Goal: Task Accomplishment & Management: Manage account settings

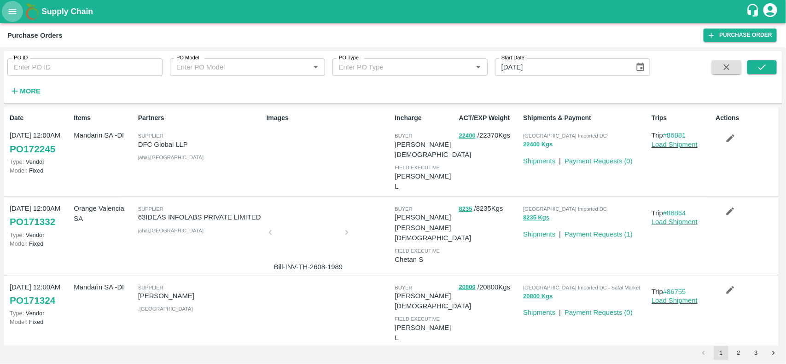
click at [16, 17] on button "open drawer" at bounding box center [12, 11] width 21 height 21
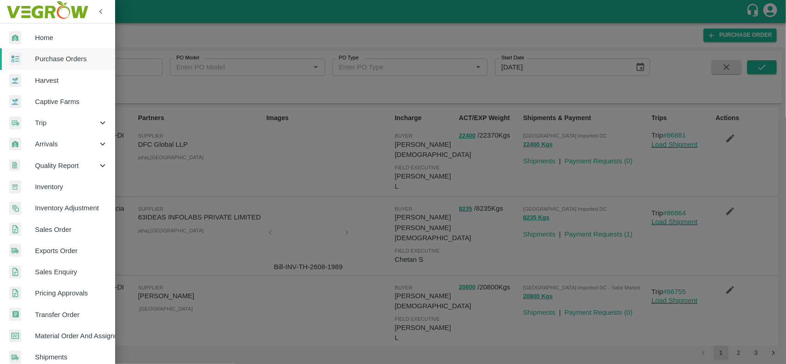
scroll to position [159, 0]
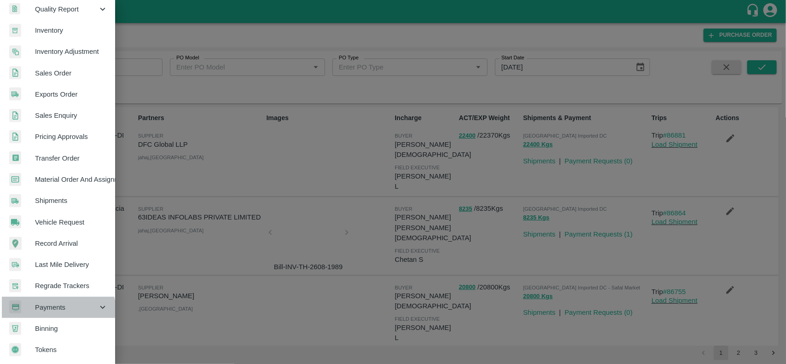
click at [47, 311] on div "Payments" at bounding box center [57, 307] width 115 height 21
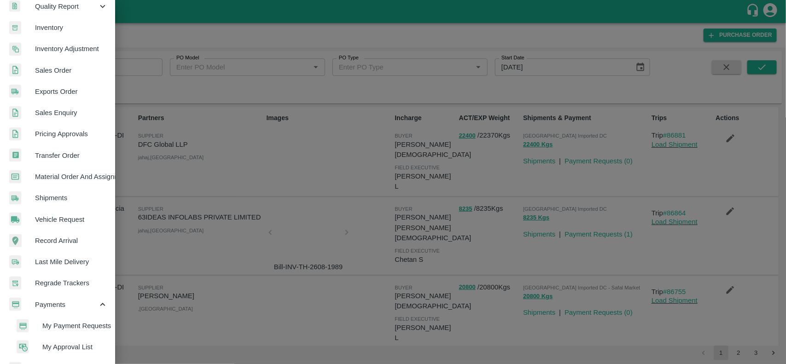
click at [58, 328] on span "My Payment Requests" at bounding box center [74, 326] width 65 height 10
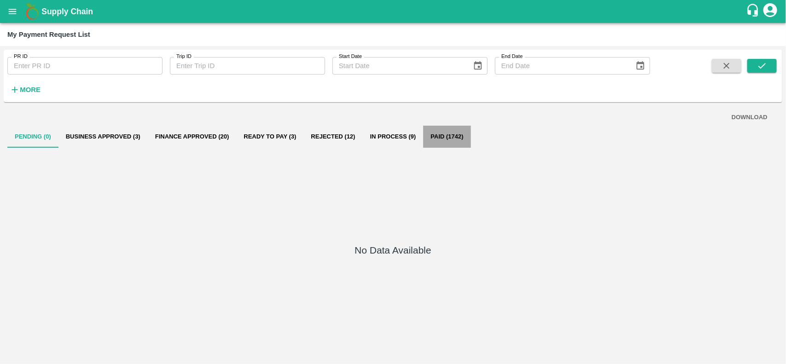
click at [449, 135] on button "Paid (1742)" at bounding box center [446, 137] width 47 height 22
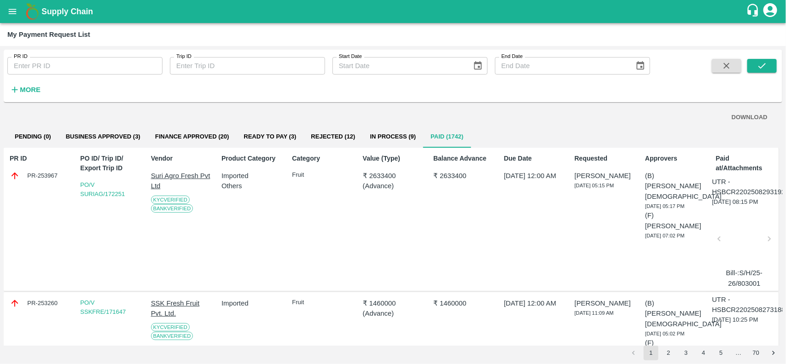
drag, startPoint x: 705, startPoint y: 182, endPoint x: 737, endPoint y: 196, distance: 35.1
click at [737, 196] on div "PR ID PR-253967 PO ID/ Trip ID/ Export Trip ID PO/V SURIAG/172251 Vendor Suri A…" at bounding box center [391, 220] width 775 height 144
click at [698, 220] on div "Approvers (B) Neeti Jain 28 Aug 2025, 05:17 PM (F) Revanasidda Rodagi 28 Aug 20…" at bounding box center [673, 219] width 64 height 139
drag, startPoint x: 714, startPoint y: 181, endPoint x: 735, endPoint y: 192, distance: 23.9
click at [735, 192] on p "UTR - HSBCR22025082931920517" at bounding box center [756, 187] width 88 height 21
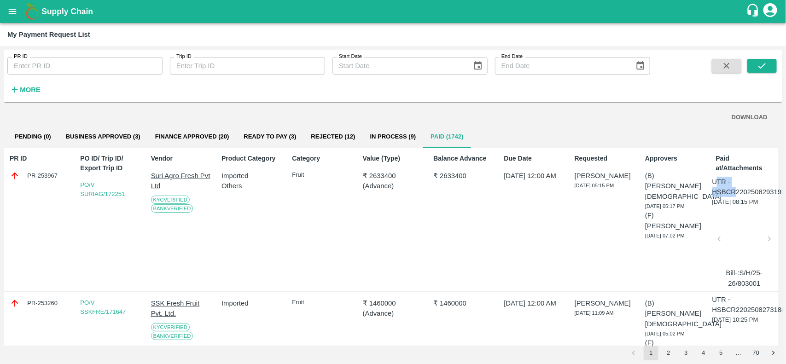
scroll to position [0, 18]
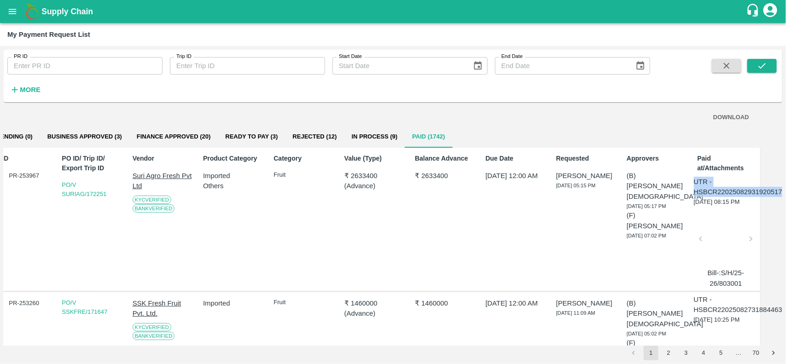
drag, startPoint x: 712, startPoint y: 181, endPoint x: 782, endPoint y: 201, distance: 72.7
click at [782, 201] on div "DOWNLOAD Pending (0) Business Approved (3) Finance Approved (20) Ready To Pay (…" at bounding box center [393, 226] width 779 height 240
copy p "UTR - HSBCR22025082931920517"
click at [355, 175] on p "₹ 2633400" at bounding box center [374, 176] width 60 height 10
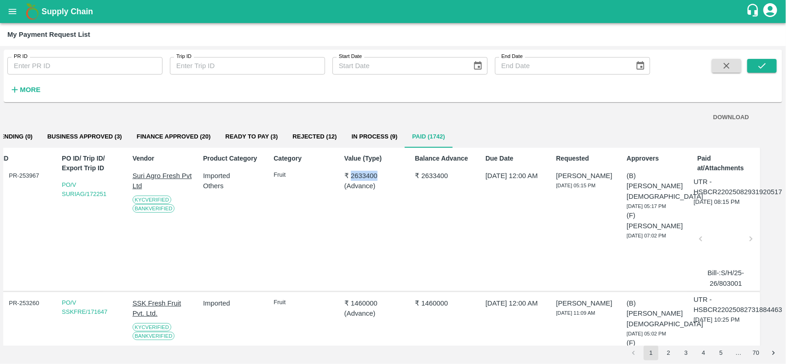
copy p "2633400"
click at [369, 141] on button "In Process (9)" at bounding box center [374, 137] width 61 height 22
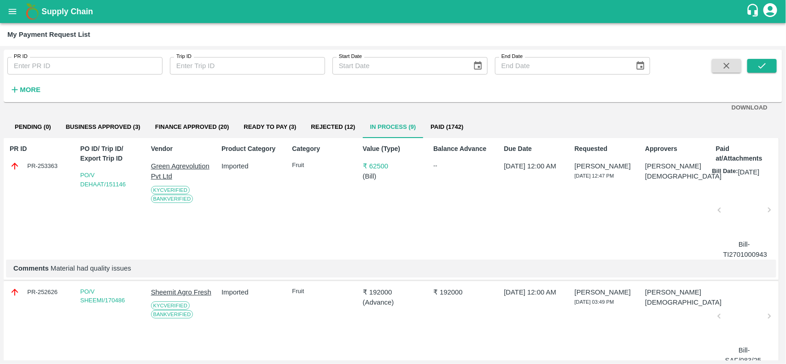
scroll to position [0, 0]
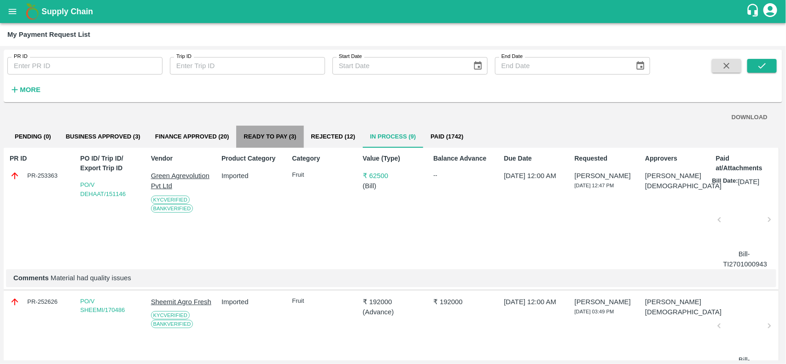
click at [275, 133] on button "Ready To Pay (3)" at bounding box center [269, 137] width 67 height 22
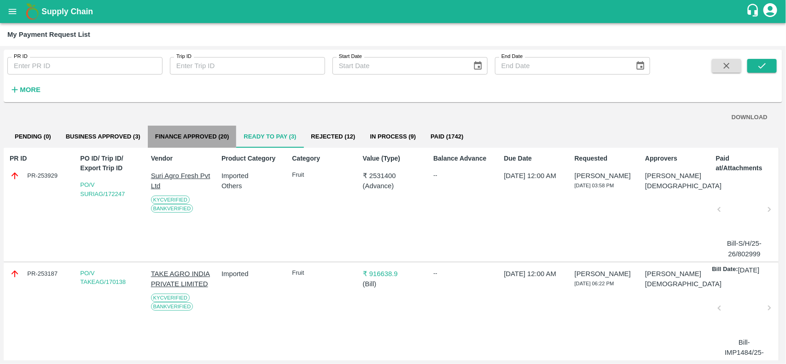
click at [196, 137] on button "Finance Approved (20)" at bounding box center [192, 137] width 89 height 22
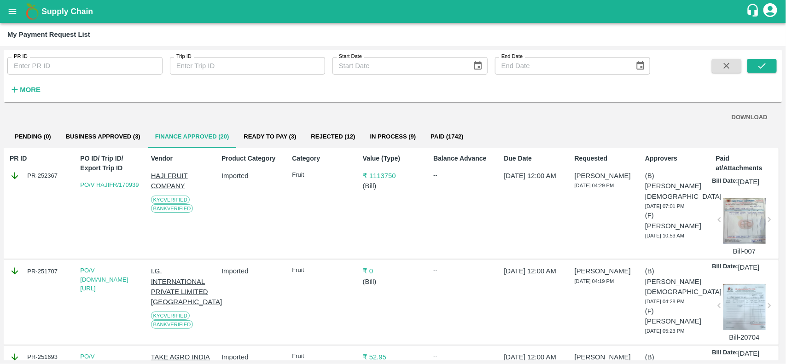
click at [15, 12] on icon "open drawer" at bounding box center [12, 11] width 10 height 10
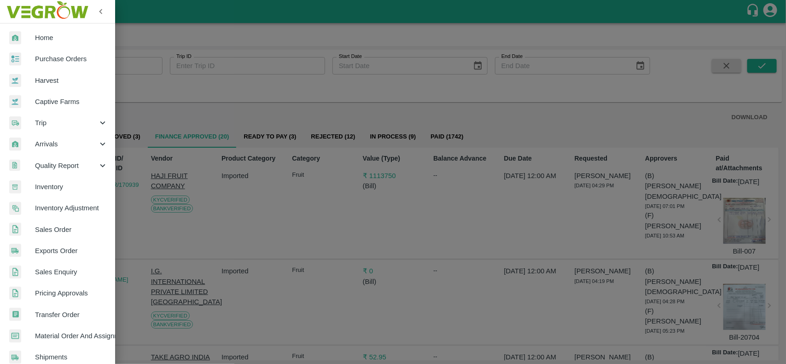
click at [21, 64] on img at bounding box center [15, 58] width 12 height 13
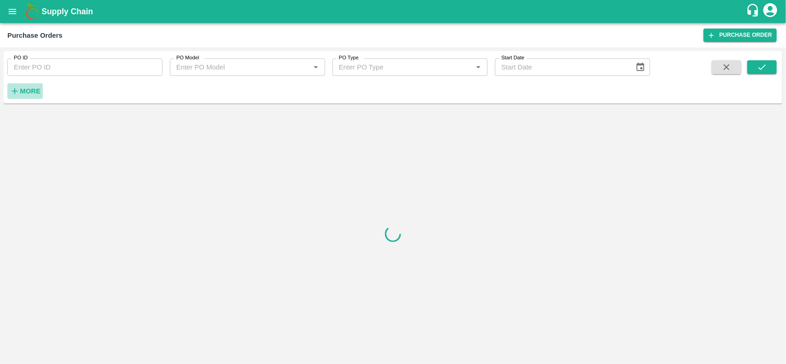
click at [31, 93] on strong "More" at bounding box center [30, 90] width 21 height 7
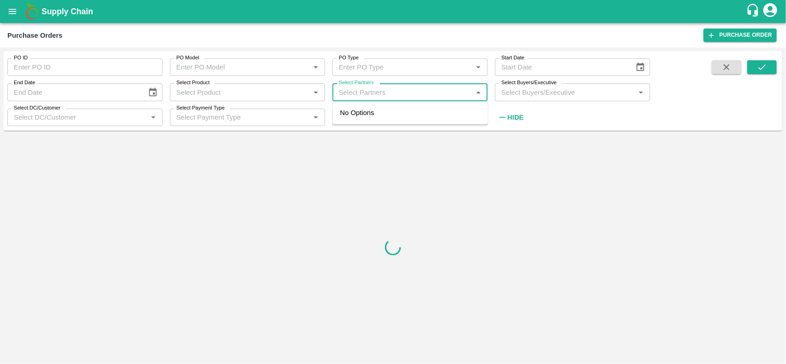
click at [367, 93] on input "Select Partners" at bounding box center [402, 92] width 134 height 12
type input "trinity"
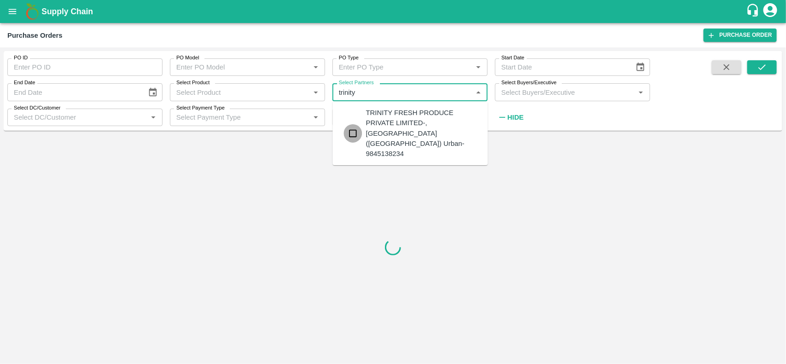
click at [355, 124] on input "checkbox" at bounding box center [353, 133] width 18 height 18
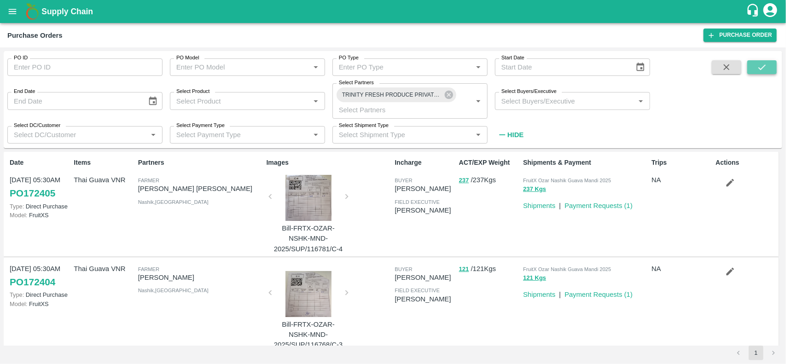
click at [772, 69] on button "submit" at bounding box center [761, 67] width 29 height 14
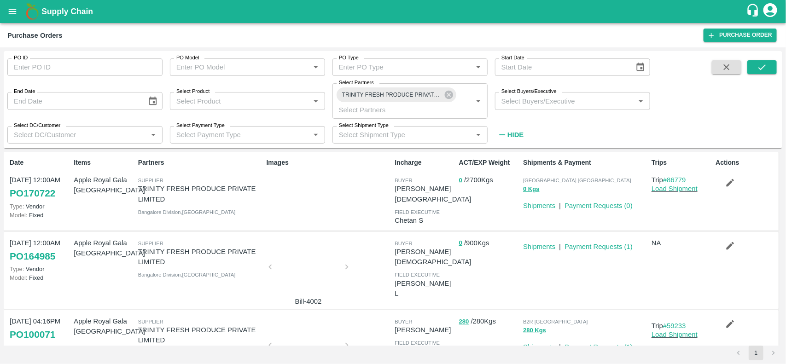
click at [291, 259] on div at bounding box center [308, 269] width 69 height 49
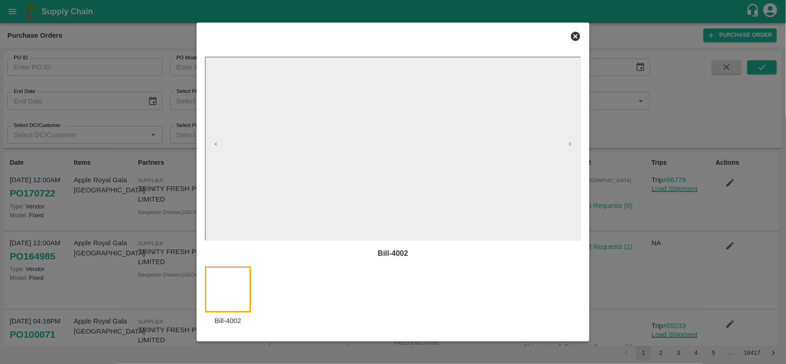
click at [572, 37] on icon at bounding box center [575, 36] width 9 height 9
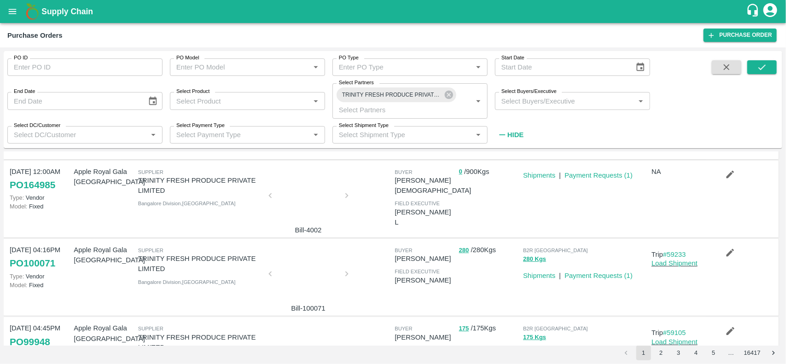
scroll to position [72, 0]
click at [307, 271] on div at bounding box center [308, 276] width 69 height 49
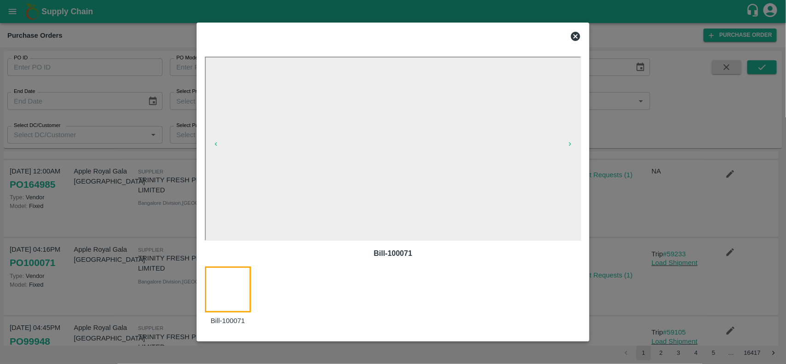
click at [573, 44] on div at bounding box center [393, 36] width 384 height 18
click at [572, 39] on icon at bounding box center [575, 36] width 9 height 9
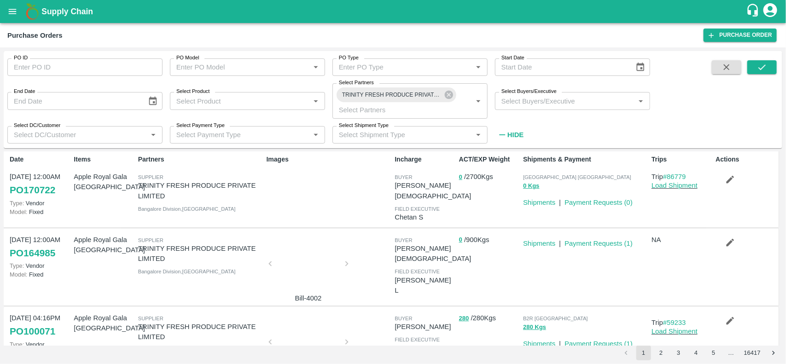
scroll to position [0, 0]
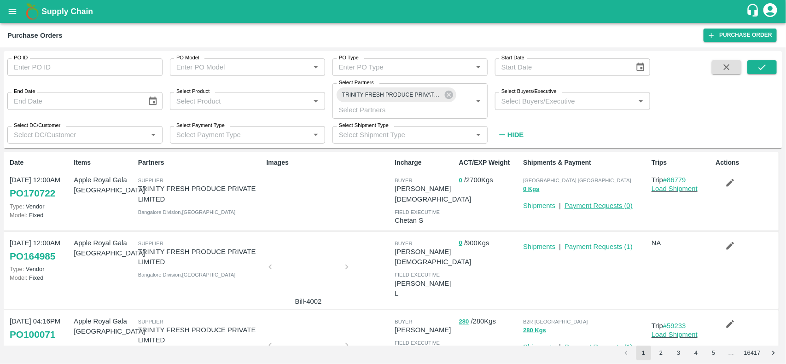
click at [579, 205] on link "Payment Requests ( 0 )" at bounding box center [599, 205] width 68 height 7
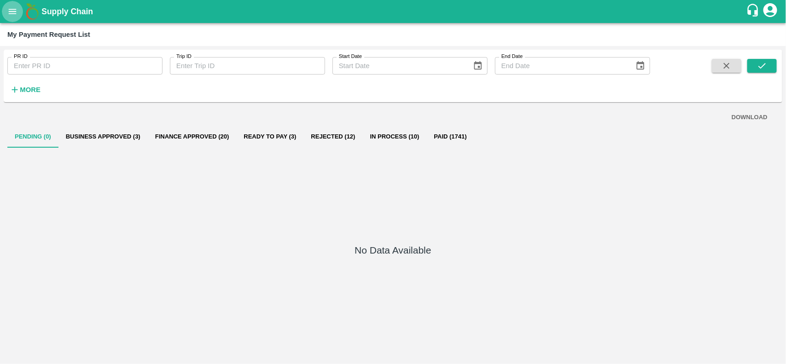
click at [13, 13] on icon "open drawer" at bounding box center [13, 11] width 8 height 5
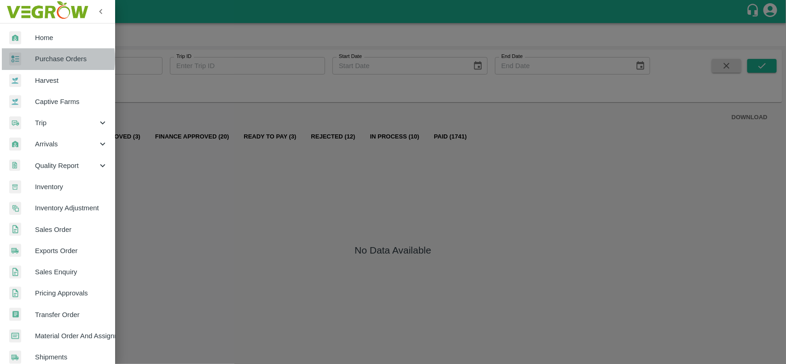
click at [30, 59] on div at bounding box center [22, 58] width 26 height 13
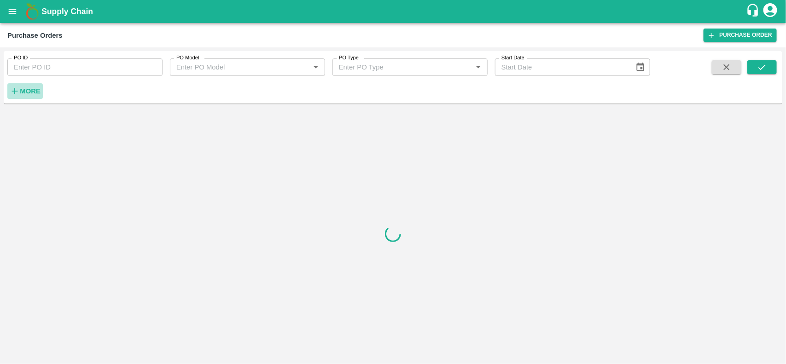
click at [25, 91] on strong "More" at bounding box center [30, 90] width 21 height 7
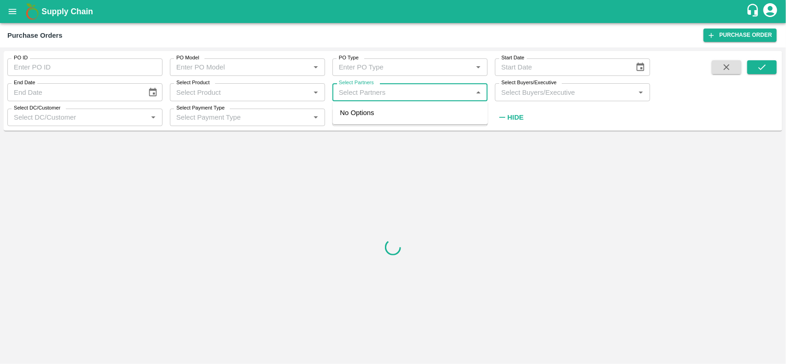
click at [401, 87] on input "Select Partners" at bounding box center [402, 92] width 134 height 12
type input "trinity"
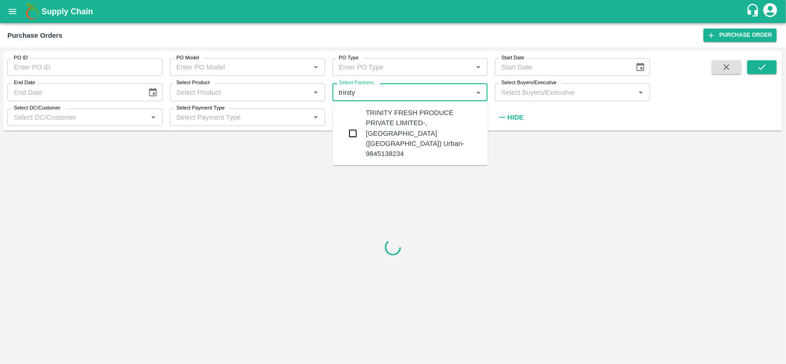
click at [359, 124] on input "checkbox" at bounding box center [353, 133] width 18 height 18
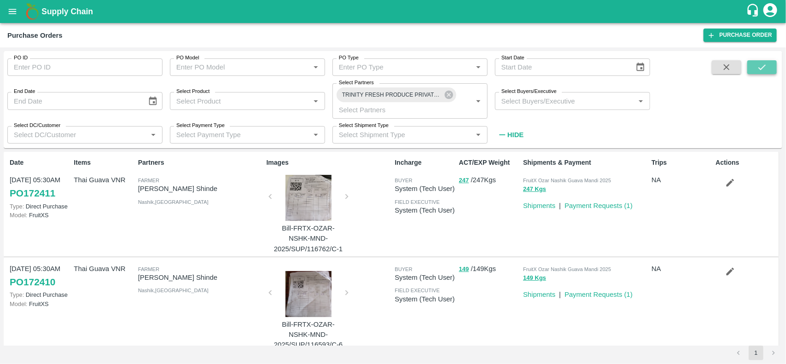
click at [772, 67] on button "submit" at bounding box center [761, 67] width 29 height 14
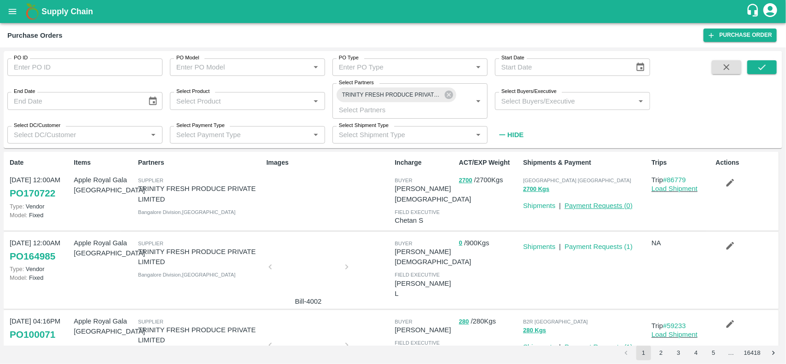
click at [576, 202] on link "Payment Requests ( 0 )" at bounding box center [599, 205] width 68 height 7
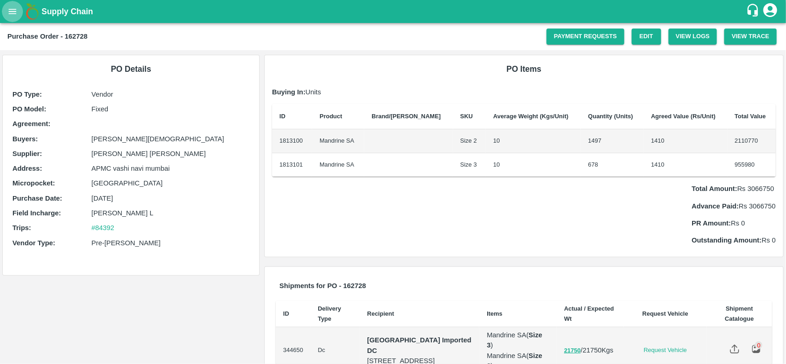
click at [11, 13] on icon "open drawer" at bounding box center [13, 11] width 8 height 5
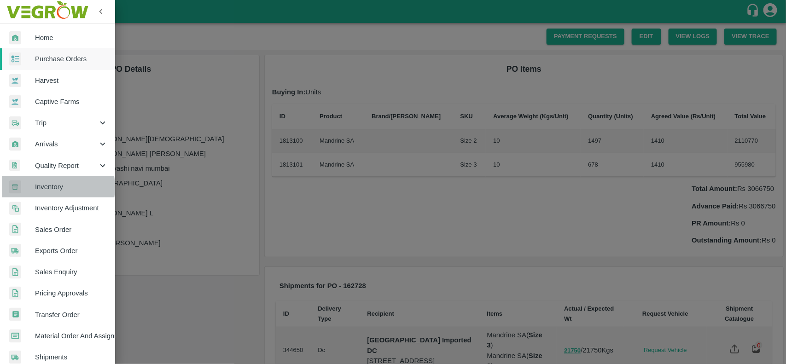
click at [43, 187] on span "Inventory" at bounding box center [71, 187] width 73 height 10
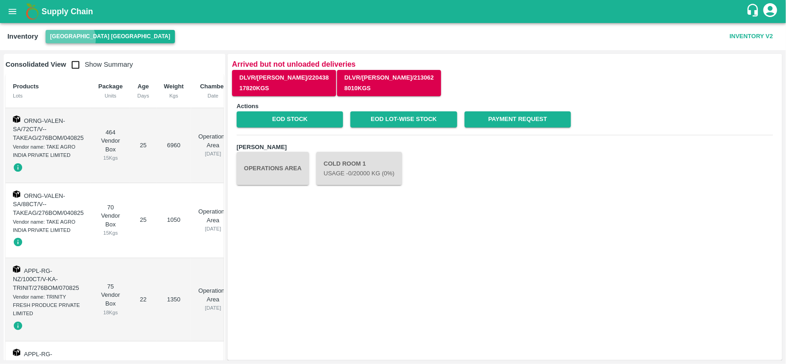
click at [70, 39] on button "[GEOGRAPHIC_DATA] [GEOGRAPHIC_DATA]" at bounding box center [110, 36] width 129 height 13
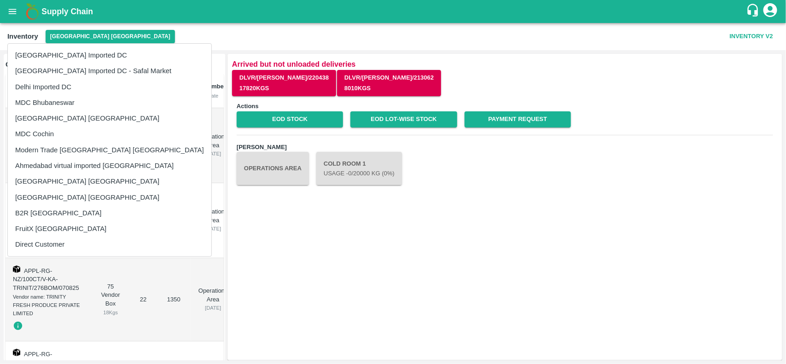
click at [137, 285] on div at bounding box center [393, 182] width 786 height 364
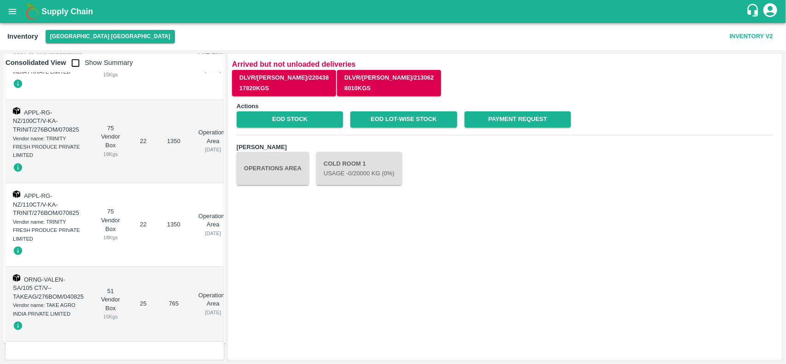
scroll to position [160, 0]
click at [81, 61] on input "checkbox" at bounding box center [75, 63] width 18 height 18
checkbox input "true"
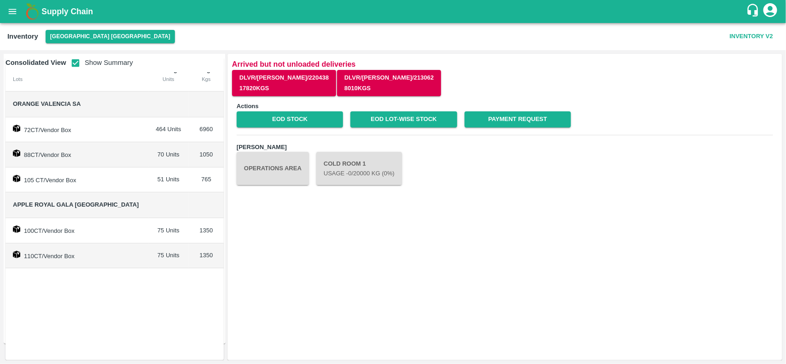
click at [27, 205] on span "Apple Royal Gala [GEOGRAPHIC_DATA]" at bounding box center [76, 204] width 126 height 7
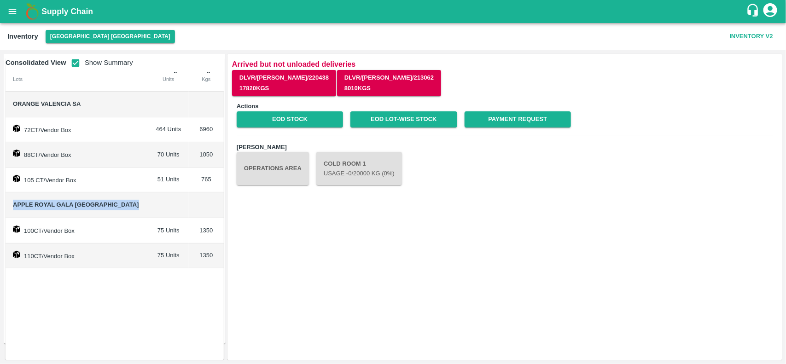
click at [27, 205] on span "Apple Royal Gala [GEOGRAPHIC_DATA]" at bounding box center [76, 204] width 126 height 7
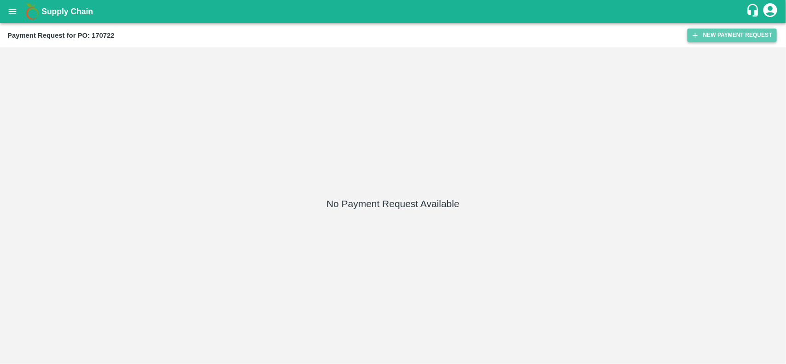
click at [734, 32] on button "New Payment Request" at bounding box center [732, 35] width 89 height 13
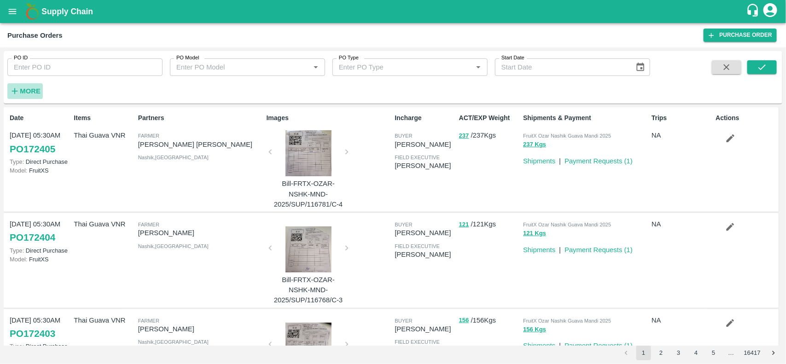
click at [18, 96] on icon "button" at bounding box center [15, 91] width 10 height 10
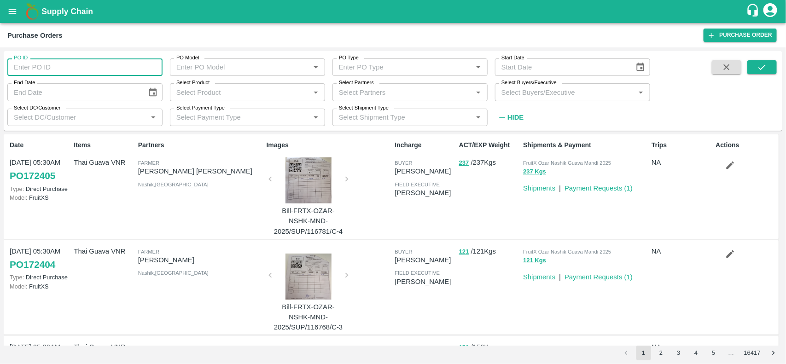
click at [37, 75] on input "PO ID" at bounding box center [84, 66] width 155 height 17
type input "1"
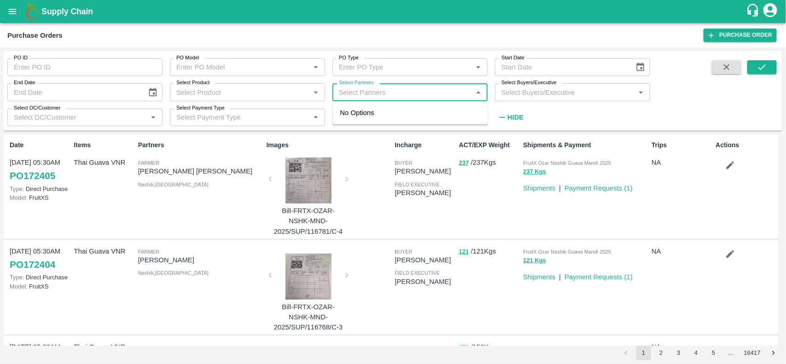
click at [377, 95] on input "Select Partners" at bounding box center [402, 92] width 134 height 12
type input "trinity"
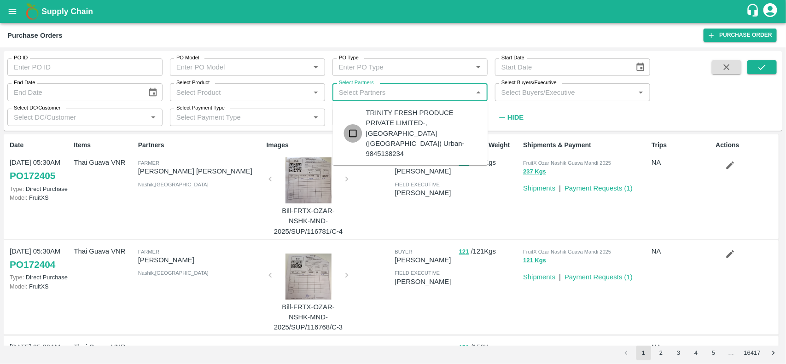
click at [356, 124] on input "checkbox" at bounding box center [353, 133] width 18 height 18
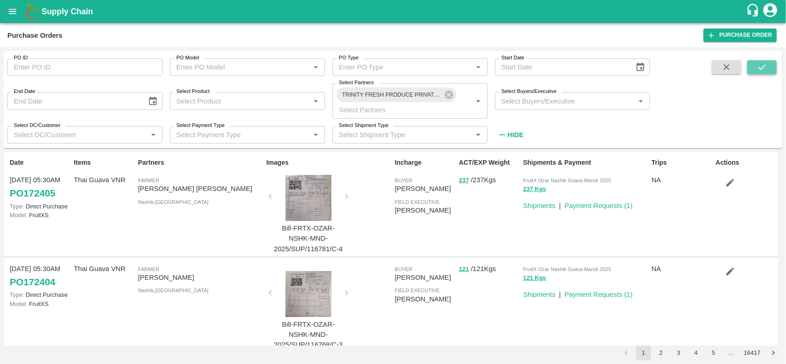
click at [765, 61] on button "submit" at bounding box center [761, 67] width 29 height 14
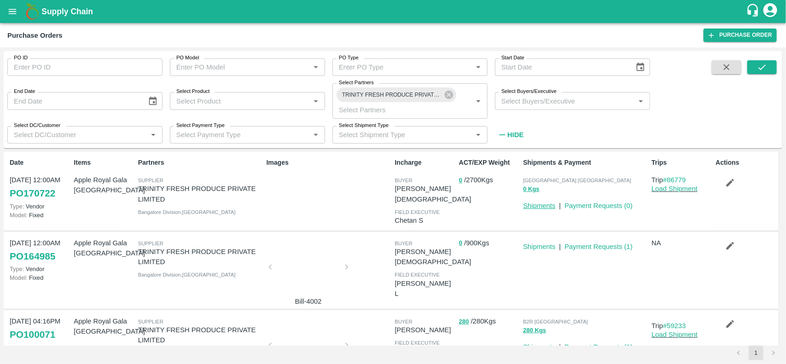
click at [535, 206] on link "Shipments" at bounding box center [539, 205] width 32 height 7
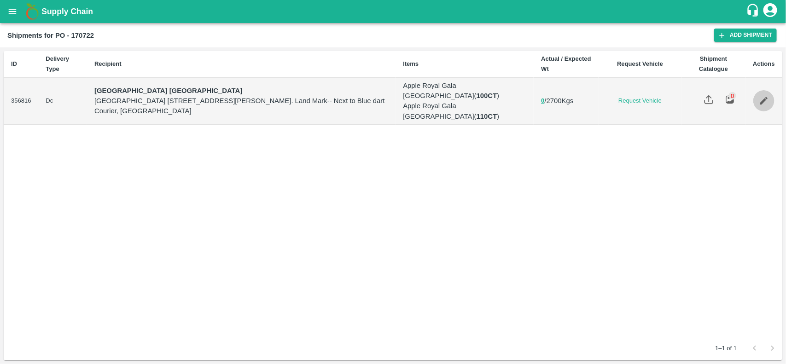
click at [768, 102] on icon "Edit" at bounding box center [764, 101] width 10 height 10
click at [86, 33] on b "Shipments for PO - 170722" at bounding box center [50, 35] width 87 height 7
copy b "170722"
click at [11, 7] on icon "open drawer" at bounding box center [12, 11] width 10 height 10
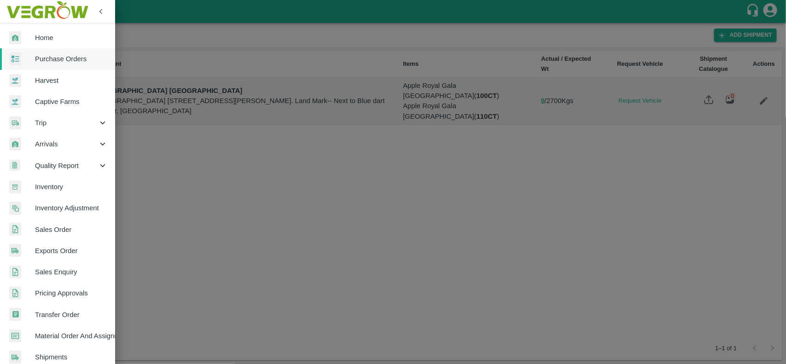
click at [48, 64] on link "Purchase Orders" at bounding box center [57, 58] width 115 height 21
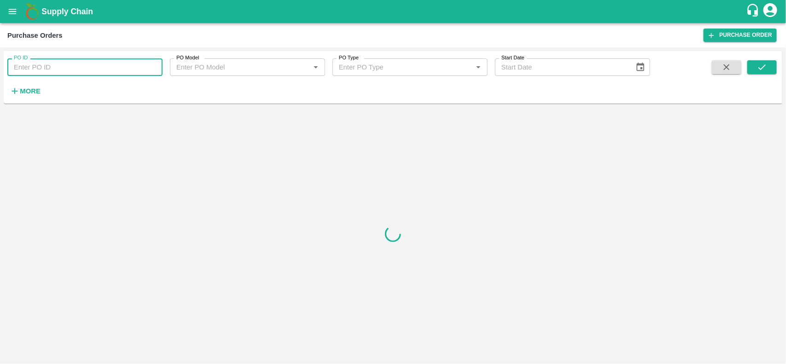
click at [64, 70] on input "PO ID" at bounding box center [84, 66] width 155 height 17
paste input "170722"
type input "170722"
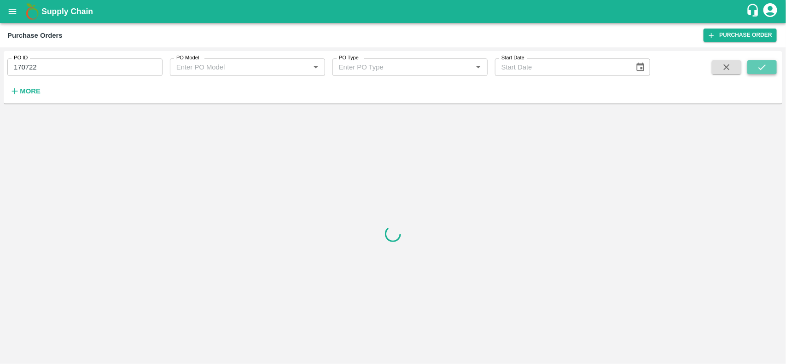
click at [758, 70] on icon "submit" at bounding box center [762, 67] width 10 height 10
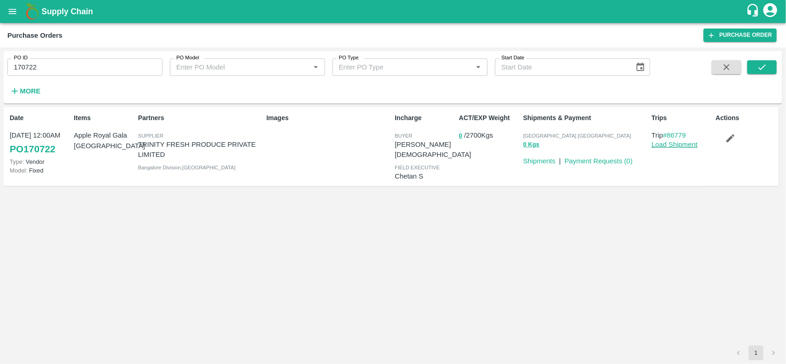
click at [670, 146] on link "Load Shipment" at bounding box center [675, 144] width 46 height 7
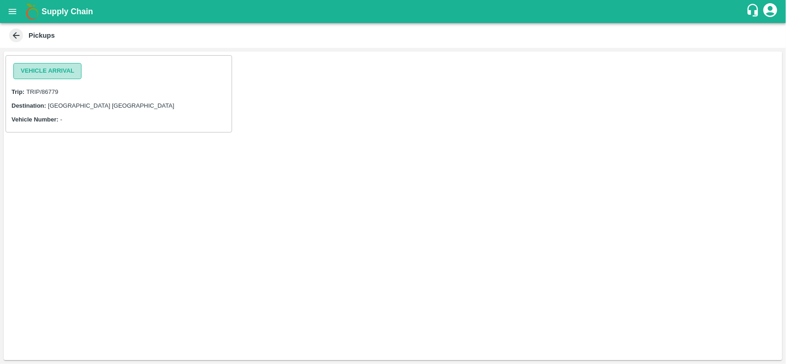
click at [55, 68] on button "Vehicle Arrival" at bounding box center [47, 71] width 68 height 16
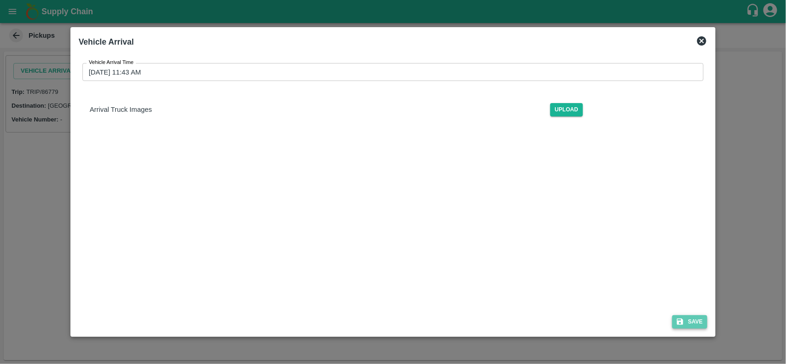
click at [693, 322] on button "Save" at bounding box center [689, 321] width 35 height 13
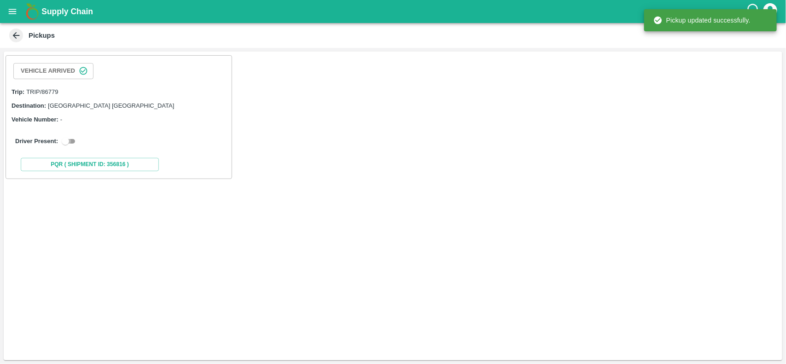
click at [62, 142] on input "checkbox" at bounding box center [65, 141] width 33 height 11
checkbox input "true"
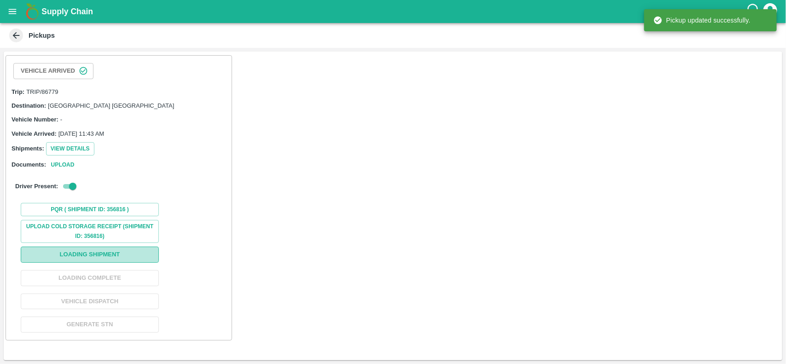
click at [79, 261] on button "Loading Shipment" at bounding box center [90, 255] width 138 height 16
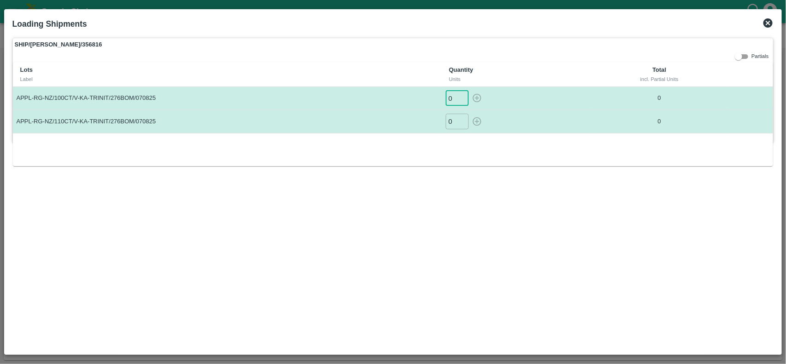
click at [454, 100] on input "0" at bounding box center [457, 98] width 23 height 15
type input "75"
click at [454, 125] on input "0" at bounding box center [457, 121] width 23 height 15
type input "75"
click at [479, 97] on icon "button" at bounding box center [477, 98] width 10 height 10
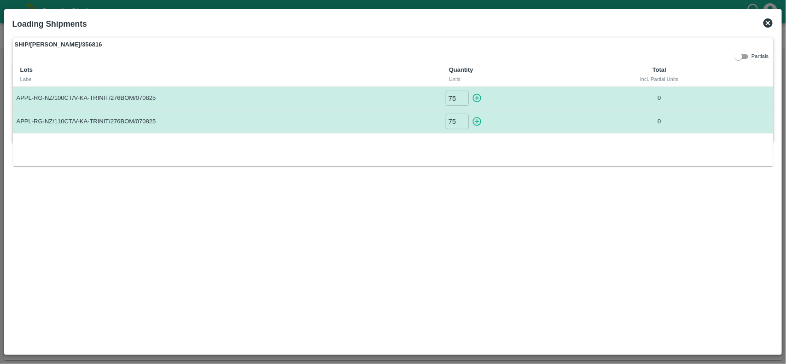
type input "0"
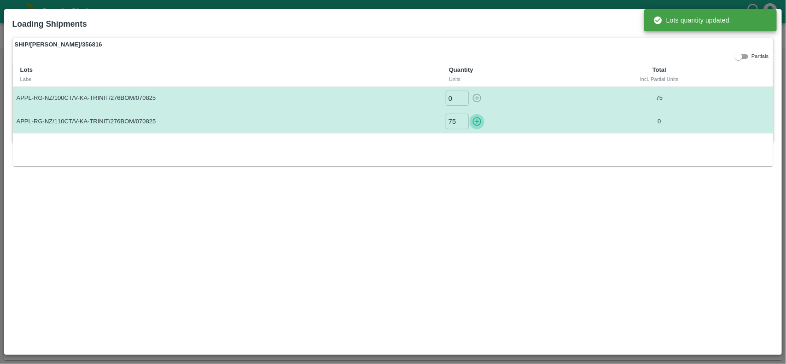
click at [477, 123] on icon "button" at bounding box center [477, 122] width 10 height 10
type input "0"
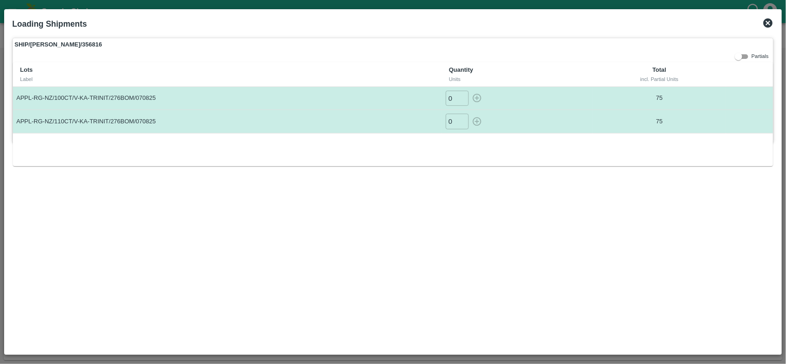
click at [766, 22] on icon at bounding box center [767, 22] width 9 height 9
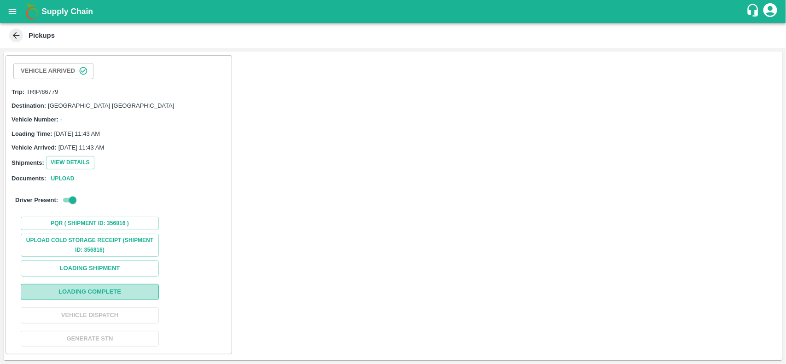
click at [125, 300] on button "Loading Complete" at bounding box center [90, 292] width 138 height 16
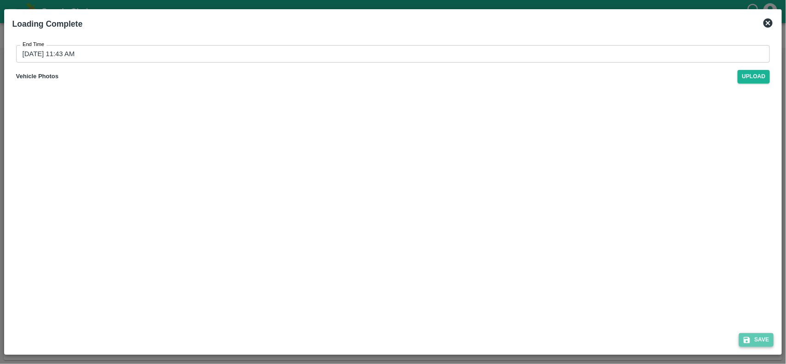
click at [758, 338] on button "Save" at bounding box center [756, 339] width 35 height 13
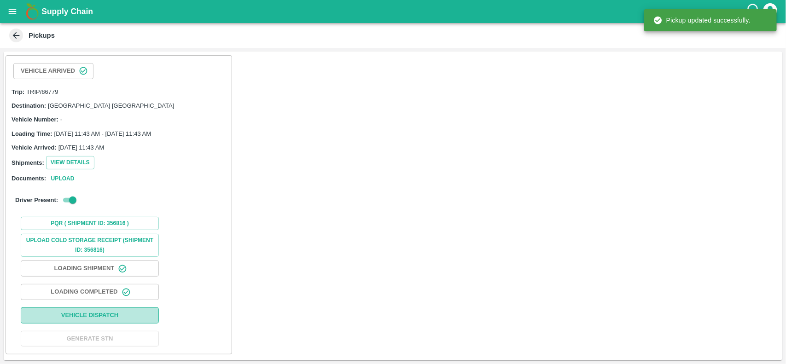
click at [86, 318] on button "Vehicle Dispatch" at bounding box center [90, 316] width 138 height 16
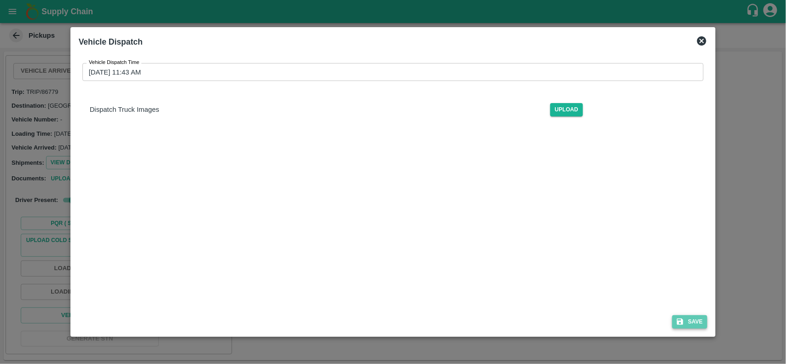
click at [688, 320] on button "Save" at bounding box center [689, 321] width 35 height 13
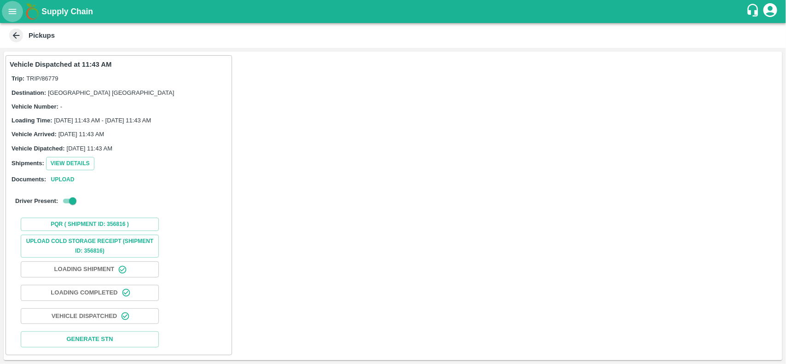
click at [14, 17] on button "open drawer" at bounding box center [12, 11] width 21 height 21
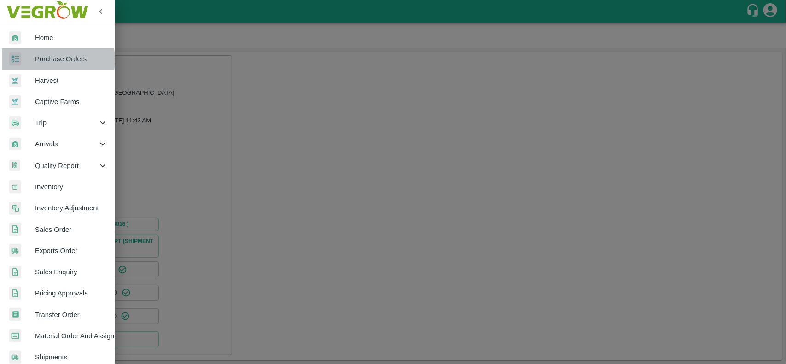
click at [44, 60] on span "Purchase Orders" at bounding box center [71, 59] width 73 height 10
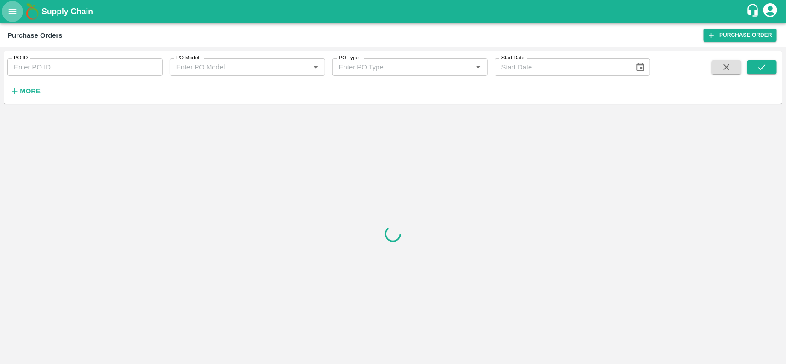
click at [14, 18] on button "open drawer" at bounding box center [12, 11] width 21 height 21
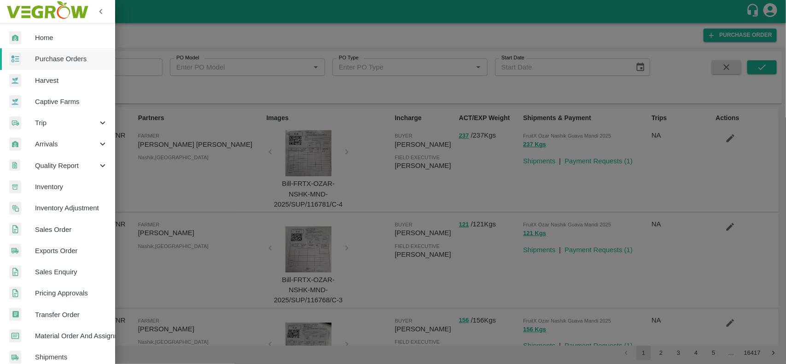
click at [47, 183] on span "Inventory" at bounding box center [71, 187] width 73 height 10
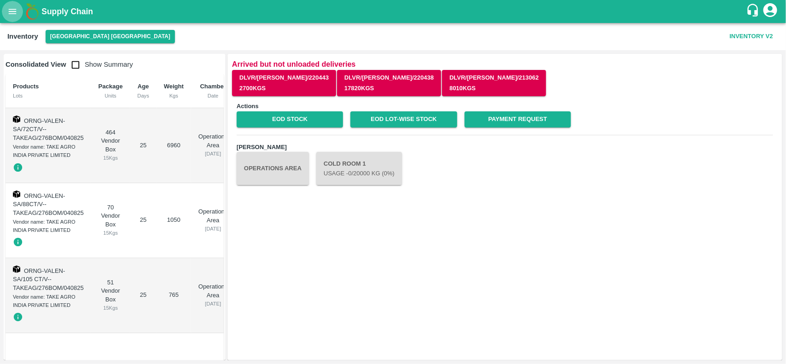
click at [14, 15] on icon "open drawer" at bounding box center [12, 11] width 10 height 10
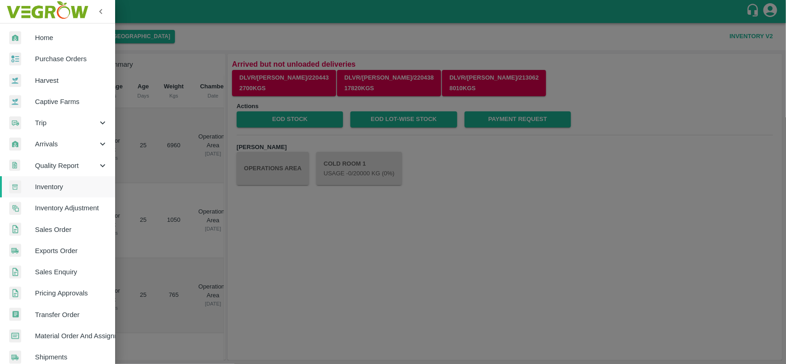
click at [59, 151] on div "Arrivals" at bounding box center [57, 144] width 115 height 21
click at [65, 191] on span "DC Arrivals" at bounding box center [74, 187] width 65 height 10
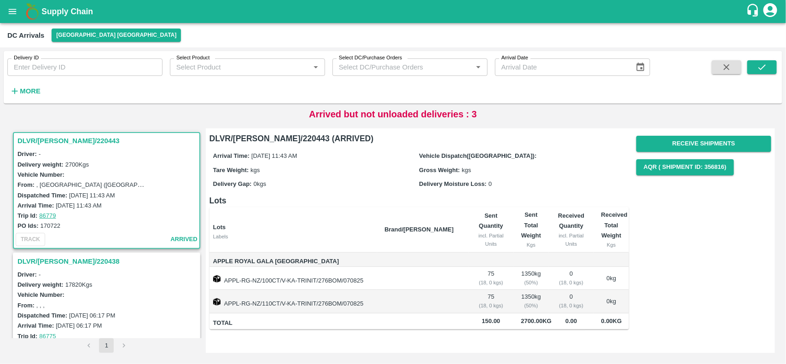
click at [40, 137] on h3 "DLVR/CHEN/220443" at bounding box center [107, 141] width 181 height 12
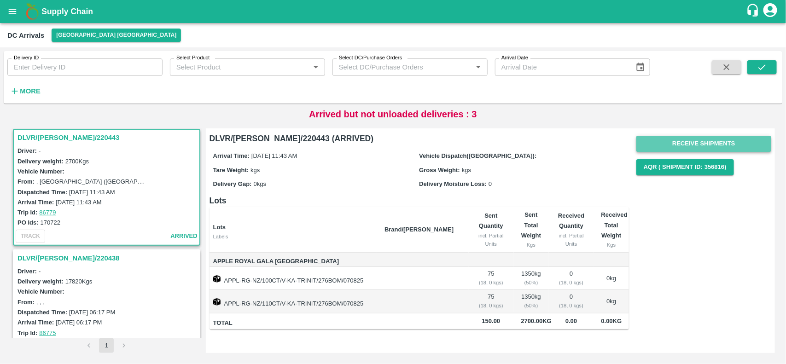
click at [672, 146] on button "Receive Shipments" at bounding box center [703, 144] width 135 height 16
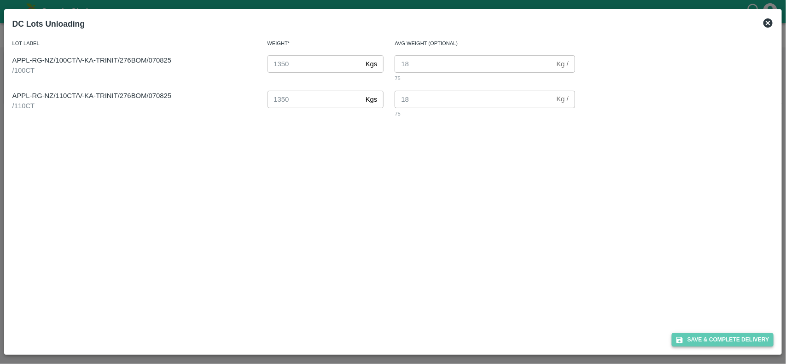
click at [696, 343] on button "Save & Complete Delivery" at bounding box center [723, 339] width 102 height 13
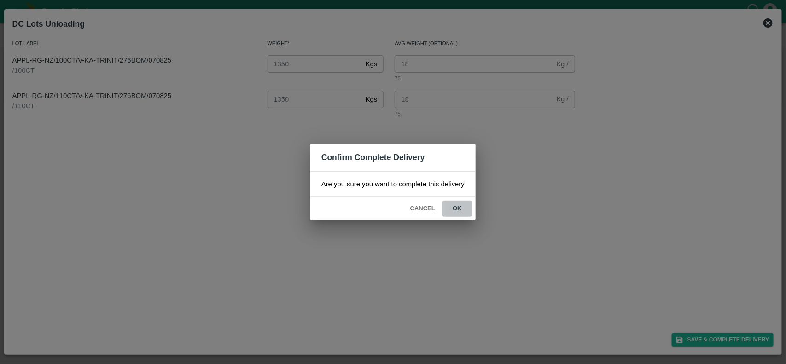
click at [456, 205] on button "ok" at bounding box center [457, 209] width 29 height 16
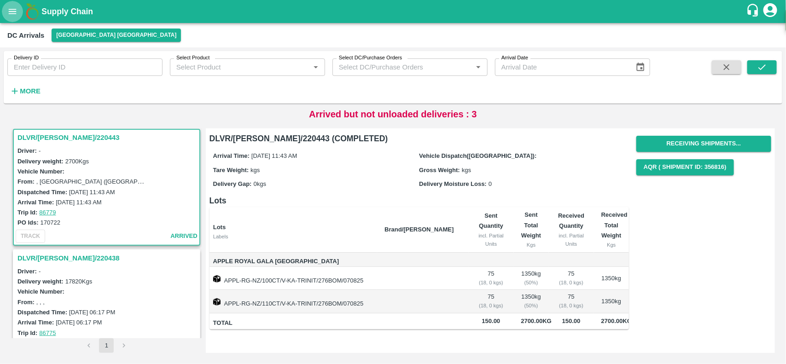
click at [9, 11] on icon "open drawer" at bounding box center [12, 11] width 10 height 10
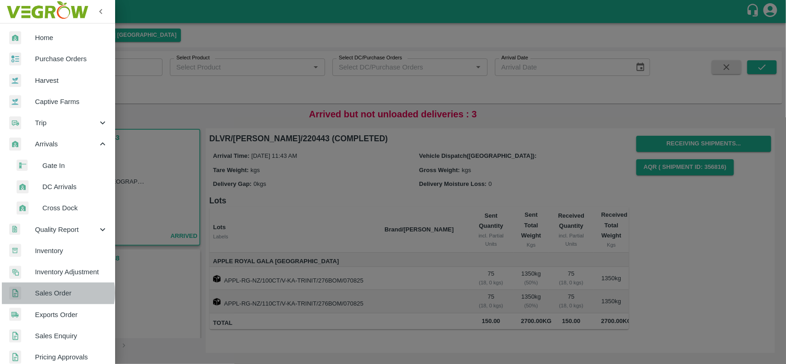
click at [55, 293] on span "Sales Order" at bounding box center [71, 293] width 73 height 10
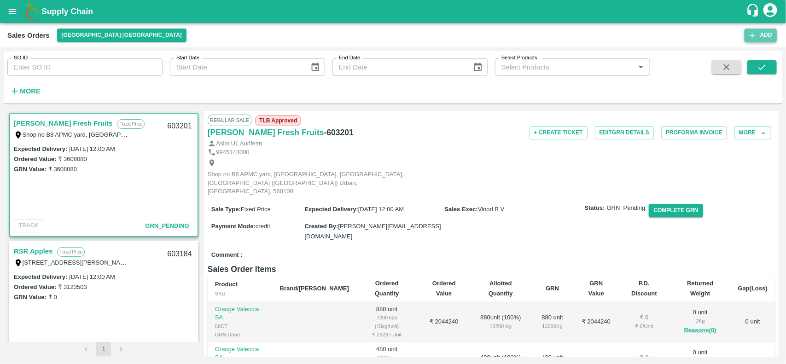
click at [752, 34] on icon "button" at bounding box center [752, 35] width 8 height 8
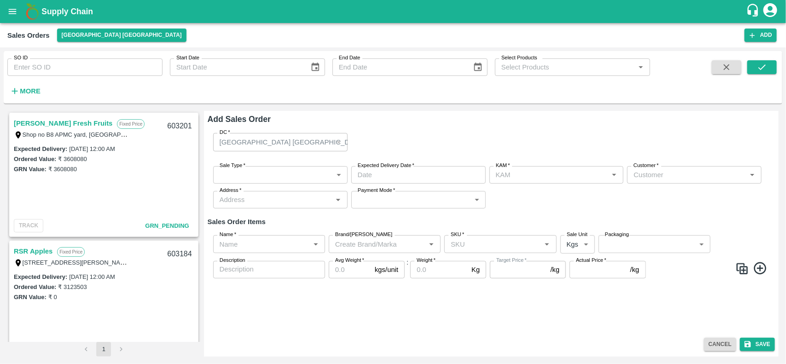
type input "[PERSON_NAME]"
click at [317, 178] on body "Supply Chain Sales Orders Chennai DC Add SO ID SO ID Start Date Start Date End …" at bounding box center [393, 182] width 786 height 364
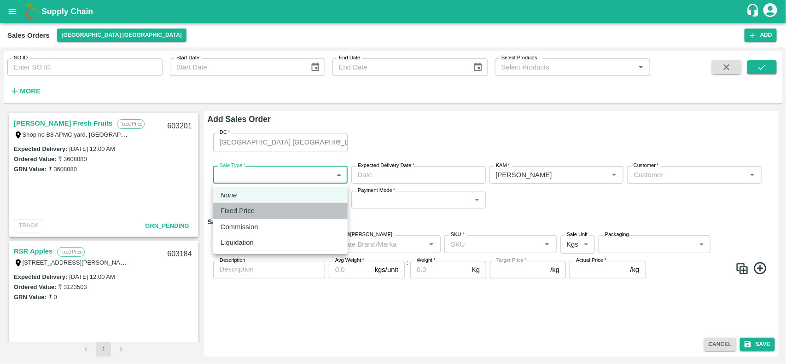
click at [254, 213] on p "Fixed Price" at bounding box center [238, 211] width 34 height 10
type input "1"
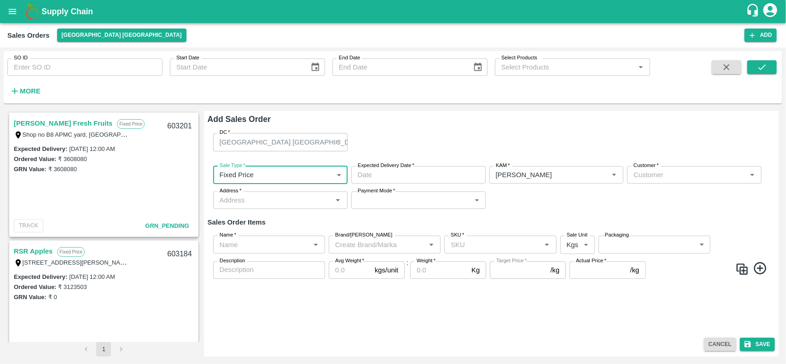
type input "DD/MM/YYYY hh:mm aa"
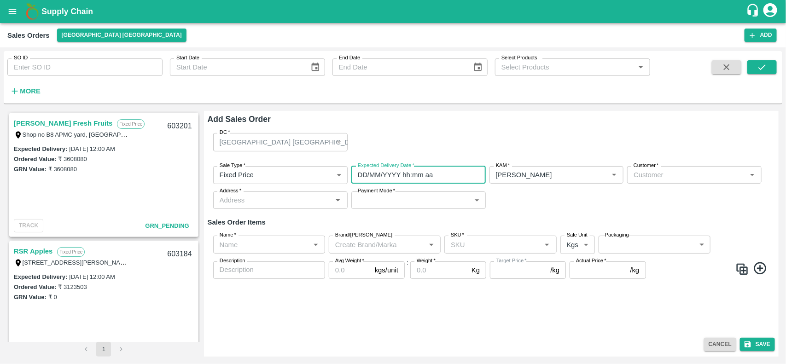
click at [395, 176] on input "DD/MM/YYYY hh:mm aa" at bounding box center [415, 174] width 128 height 17
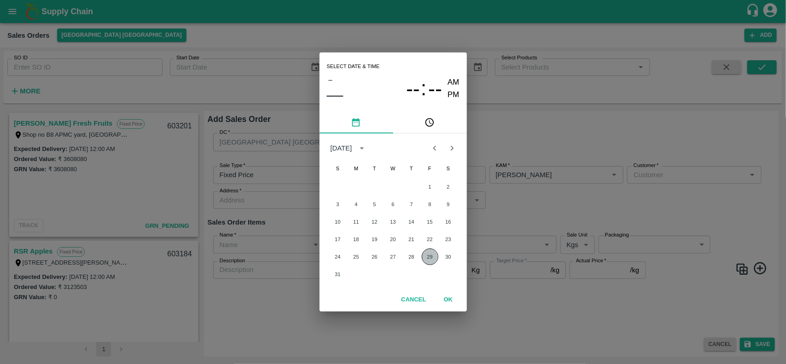
click at [426, 256] on button "29" at bounding box center [430, 257] width 17 height 17
type input "29/08/2025 12:00 AM"
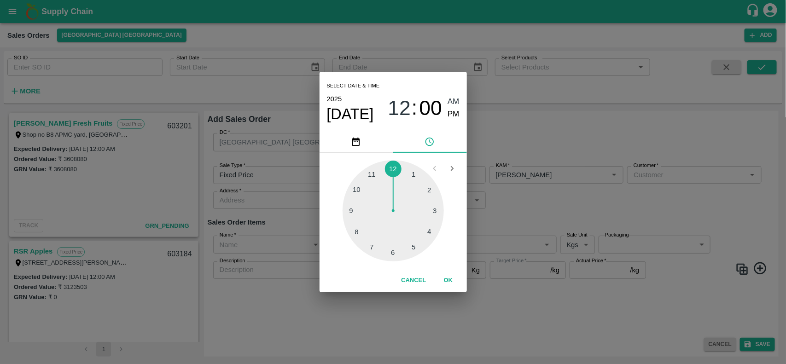
click at [558, 167] on div "Select date & time 2025 Aug 29 12 : 00 AM PM 1 2 3 4 5 6 7 8 9 10 11 12 Cancel …" at bounding box center [393, 182] width 786 height 364
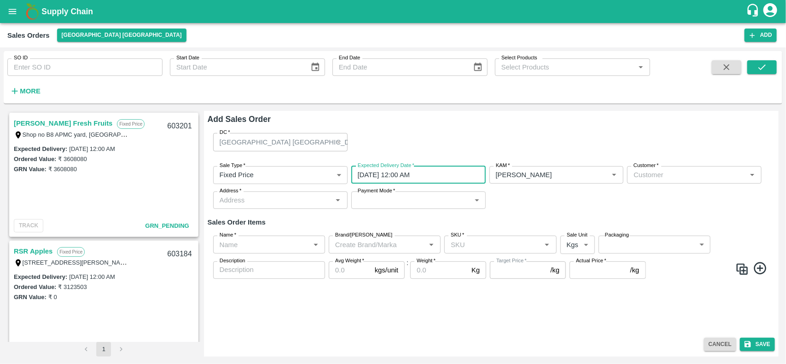
click at [558, 167] on div "Select date & time 2025 Aug 29 12 : 00 AM PM 1 2 3 4 5 6 7 8 9 10 11 12 Cancel …" at bounding box center [393, 182] width 786 height 364
click at [602, 179] on icon "Clear" at bounding box center [603, 175] width 9 height 9
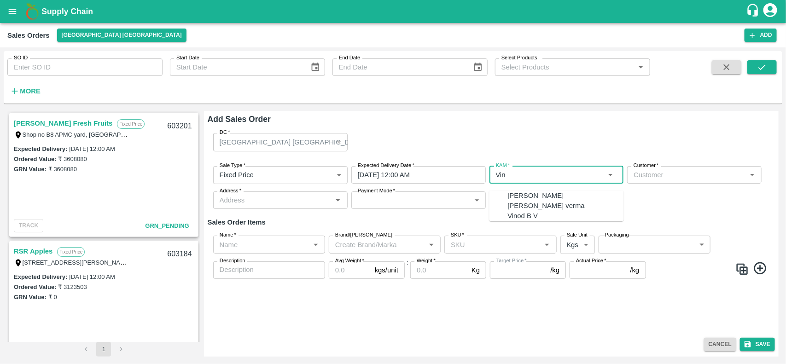
click at [567, 221] on div "Vinod B V" at bounding box center [566, 216] width 116 height 10
type input "Vinod B V"
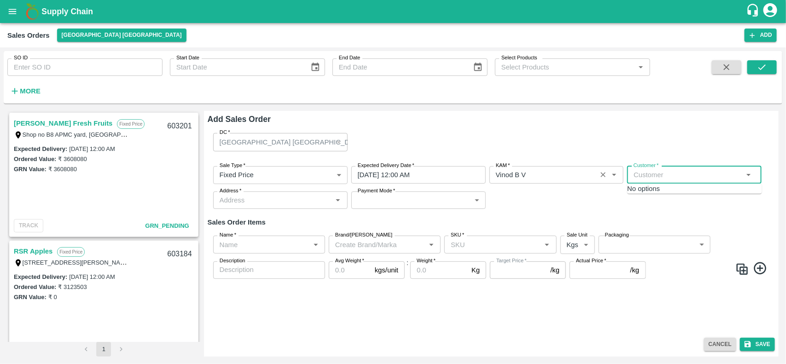
click at [666, 174] on input "Customer   *" at bounding box center [687, 175] width 114 height 12
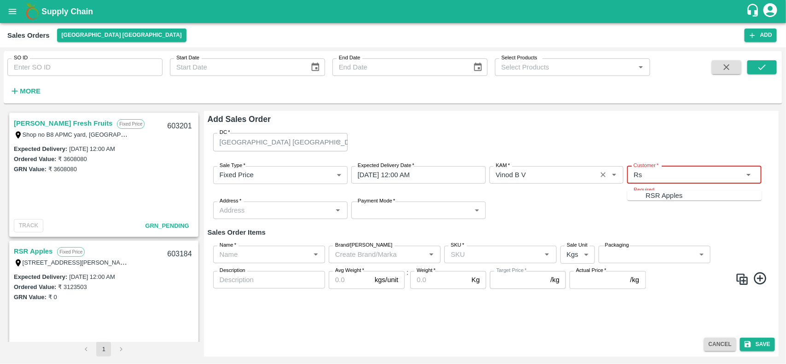
click at [661, 195] on p "RSR Apples" at bounding box center [664, 196] width 37 height 10
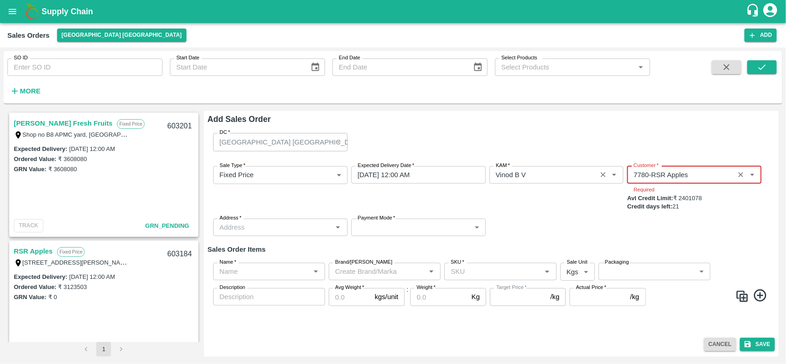
type input "7780-RSR Apples"
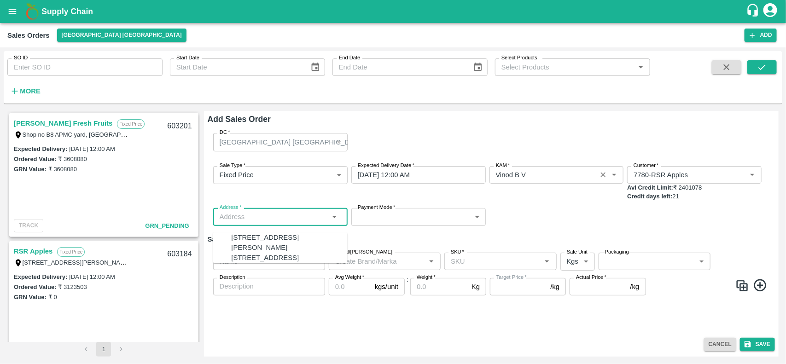
click at [286, 225] on div "Address   *" at bounding box center [280, 216] width 134 height 17
click at [270, 218] on input "Address   *" at bounding box center [273, 217] width 114 height 12
click at [261, 242] on div "T/F 68, Koyambedu Anna fruit market, Chennai , Chennai, Tamil Nadu, 600092, Ind…" at bounding box center [290, 243] width 116 height 21
type input "T/F 68, Koyambedu Anna fruit market, Chennai , Chennai, Tamil Nadu, 600092, Ind…"
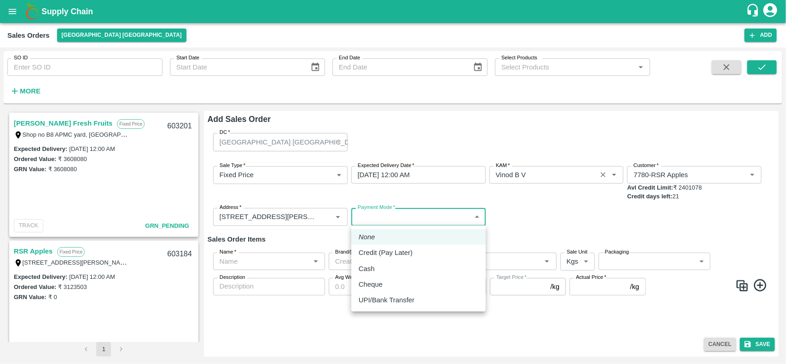
click at [387, 212] on body "Supply Chain Sales Orders Chennai DC Add SO ID SO ID Start Date Start Date End …" at bounding box center [393, 182] width 786 height 364
click at [366, 256] on p "Credit (Pay Later)" at bounding box center [386, 253] width 54 height 10
type input "credit"
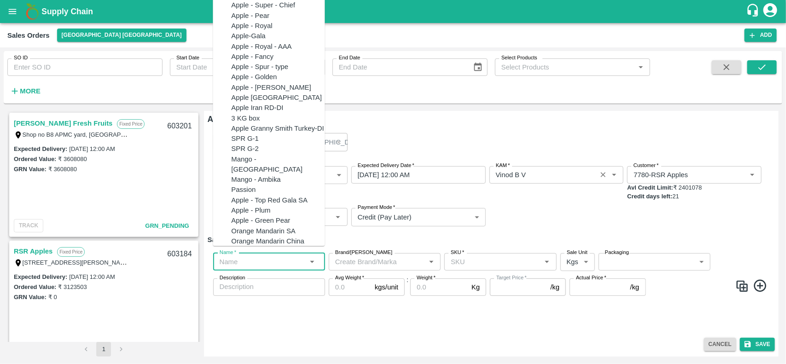
click at [279, 262] on input "Name   *" at bounding box center [261, 262] width 91 height 12
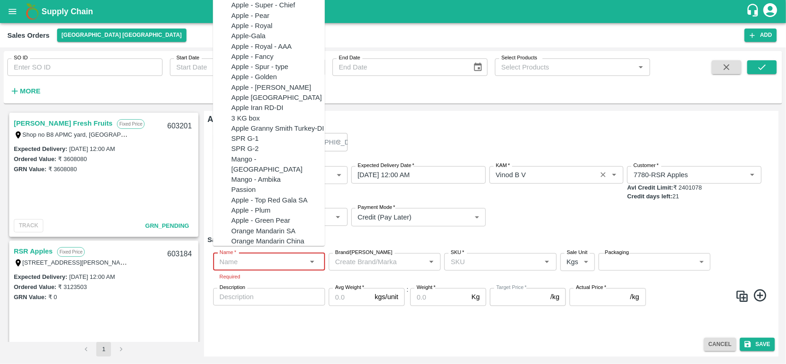
click at [261, 258] on input "Name   *" at bounding box center [261, 262] width 91 height 12
paste input "Apple Royal Gala NZ"
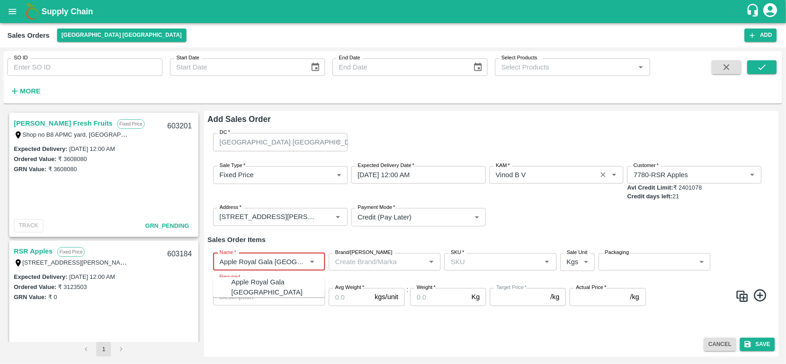
click at [261, 279] on div "Apple Royal Gala NZ" at bounding box center [278, 287] width 93 height 21
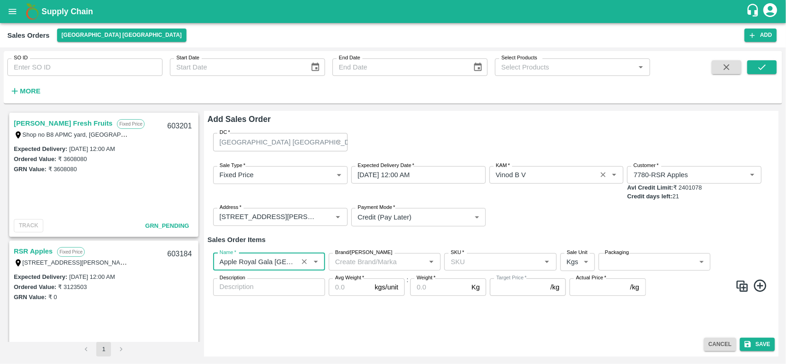
type input "Apple Royal Gala NZ"
click at [742, 287] on img at bounding box center [742, 287] width 14 height 14
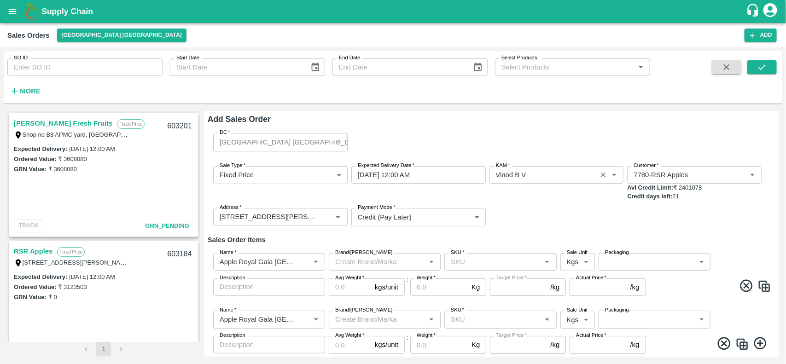
scroll to position [27, 0]
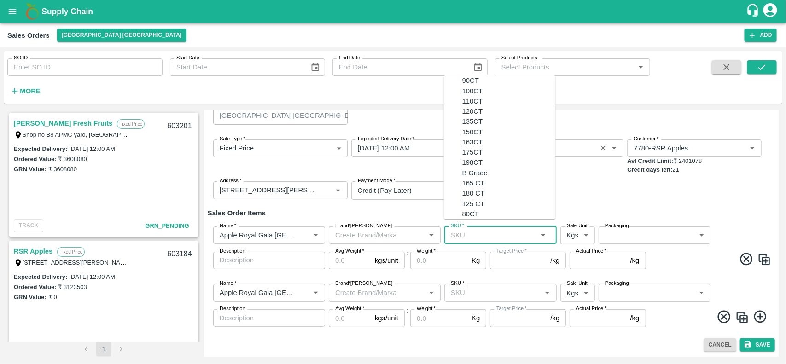
click at [467, 231] on input "SKU   *" at bounding box center [492, 235] width 91 height 12
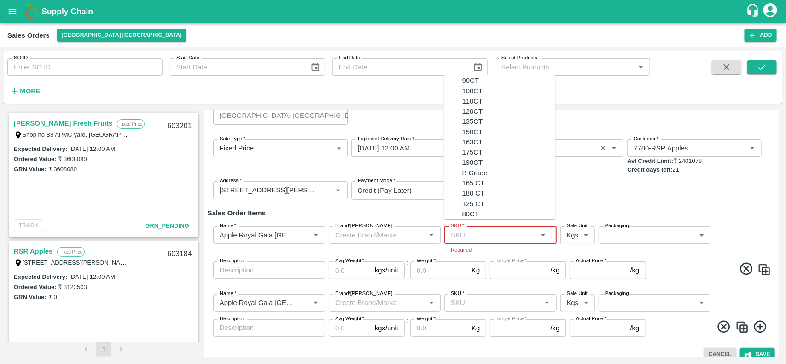
click at [457, 230] on input "SKU   *" at bounding box center [492, 235] width 91 height 12
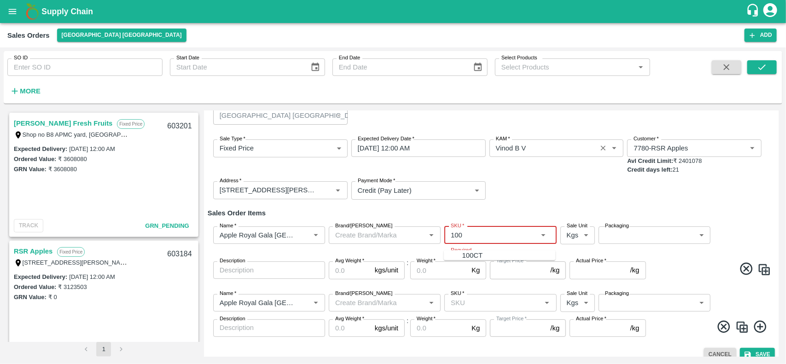
click at [462, 258] on div "100CT" at bounding box center [472, 256] width 21 height 10
type input "100CT"
type input "NA"
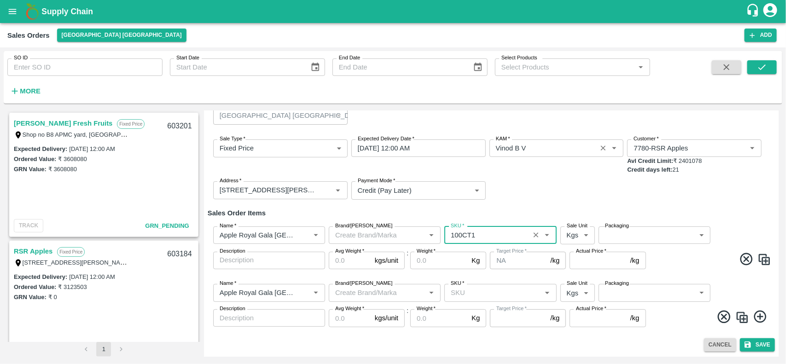
click at [466, 300] on div "SKU   *" at bounding box center [500, 292] width 112 height 17
type input "100CT"
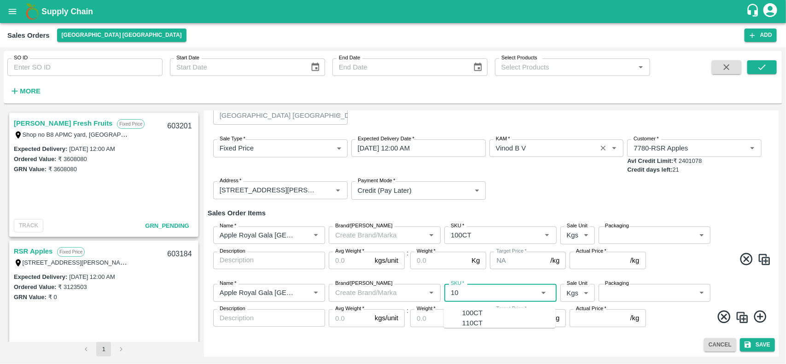
click at [468, 316] on div "100CT" at bounding box center [472, 313] width 21 height 10
type input "100CT"
type input "NA"
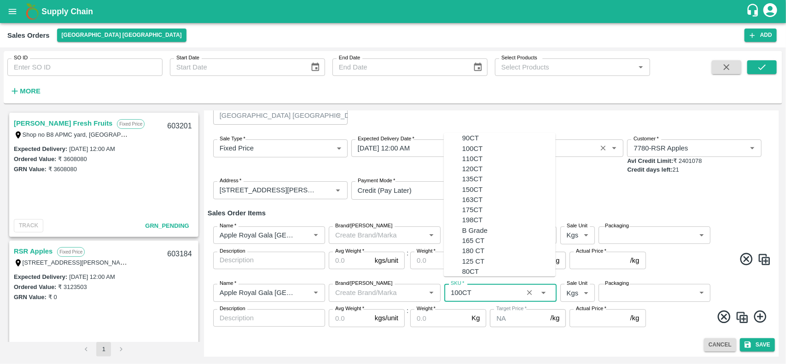
click at [487, 291] on input "SKU   *" at bounding box center [486, 293] width 79 height 12
click at [462, 164] on div "110CT" at bounding box center [472, 159] width 21 height 10
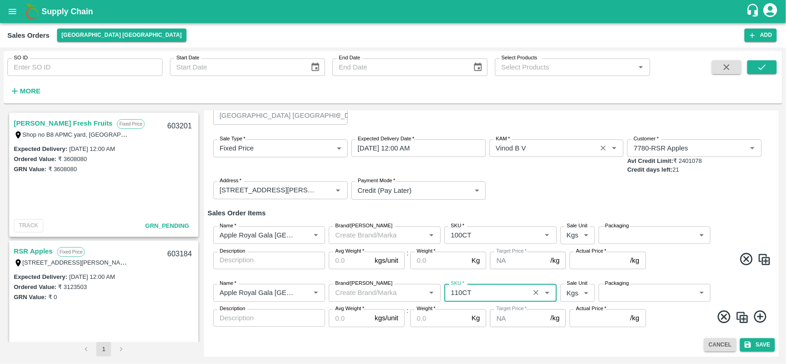
type input "110CT"
click at [573, 229] on body "Supply Chain Sales Orders Chennai DC Add SO ID SO ID Start Date Start Date End …" at bounding box center [393, 182] width 786 height 364
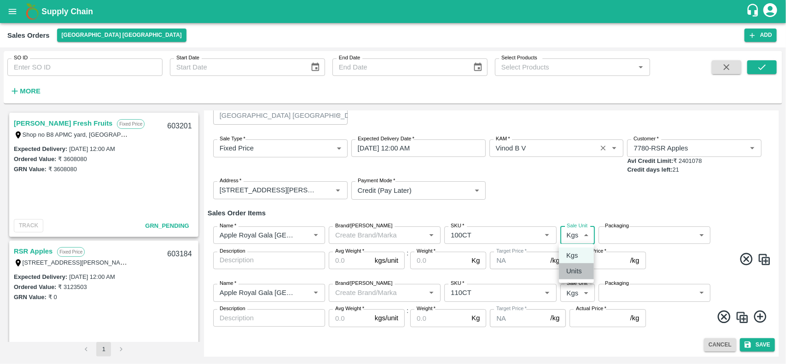
click at [572, 268] on p "Units" at bounding box center [574, 271] width 16 height 10
type input "2"
click at [570, 291] on body "Supply Chain Sales Orders Chennai DC Add SO ID SO ID Start Date Start Date End …" at bounding box center [393, 182] width 786 height 364
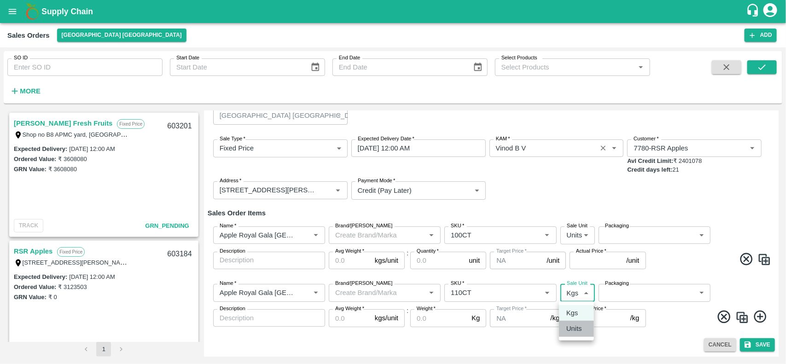
click at [569, 333] on p "Units" at bounding box center [574, 329] width 16 height 10
type input "2"
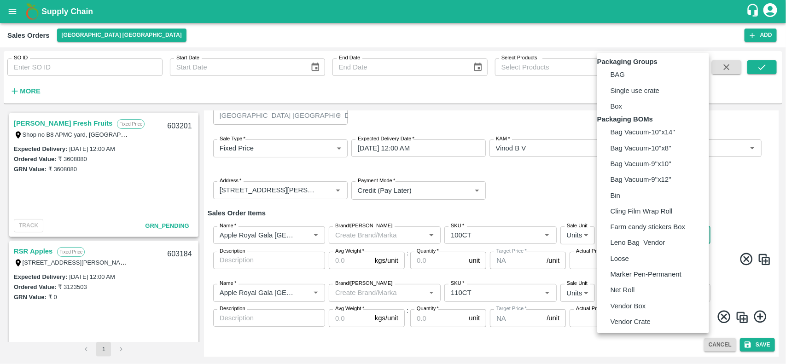
click at [618, 231] on body "Supply Chain Sales Orders Chennai DC Add SO ID SO ID Start Date Start Date End …" at bounding box center [393, 182] width 786 height 364
click at [622, 311] on p "Vendor Box" at bounding box center [628, 306] width 35 height 10
type input "BOM/276"
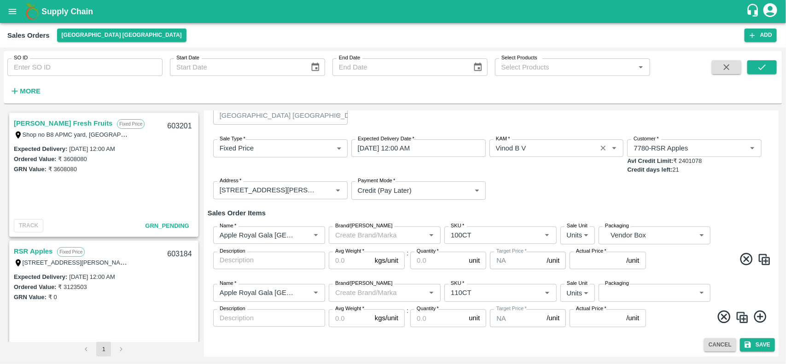
click at [626, 286] on label "Packaging" at bounding box center [617, 283] width 24 height 7
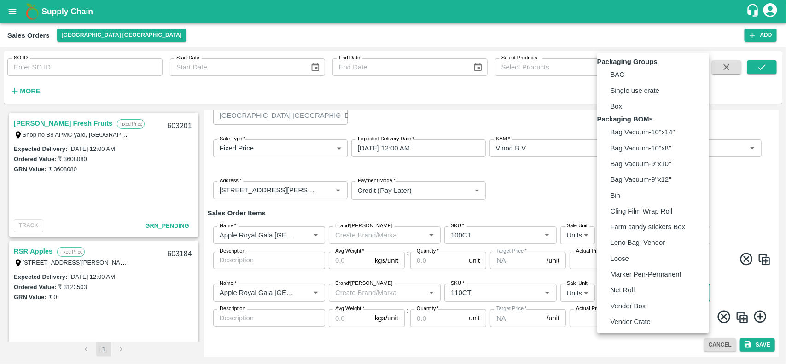
click at [627, 288] on body "Supply Chain Sales Orders Chennai DC Add SO ID SO ID Start Date Start Date End …" at bounding box center [393, 182] width 786 height 364
click at [628, 311] on p "Vendor Box" at bounding box center [628, 306] width 35 height 10
type input "BOM/276"
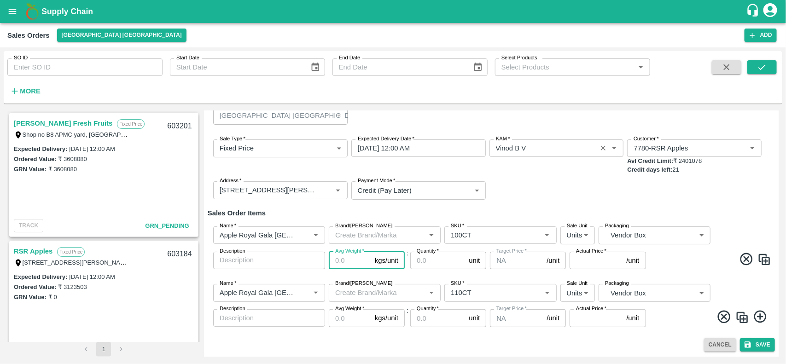
click at [349, 258] on input "Avg Weight   *" at bounding box center [350, 260] width 42 height 17
type input "18"
click at [351, 323] on input "Avg Weight   *" at bounding box center [350, 317] width 42 height 17
type input "18"
click at [424, 261] on input "Quantity   *" at bounding box center [437, 260] width 55 height 17
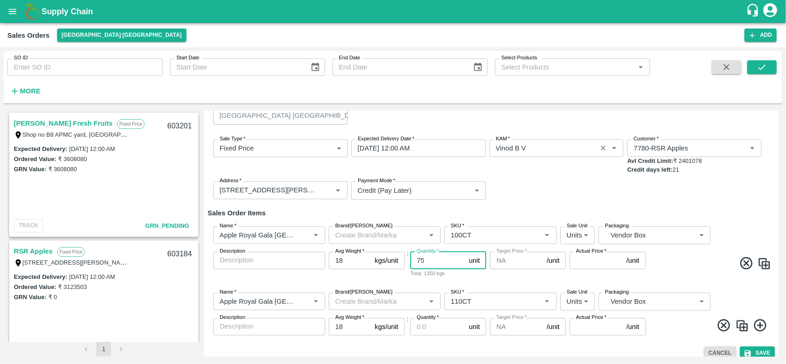
type input "75"
click at [427, 325] on input "Quantity   *" at bounding box center [437, 326] width 55 height 17
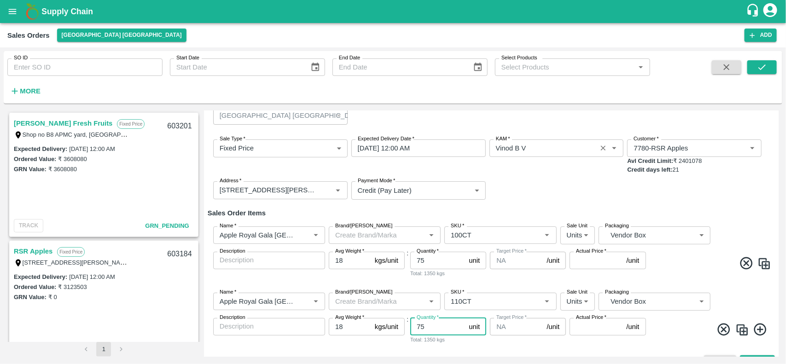
type input "75"
click at [585, 262] on input "Actual Price   *" at bounding box center [596, 260] width 53 height 17
click at [585, 262] on input "4250" at bounding box center [596, 260] width 53 height 17
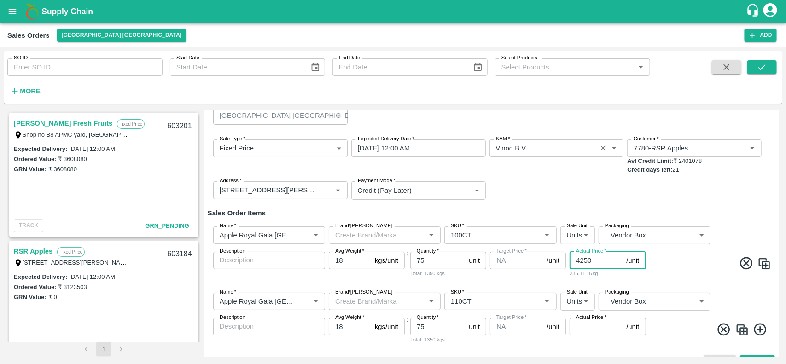
type input "4250"
click at [583, 327] on input "Actual Price   *" at bounding box center [596, 326] width 53 height 17
paste input "4250"
type input "4250"
click at [710, 320] on div "Name   * Name   * Brand/Marka Brand/Marka SKU   * SKU   * Sale Unit Units 2 Sal…" at bounding box center [491, 319] width 567 height 66
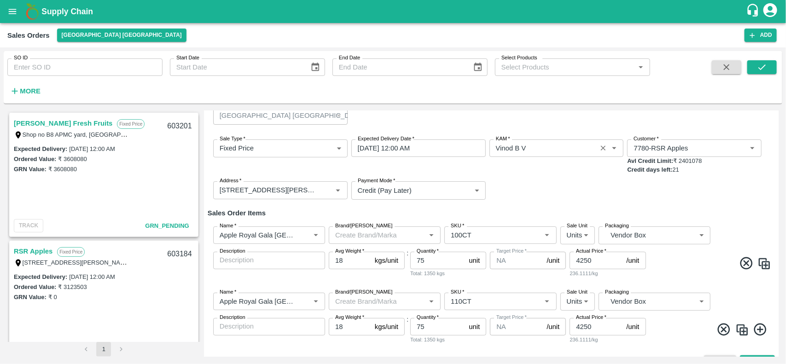
scroll to position [44, 0]
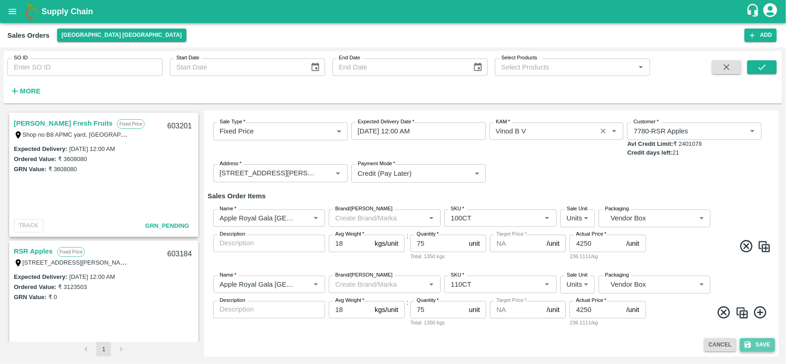
click at [764, 343] on button "Save" at bounding box center [757, 344] width 35 height 13
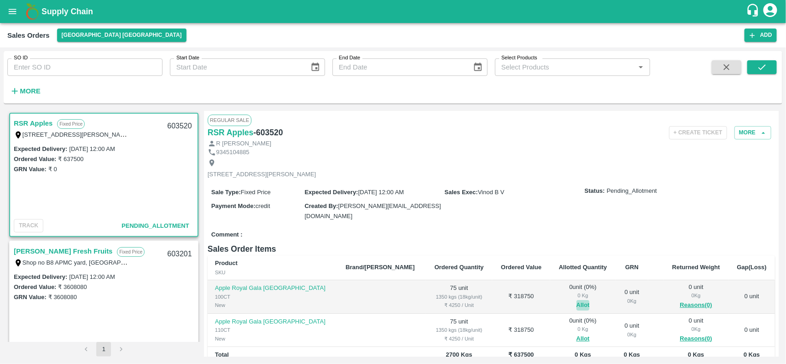
click at [577, 309] on button "Allot" at bounding box center [583, 305] width 13 height 11
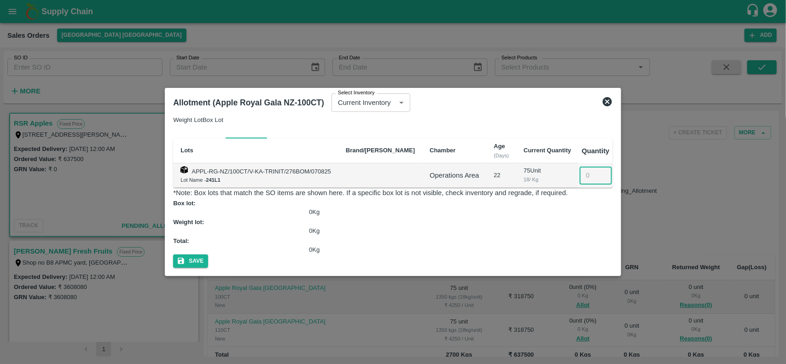
click at [597, 182] on input "number" at bounding box center [596, 175] width 32 height 17
type input "75"
click at [208, 255] on button "Save" at bounding box center [190, 261] width 35 height 13
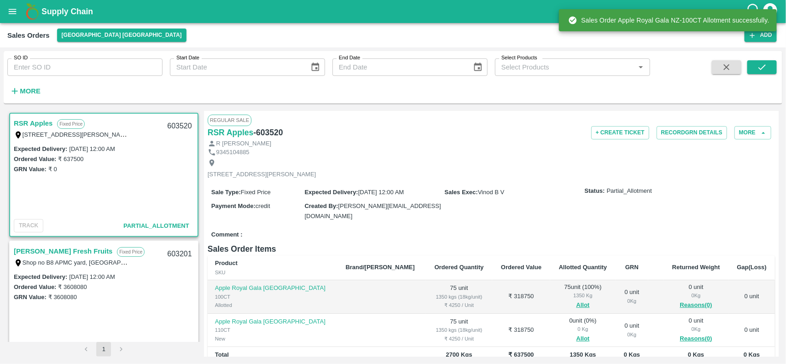
scroll to position [113, 0]
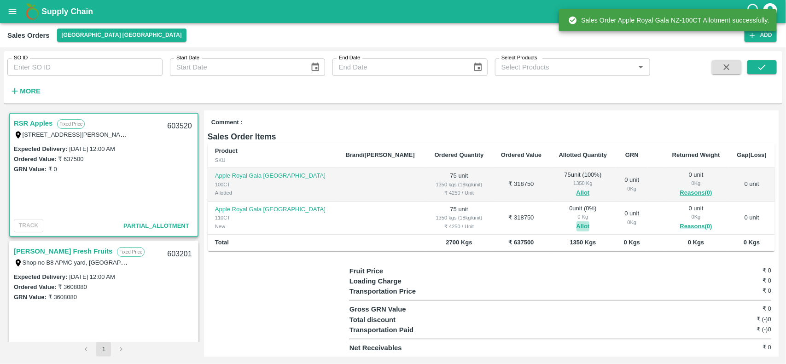
click at [577, 227] on button "Allot" at bounding box center [583, 226] width 13 height 11
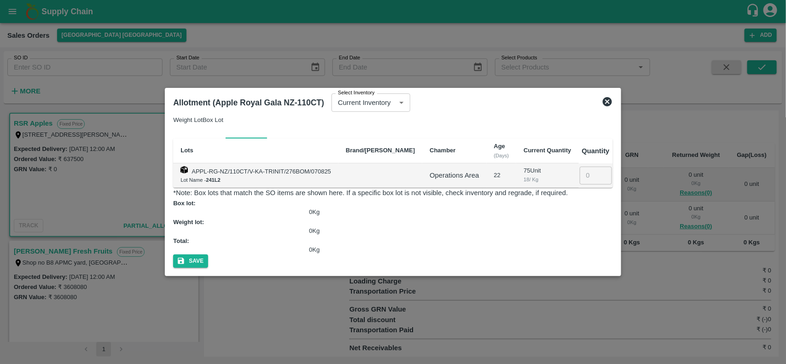
click at [595, 184] on input "number" at bounding box center [596, 175] width 32 height 17
type input "75"
click at [208, 255] on button "Save" at bounding box center [190, 261] width 35 height 13
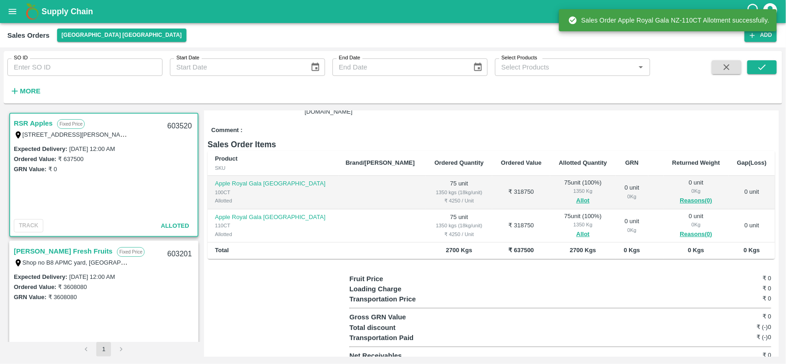
scroll to position [0, 0]
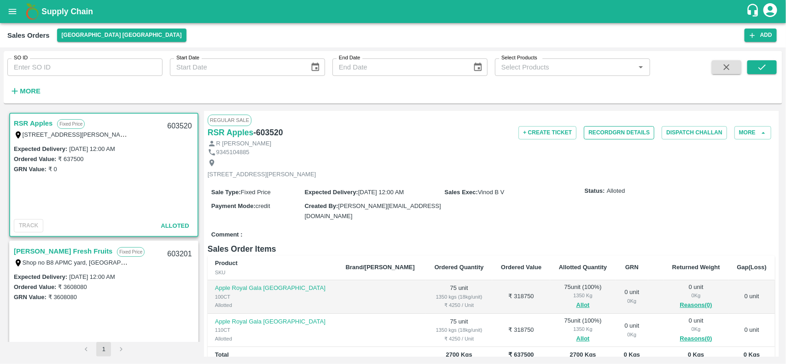
click at [620, 129] on button "Record GRN Details" at bounding box center [619, 132] width 70 height 13
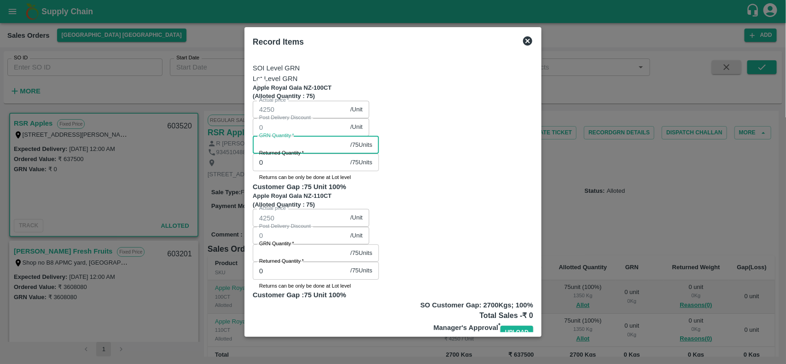
click at [347, 136] on input "GRN Quantity   *" at bounding box center [300, 144] width 94 height 17
type input "75"
click at [379, 245] on div "GRN Quantity   * / 75 Units GRN Quantity" at bounding box center [316, 253] width 126 height 17
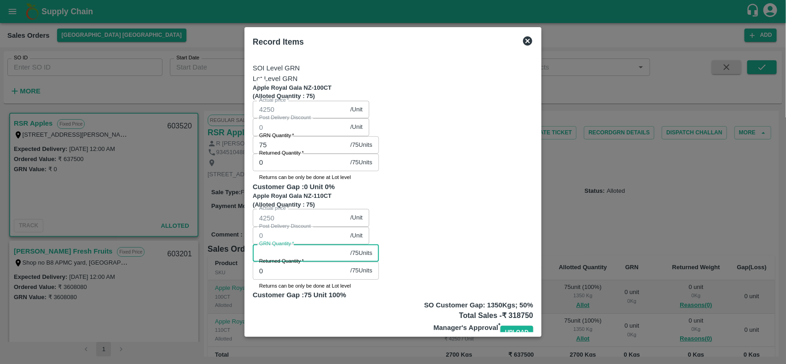
click at [347, 245] on input "GRN Quantity   *" at bounding box center [300, 253] width 94 height 17
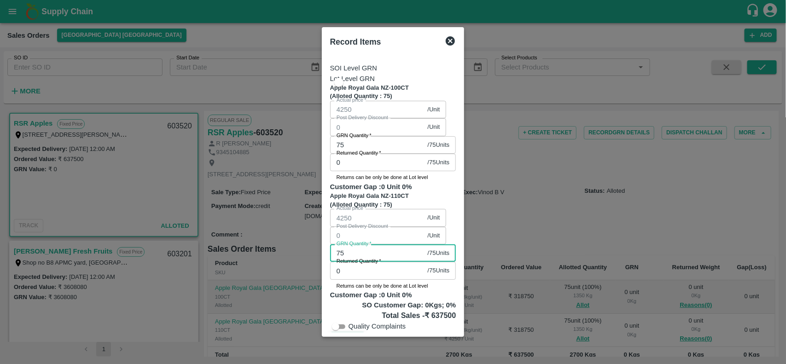
type input "75"
click at [341, 336] on icon "button" at bounding box center [338, 339] width 6 height 6
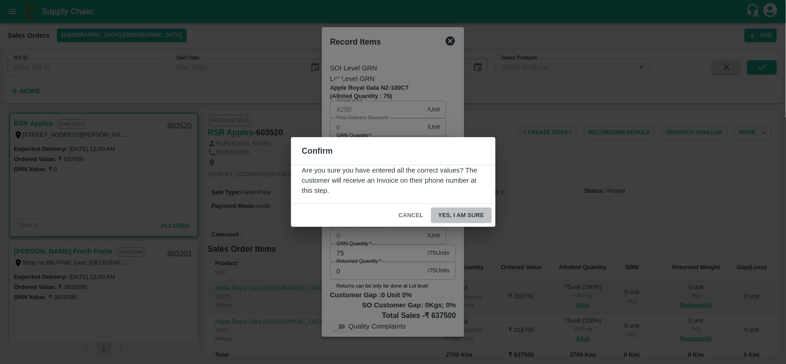
click at [449, 211] on button "Yes, I am sure" at bounding box center [461, 216] width 61 height 16
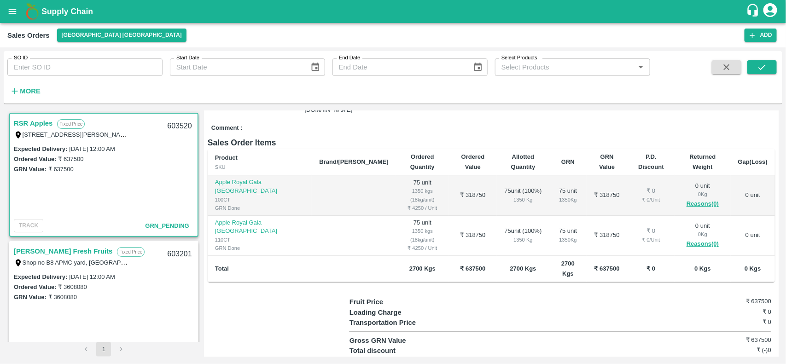
scroll to position [116, 0]
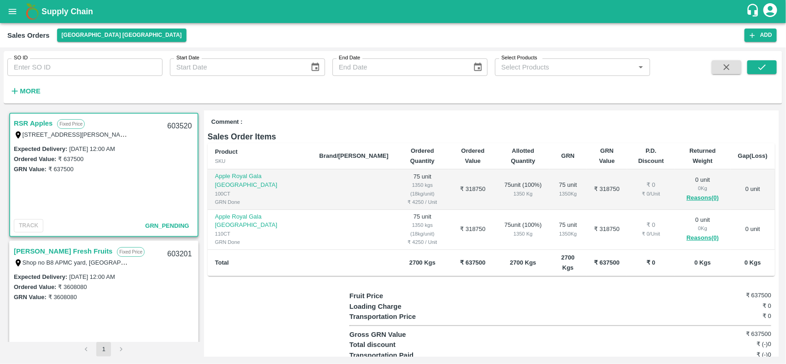
click at [460, 259] on b "₹ 637500" at bounding box center [472, 262] width 25 height 7
copy b "637500"
click at [34, 125] on link "RSR Apples" at bounding box center [33, 123] width 39 height 12
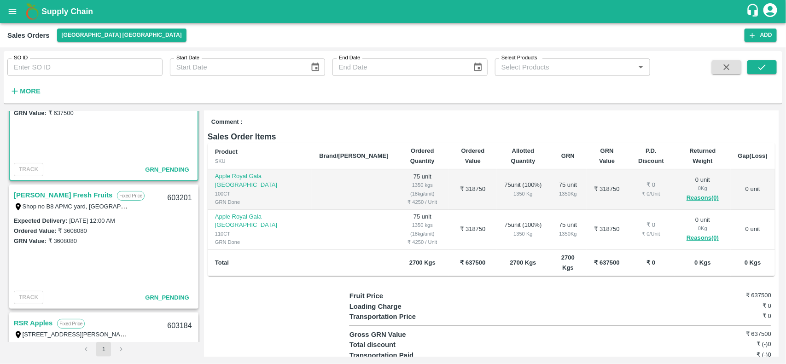
scroll to position [0, 0]
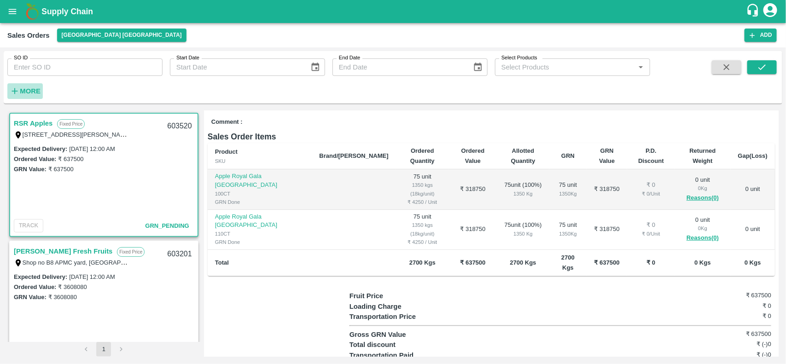
click at [34, 90] on strong "More" at bounding box center [30, 90] width 21 height 7
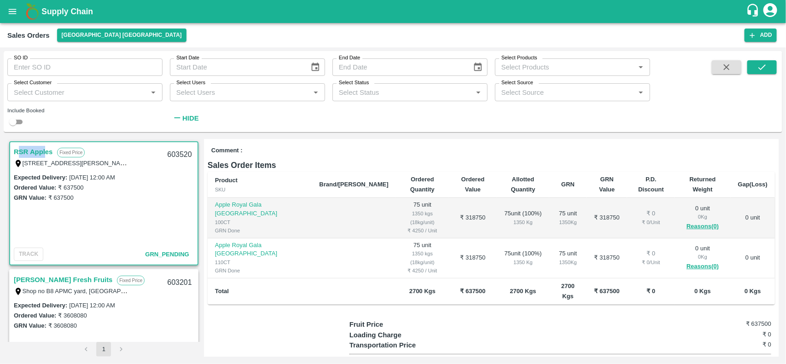
drag, startPoint x: 16, startPoint y: 146, endPoint x: 45, endPoint y: 151, distance: 29.3
click at [45, 151] on link "RSR Apples" at bounding box center [33, 152] width 39 height 12
drag, startPoint x: 12, startPoint y: 146, endPoint x: 52, endPoint y: 151, distance: 40.9
click at [52, 151] on div "RSR Apples Fixed Price T/F 68, Koyambedu Anna fruit market, Chennai , Chennai, …" at bounding box center [103, 156] width 187 height 29
copy link "RSR Apples"
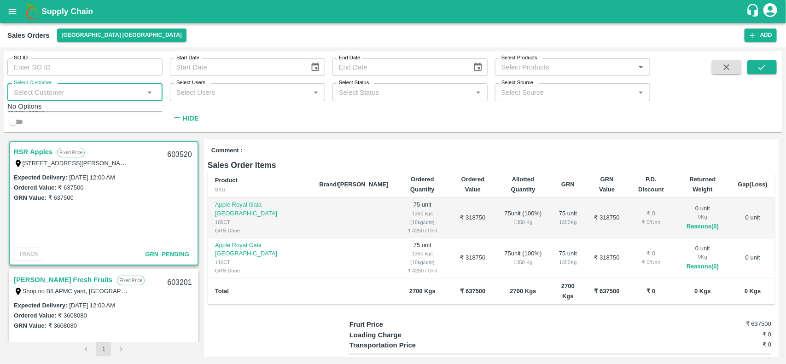
click at [70, 95] on input "Select Customer" at bounding box center [77, 92] width 134 height 12
paste input "RSR Apples"
type input "RSR Apples"
click at [84, 109] on div "RSR Apples" at bounding box center [94, 117] width 137 height 18
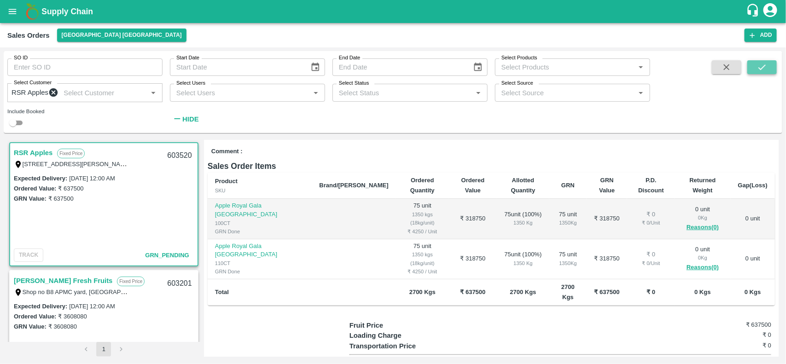
click at [765, 65] on icon "submit" at bounding box center [761, 67] width 7 height 6
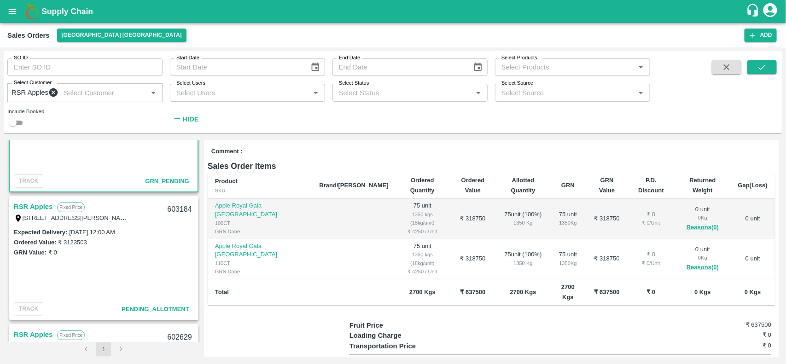
scroll to position [74, 0]
click at [34, 213] on link "RSR Apples" at bounding box center [33, 207] width 39 height 12
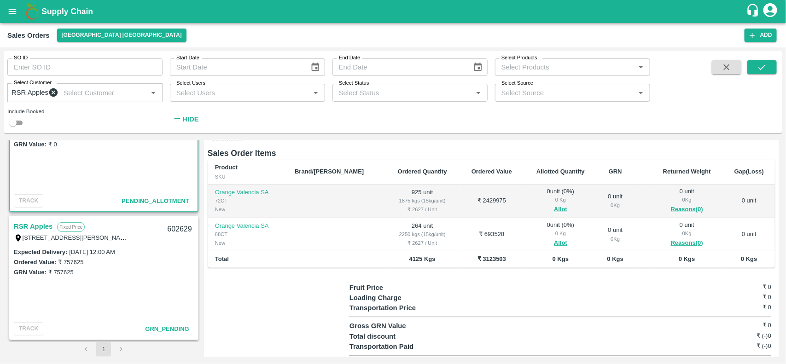
scroll to position [126, 0]
click at [554, 213] on button "Allot" at bounding box center [560, 209] width 13 height 11
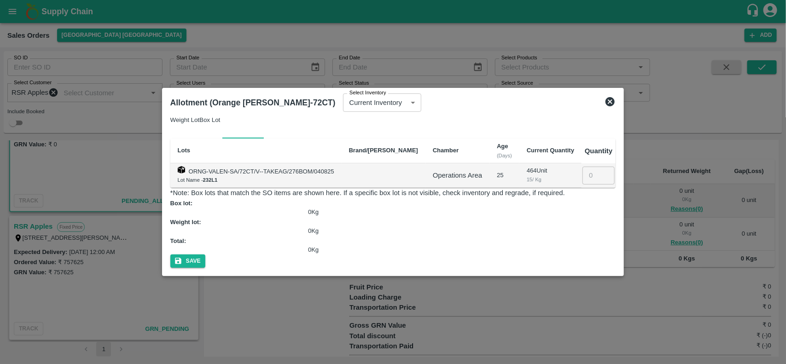
click at [616, 107] on icon at bounding box center [610, 101] width 11 height 11
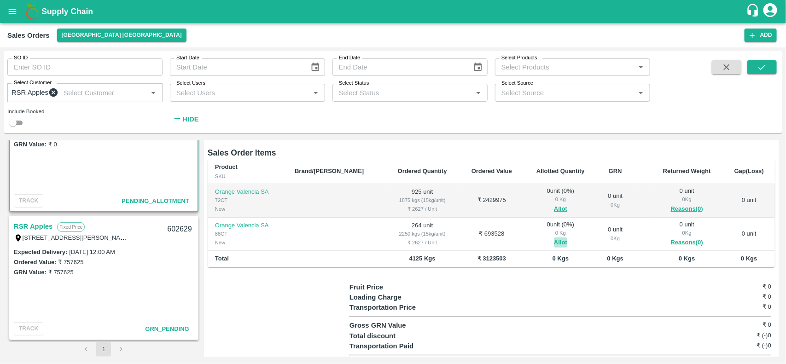
click at [554, 245] on button "Allot" at bounding box center [560, 243] width 13 height 11
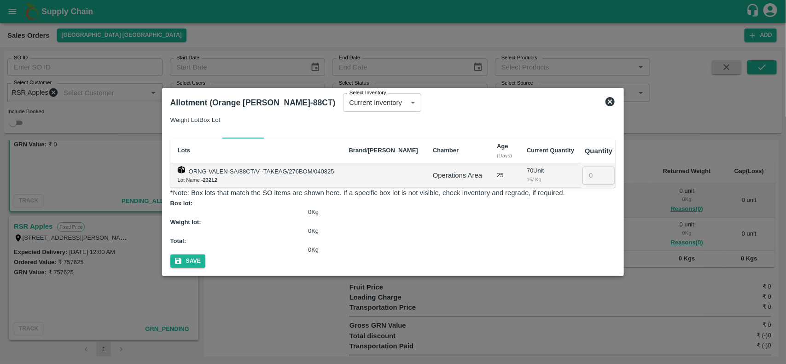
click at [615, 106] on icon at bounding box center [610, 101] width 9 height 9
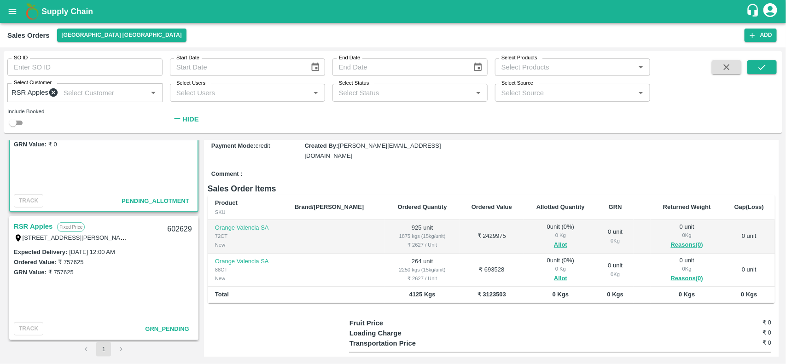
scroll to position [186, 0]
click at [45, 226] on link "RSR Apples" at bounding box center [33, 227] width 39 height 12
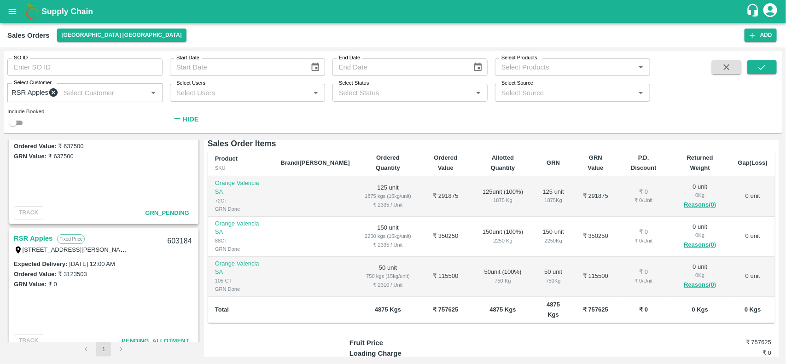
scroll to position [43, 0]
click at [28, 238] on link "RSR Apples" at bounding box center [33, 238] width 39 height 12
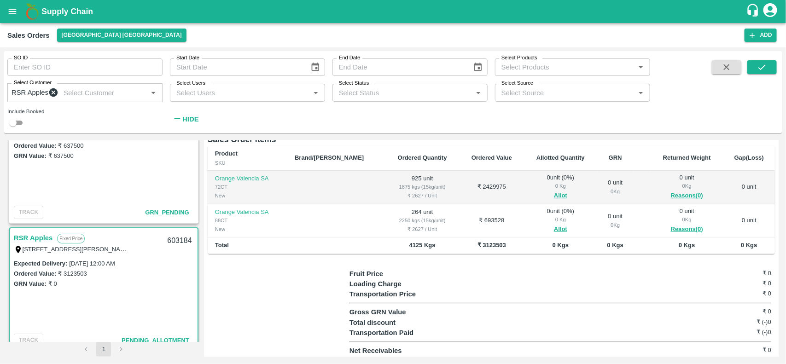
scroll to position [140, 0]
click at [554, 201] on button "Allot" at bounding box center [560, 195] width 13 height 11
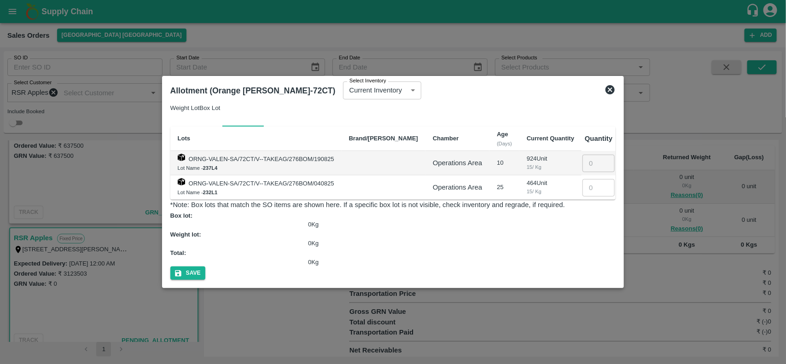
click at [615, 94] on icon at bounding box center [610, 89] width 9 height 9
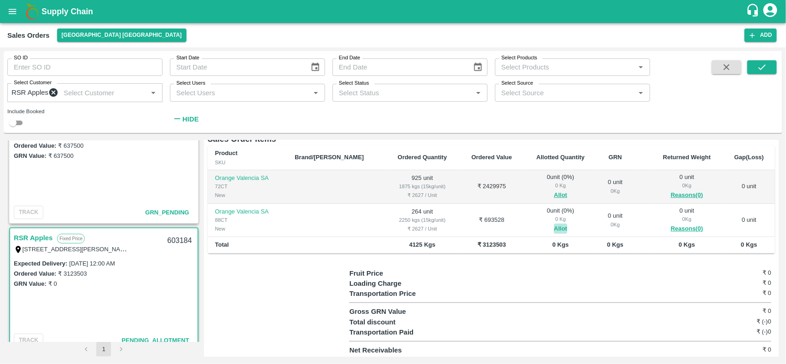
click at [554, 229] on button "Allot" at bounding box center [560, 229] width 13 height 11
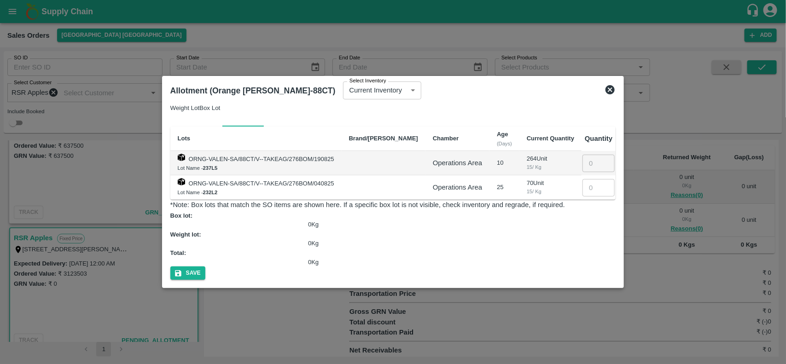
click at [616, 94] on icon at bounding box center [610, 89] width 11 height 11
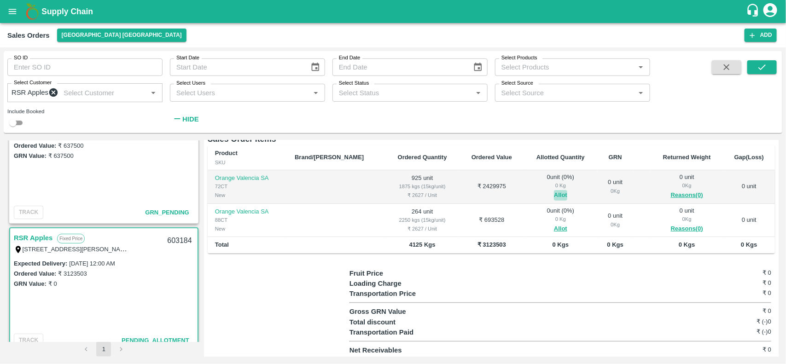
click at [554, 201] on button "Allot" at bounding box center [560, 195] width 13 height 11
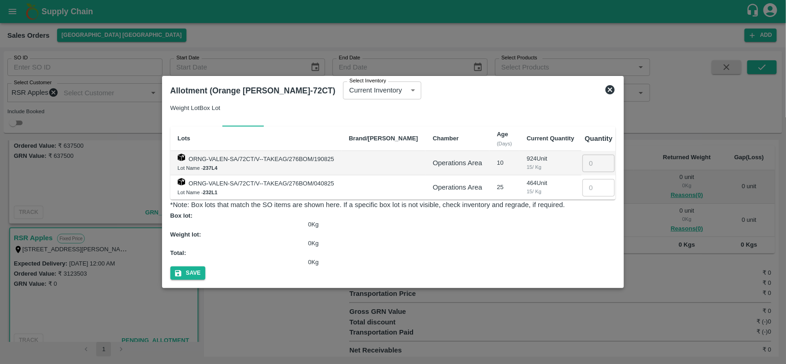
click at [616, 95] on icon at bounding box center [610, 89] width 11 height 11
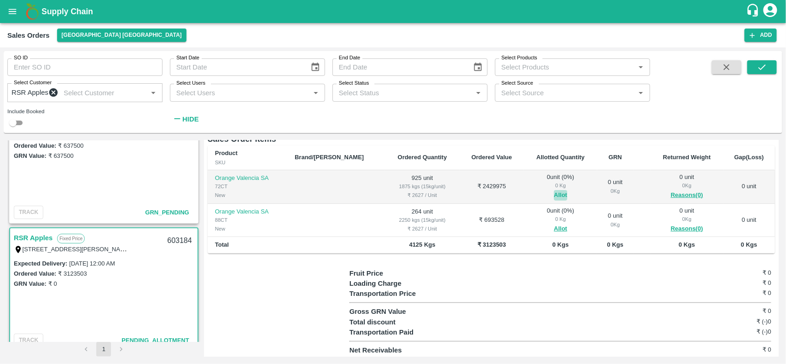
click at [554, 200] on button "Allot" at bounding box center [560, 195] width 13 height 11
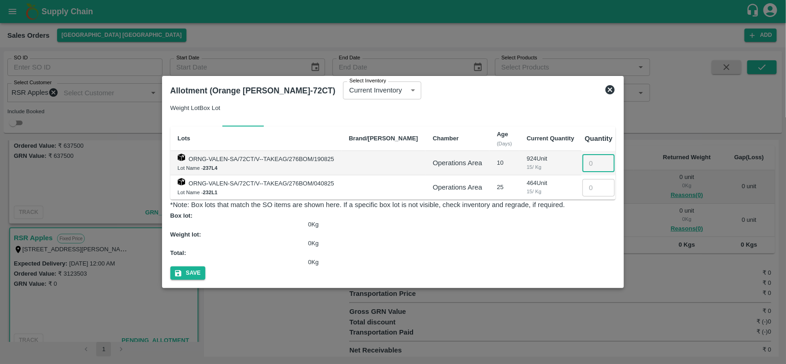
click at [593, 170] on input "number" at bounding box center [599, 163] width 32 height 17
type input "924"
click at [592, 197] on input "number" at bounding box center [599, 187] width 32 height 17
click at [205, 267] on button "Save" at bounding box center [187, 273] width 35 height 13
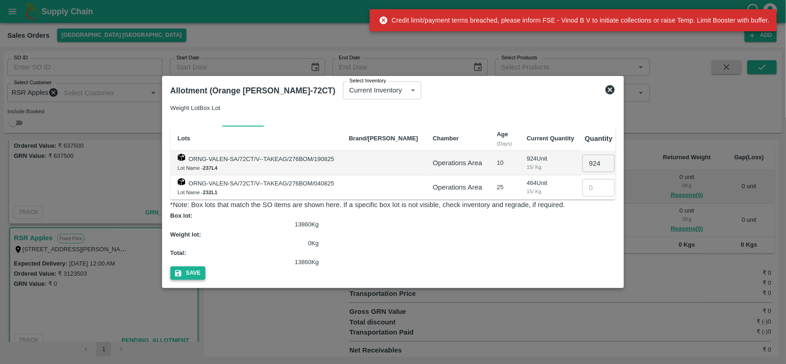
click at [205, 267] on button "Save" at bounding box center [187, 273] width 35 height 13
click at [194, 267] on icon at bounding box center [188, 273] width 12 height 12
click at [615, 94] on icon at bounding box center [610, 89] width 9 height 9
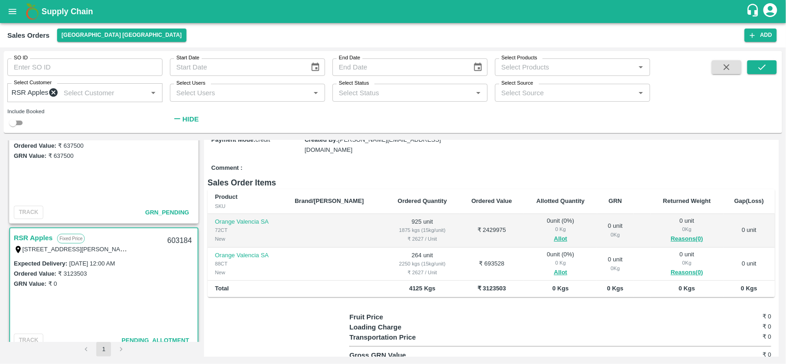
scroll to position [97, 0]
click at [554, 277] on button "Allot" at bounding box center [560, 272] width 13 height 11
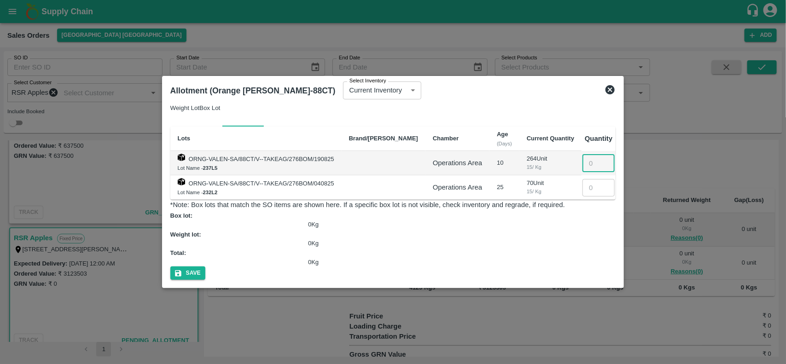
click at [590, 172] on input "number" at bounding box center [599, 163] width 32 height 17
type input "264"
click at [205, 267] on button "Save" at bounding box center [187, 273] width 35 height 13
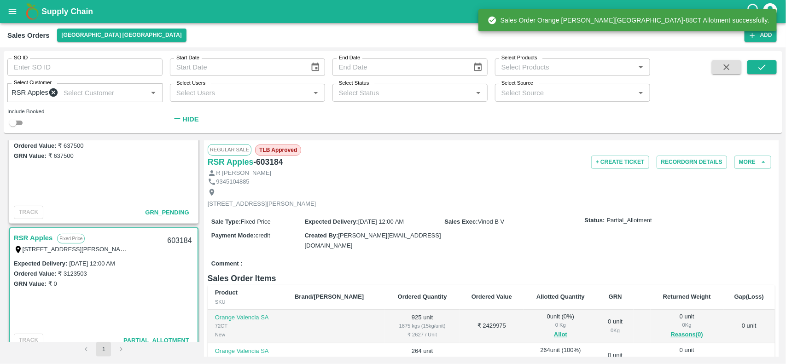
scroll to position [68, 0]
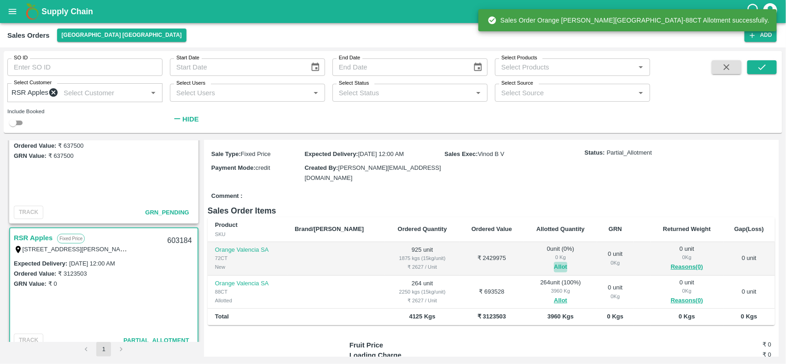
click at [554, 269] on button "Allot" at bounding box center [560, 267] width 13 height 11
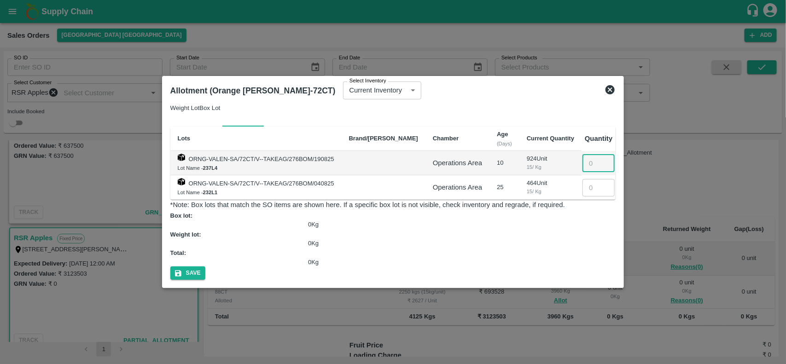
click at [597, 172] on input "number" at bounding box center [599, 163] width 32 height 17
type input "924"
click at [205, 267] on button "Save" at bounding box center [187, 273] width 35 height 13
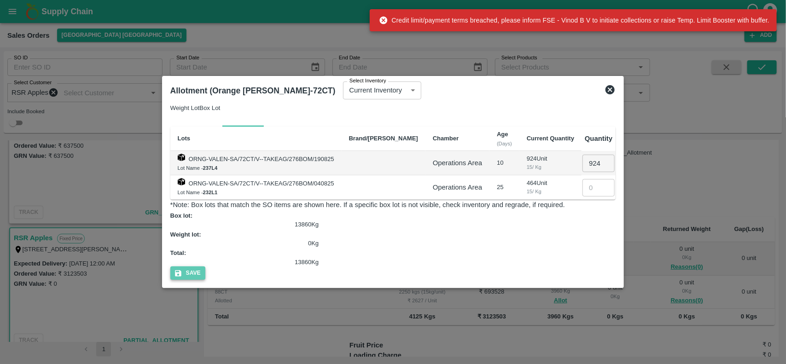
click at [205, 267] on button "Save" at bounding box center [187, 273] width 35 height 13
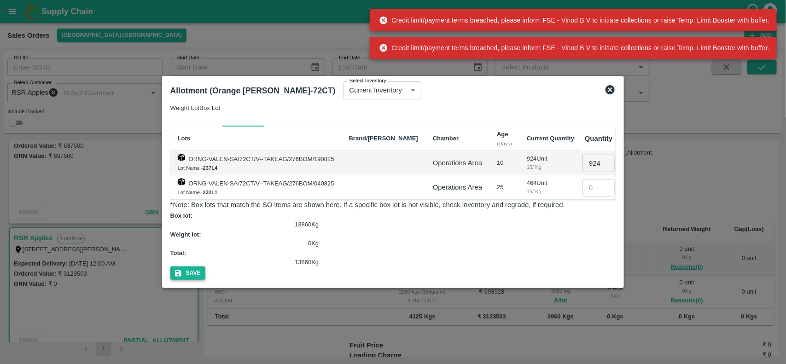
click at [205, 267] on button "Save" at bounding box center [187, 273] width 35 height 13
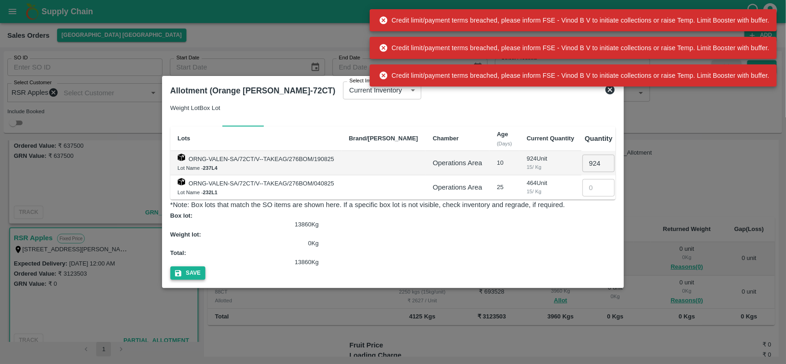
click at [205, 267] on button "Save" at bounding box center [187, 273] width 35 height 13
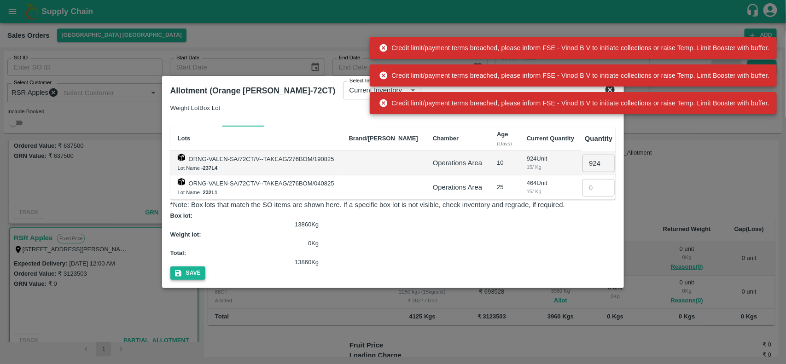
click at [205, 267] on button "Save" at bounding box center [187, 273] width 35 height 13
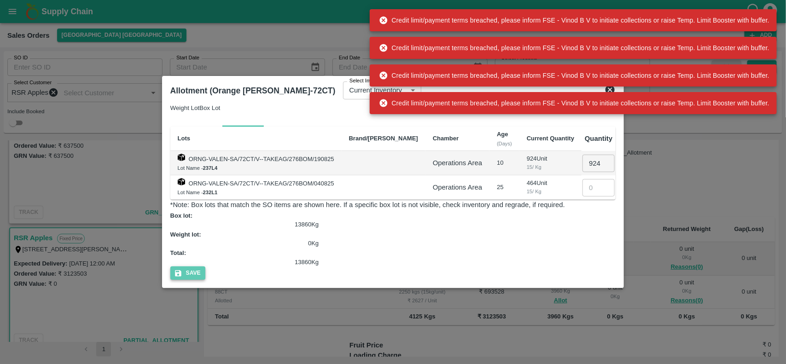
click at [205, 267] on button "Save" at bounding box center [187, 273] width 35 height 13
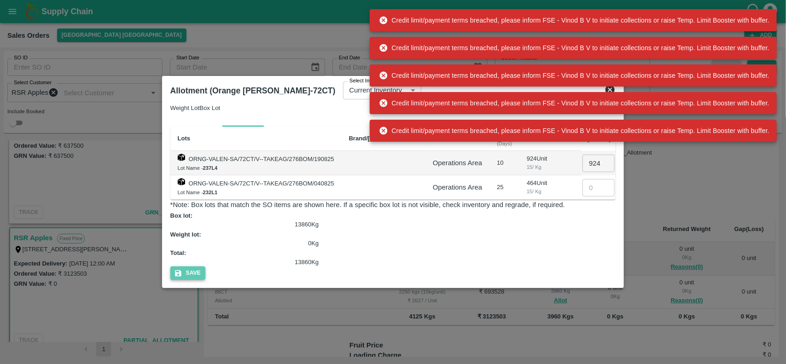
click at [205, 267] on button "Save" at bounding box center [187, 273] width 35 height 13
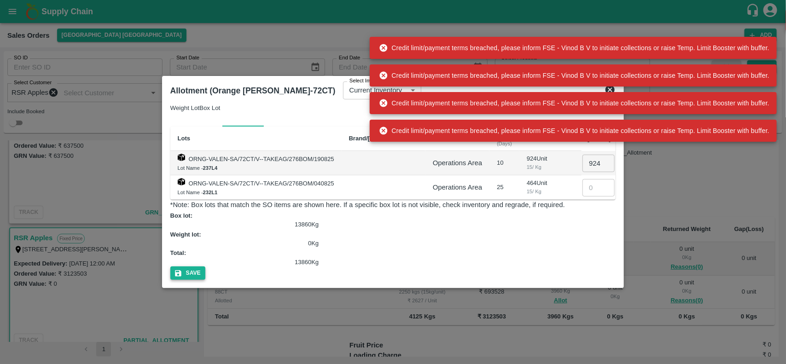
click at [205, 267] on button "Save" at bounding box center [187, 273] width 35 height 13
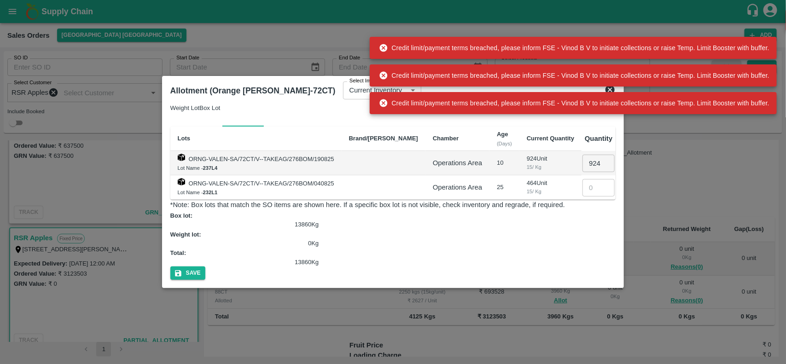
click at [712, 174] on div at bounding box center [393, 182] width 786 height 364
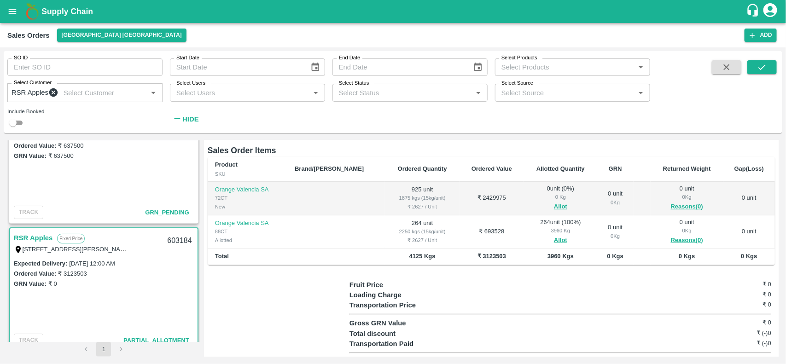
scroll to position [129, 0]
click at [554, 211] on button "Allot" at bounding box center [560, 206] width 13 height 11
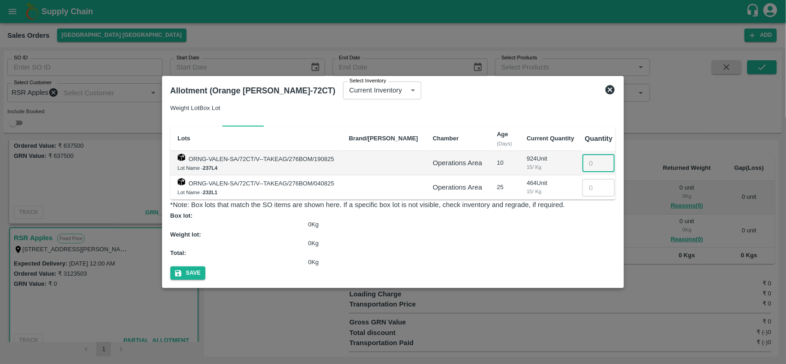
click at [597, 172] on input "number" at bounding box center [599, 163] width 32 height 17
type input "924"
click at [205, 267] on button "Save" at bounding box center [187, 273] width 35 height 13
click at [616, 95] on icon at bounding box center [610, 89] width 11 height 11
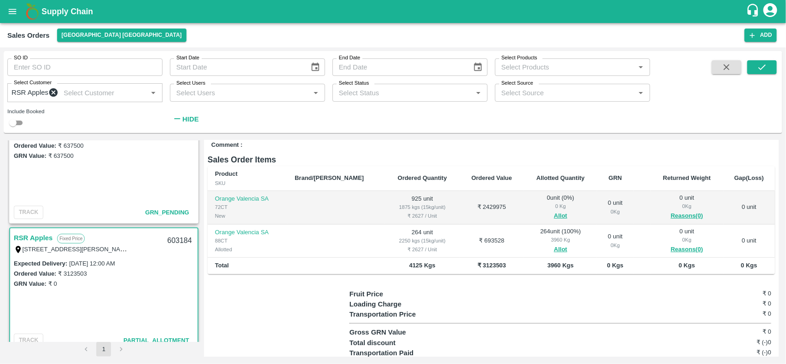
scroll to position [120, 0]
click at [554, 215] on button "Allot" at bounding box center [560, 215] width 13 height 11
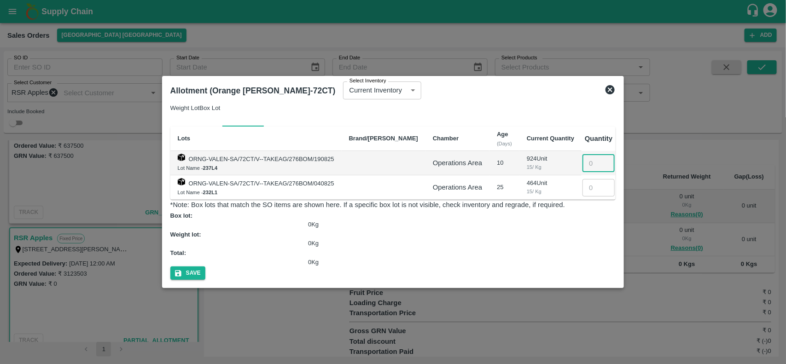
click at [606, 164] on input "number" at bounding box center [599, 163] width 32 height 17
type input "924"
click at [205, 267] on button "Save" at bounding box center [187, 273] width 35 height 13
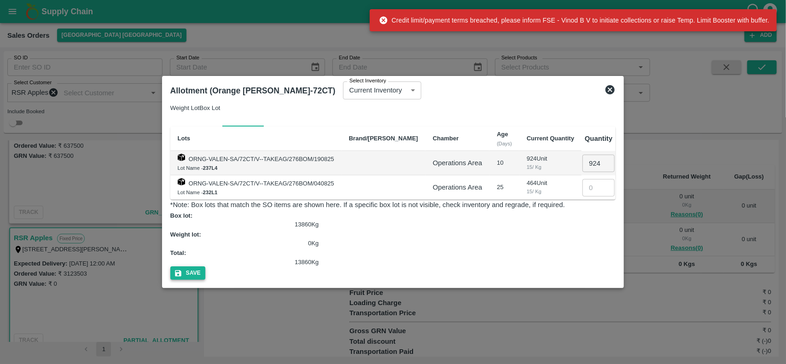
click at [205, 267] on button "Save" at bounding box center [187, 273] width 35 height 13
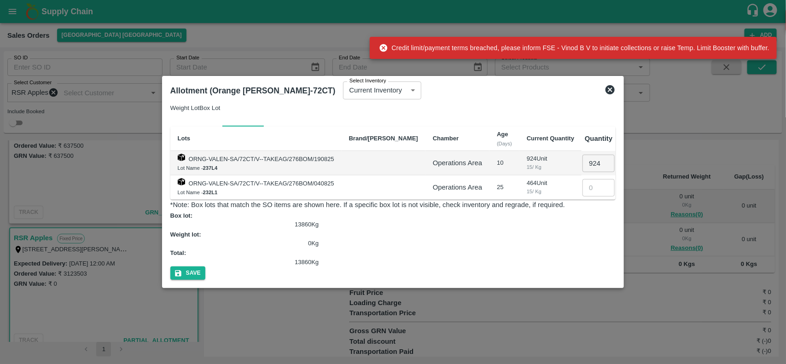
click at [615, 94] on icon at bounding box center [610, 89] width 9 height 9
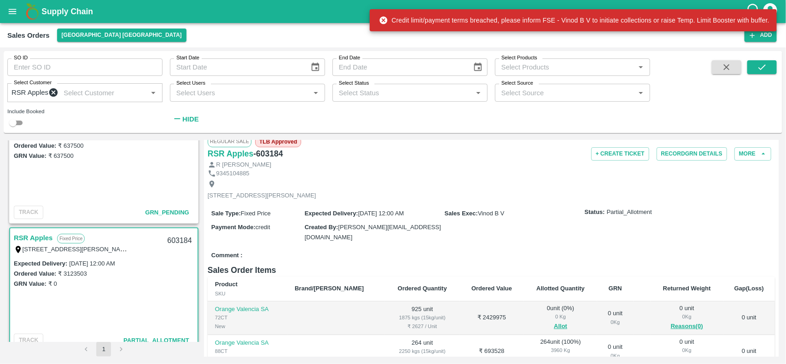
scroll to position [0, 0]
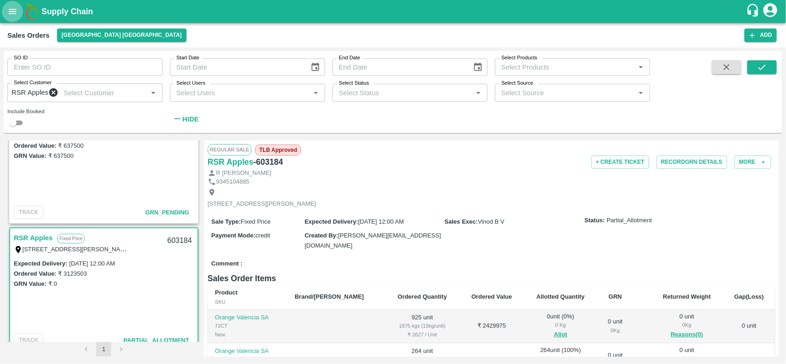
click at [3, 13] on button "open drawer" at bounding box center [12, 11] width 21 height 21
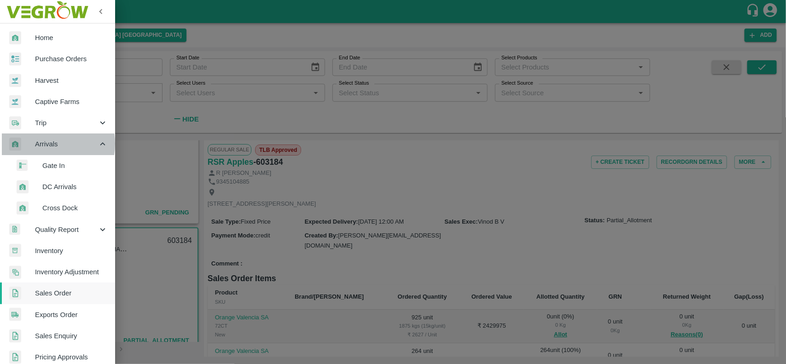
click at [47, 144] on span "Arrivals" at bounding box center [66, 144] width 63 height 10
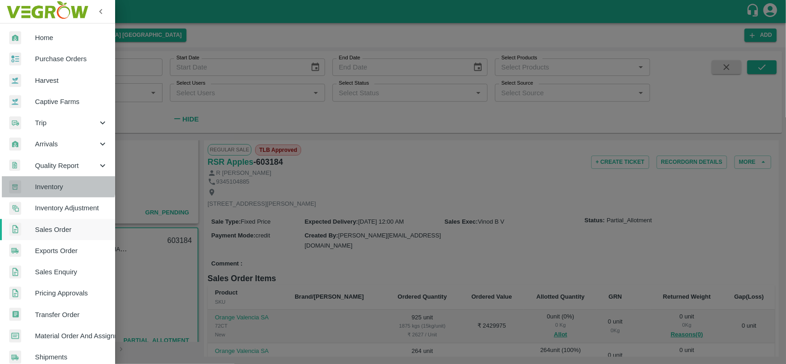
click at [49, 183] on span "Inventory" at bounding box center [71, 187] width 73 height 10
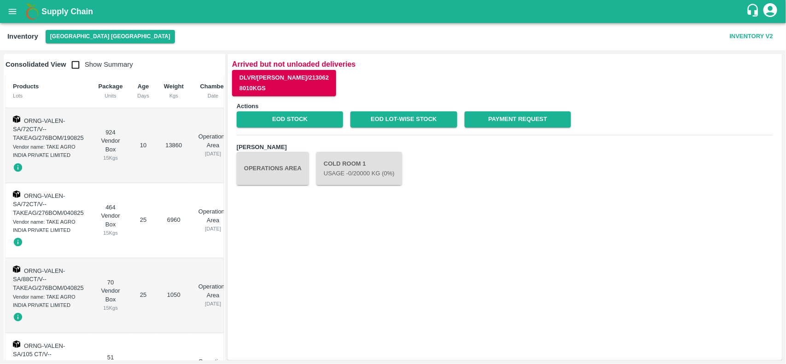
click at [81, 61] on input "checkbox" at bounding box center [75, 65] width 18 height 18
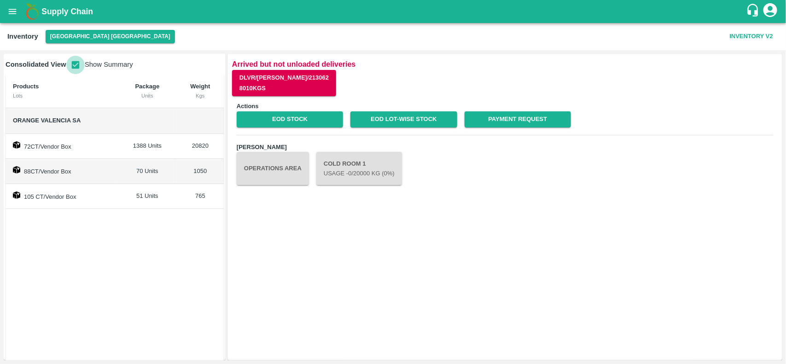
click at [74, 61] on input "checkbox" at bounding box center [75, 65] width 18 height 18
checkbox input "false"
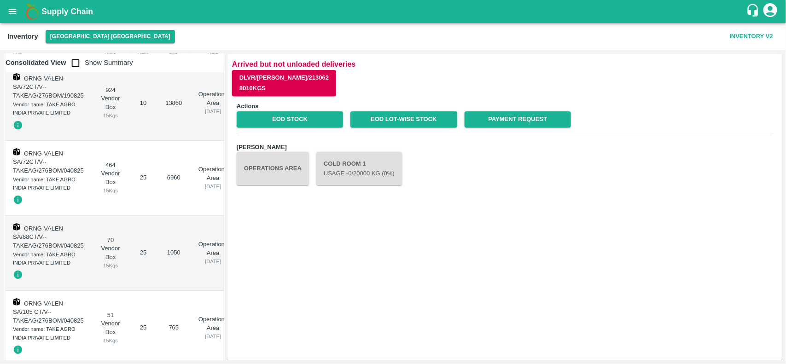
scroll to position [43, 0]
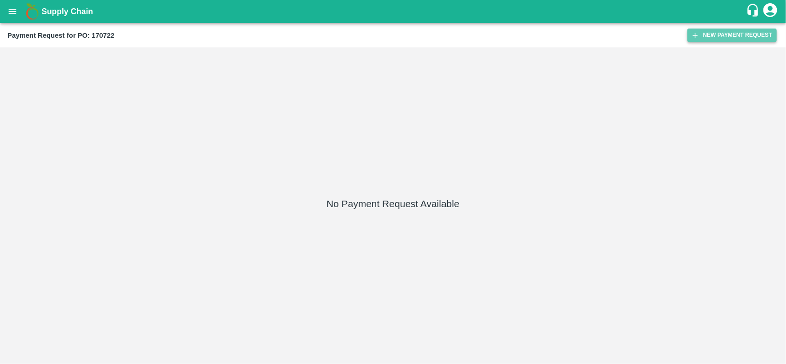
click at [731, 38] on button "New Payment Request" at bounding box center [732, 35] width 89 height 13
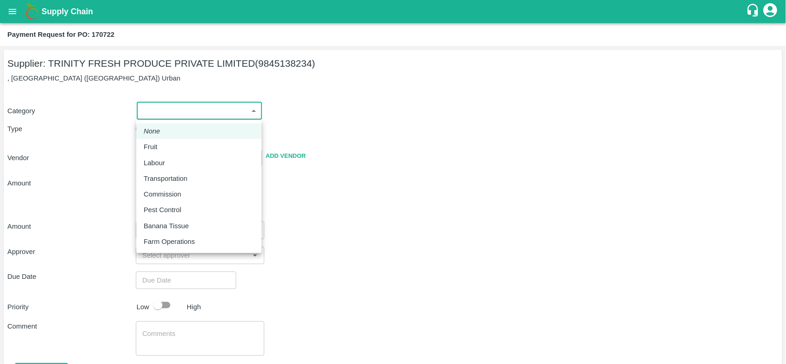
click at [155, 106] on body "Supply Chain Payment Request for PO: 170722 Supplier: TRINITY FRESH PRODUCE PRI…" at bounding box center [393, 182] width 786 height 364
click at [157, 153] on li "Fruit" at bounding box center [198, 147] width 125 height 16
type input "1"
type input "TRINITY FRESH PRODUCE PRIVATE LIMITED - 9845138234(Supplier)"
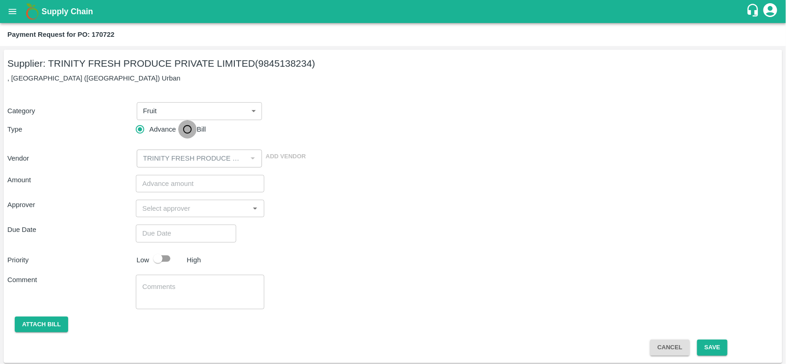
click at [184, 132] on input "Bill" at bounding box center [187, 129] width 18 height 18
radio input "true"
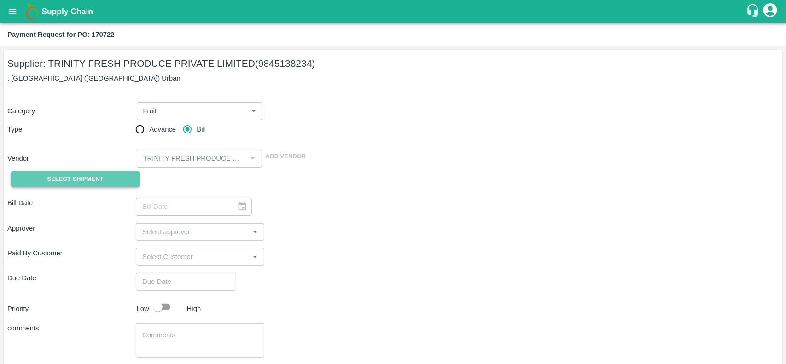
click at [52, 185] on button "Select Shipment" at bounding box center [75, 179] width 128 height 16
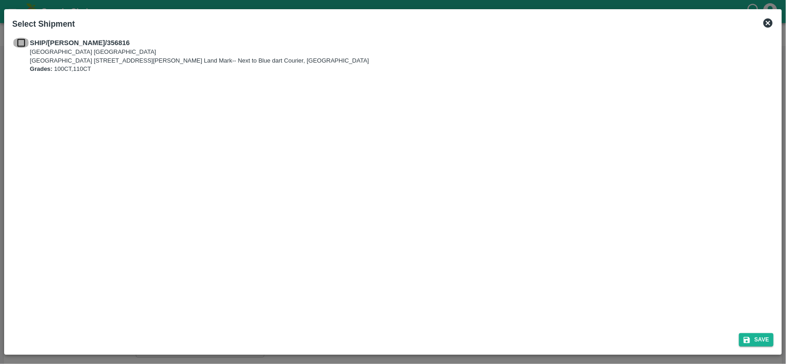
click at [23, 47] on input "checkbox" at bounding box center [20, 43] width 17 height 10
checkbox input "true"
click at [756, 338] on button "Save" at bounding box center [756, 339] width 35 height 13
type input "29/08/2025"
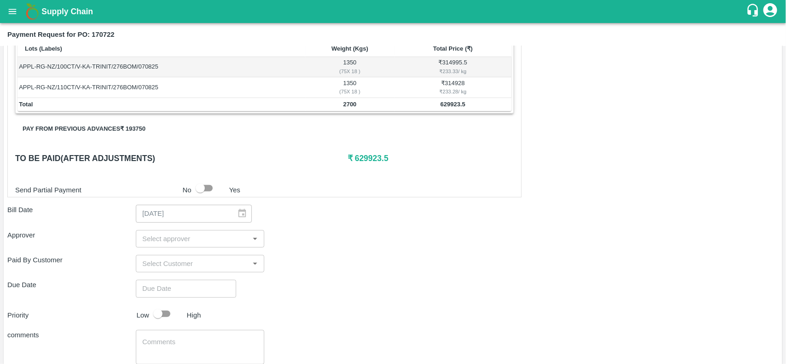
scroll to position [163, 0]
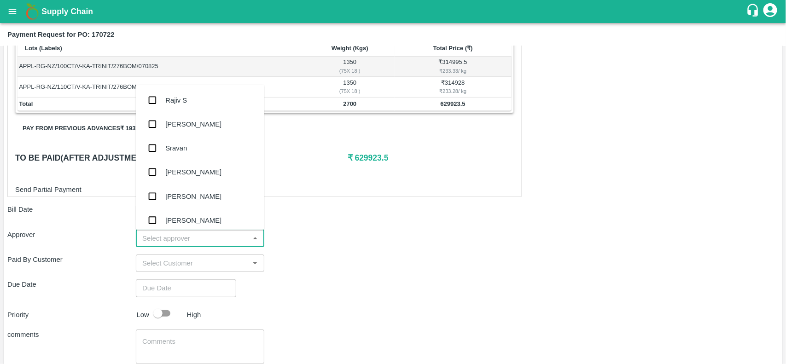
click at [164, 236] on input "input" at bounding box center [193, 239] width 108 height 12
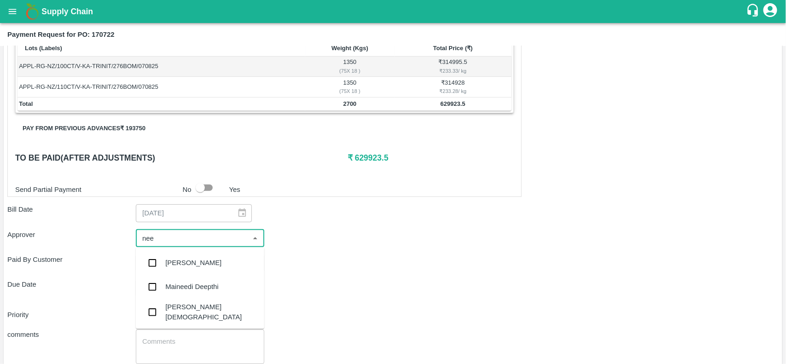
type input "neet"
click at [154, 289] on input "checkbox" at bounding box center [152, 288] width 18 height 18
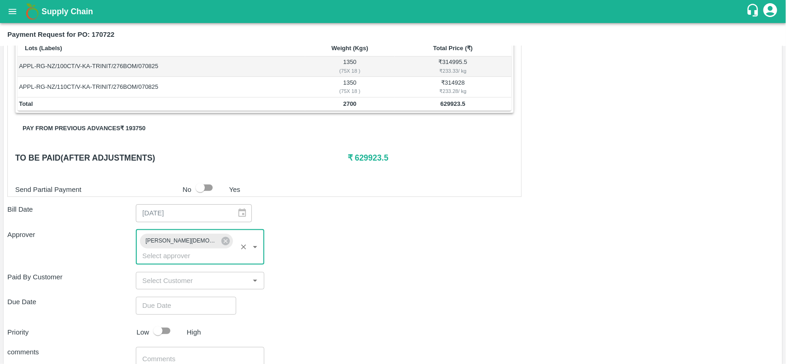
type input "DD/MM/YYYY hh:mm aa"
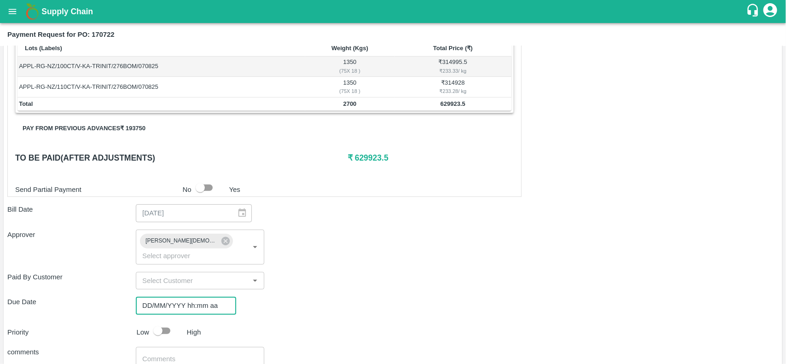
click at [185, 297] on input "DD/MM/YYYY hh:mm aa" at bounding box center [183, 305] width 94 height 17
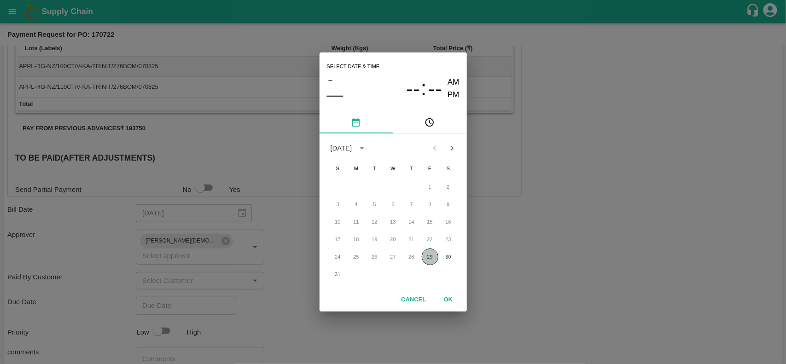
click at [429, 260] on button "29" at bounding box center [430, 257] width 17 height 17
type input "29/08/2025 12:00 AM"
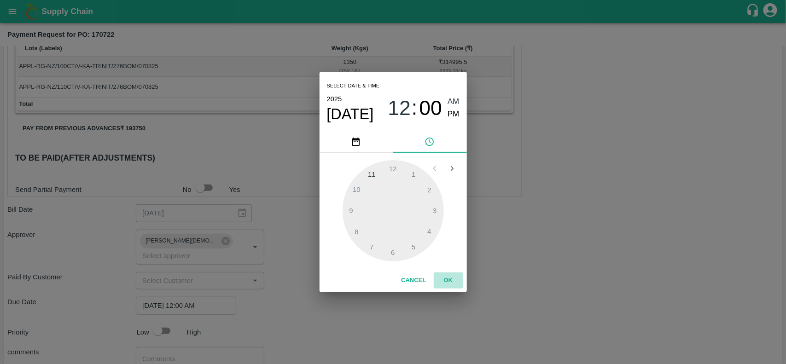
click at [445, 279] on button "OK" at bounding box center [448, 281] width 29 height 16
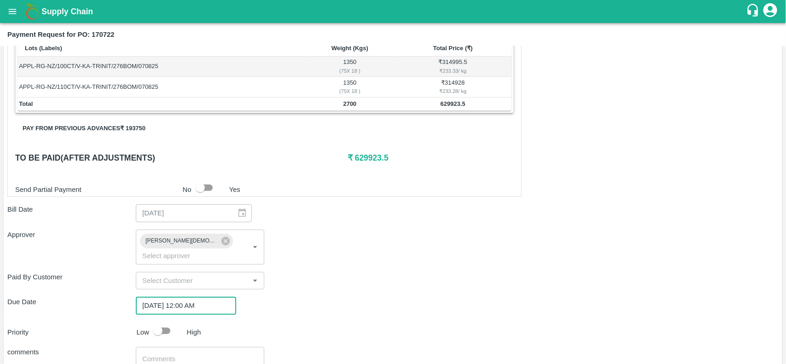
scroll to position [226, 0]
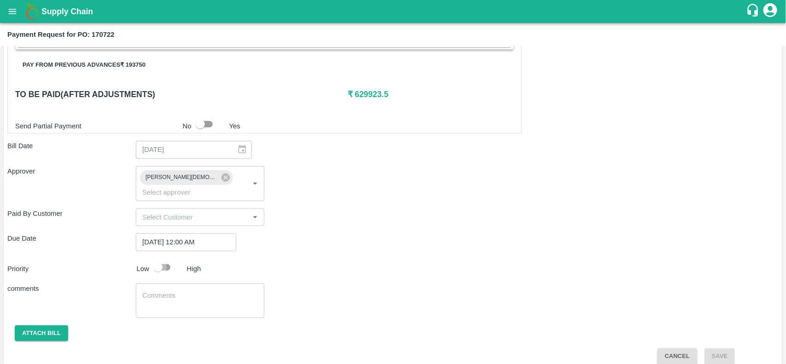
click at [157, 262] on input "checkbox" at bounding box center [158, 267] width 52 height 17
checkbox input "true"
click at [54, 326] on button "Attach bill" at bounding box center [41, 334] width 53 height 16
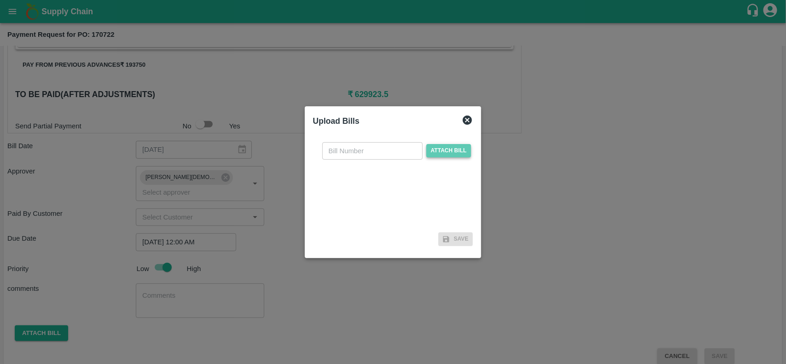
click at [449, 149] on span "Attach bill" at bounding box center [448, 150] width 45 height 13
click at [0, 0] on input "Attach bill" at bounding box center [0, 0] width 0 height 0
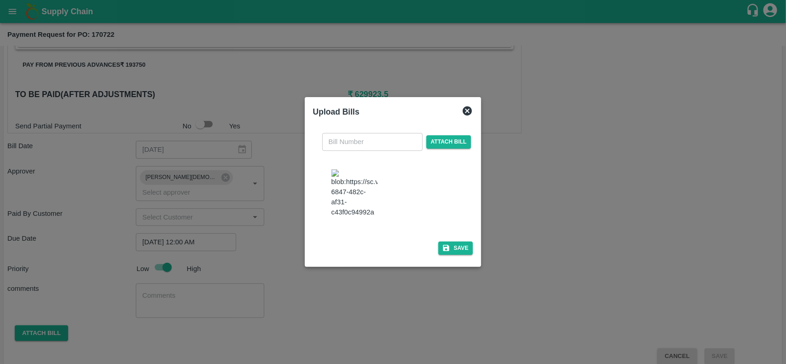
click at [352, 181] on img at bounding box center [355, 193] width 46 height 48
click at [356, 136] on input "text" at bounding box center [372, 141] width 100 height 17
type input "4922"
click at [463, 255] on button "Save" at bounding box center [455, 248] width 35 height 13
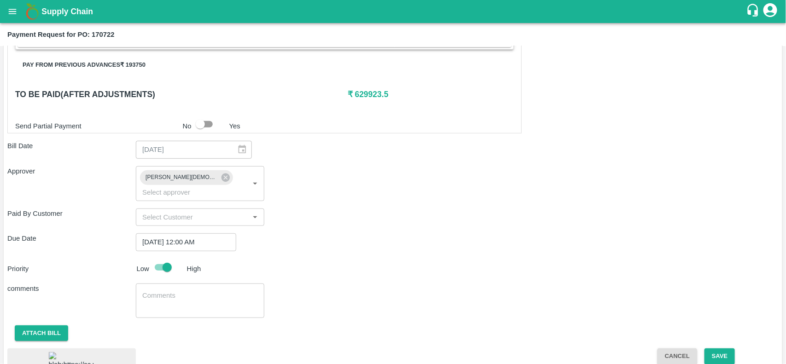
scroll to position [291, 0]
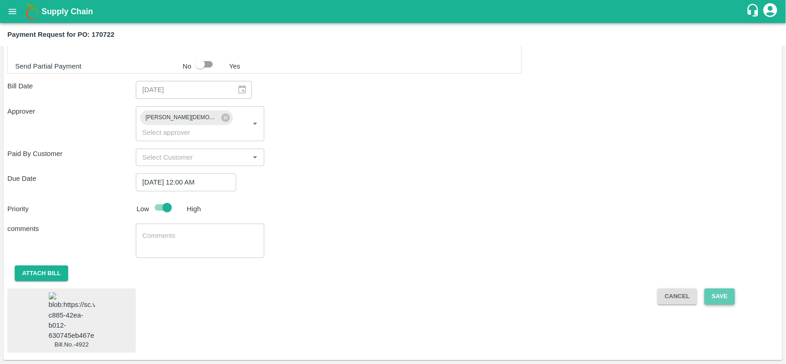
click at [719, 289] on button "Save" at bounding box center [720, 297] width 30 height 16
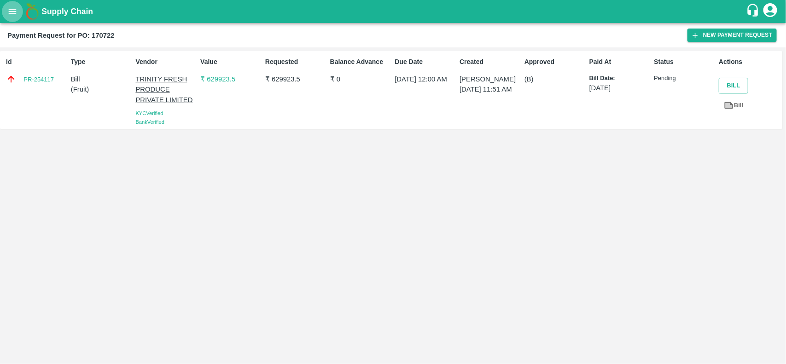
click at [8, 10] on icon "open drawer" at bounding box center [12, 11] width 10 height 10
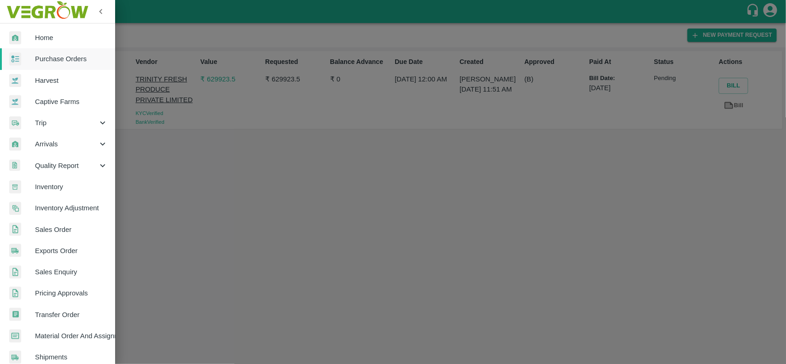
click at [35, 56] on span "Purchase Orders" at bounding box center [71, 59] width 73 height 10
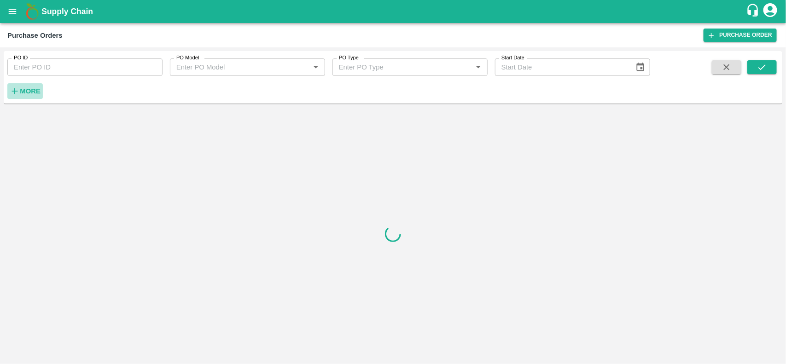
click at [30, 94] on strong "More" at bounding box center [30, 90] width 21 height 7
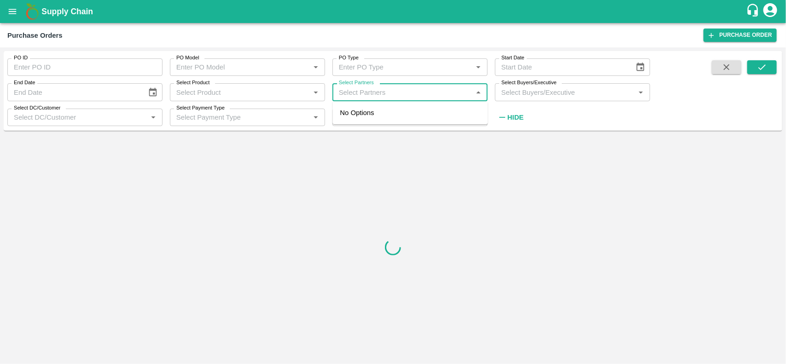
click at [348, 93] on input "Select Partners" at bounding box center [402, 92] width 134 height 12
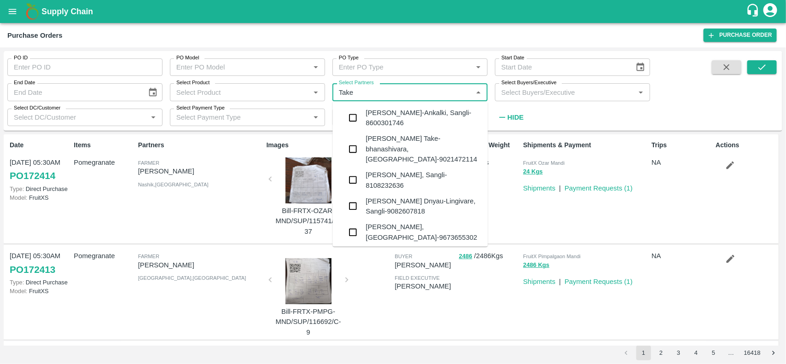
scroll to position [327, 0]
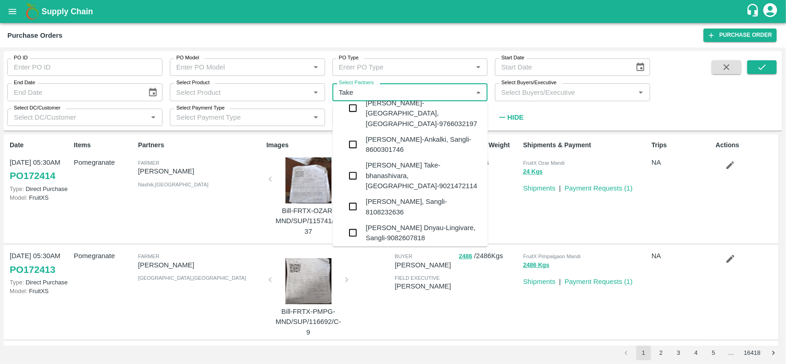
type input "Take"
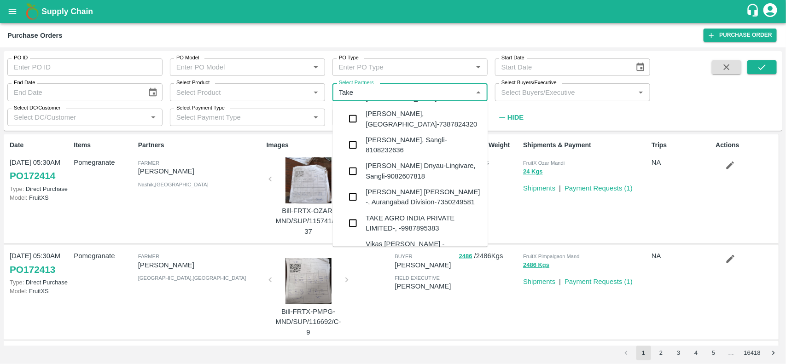
scroll to position [98, 0]
click at [383, 213] on div "TAKE AGRO INDIA PRIVATE LIMITED-, -9987895383" at bounding box center [423, 223] width 115 height 21
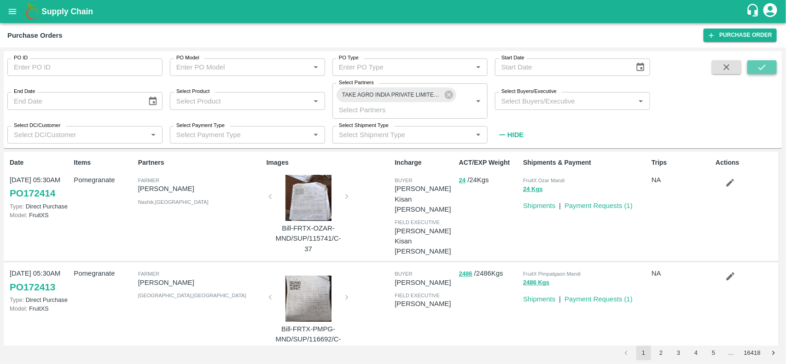
click at [756, 65] on button "submit" at bounding box center [761, 67] width 29 height 14
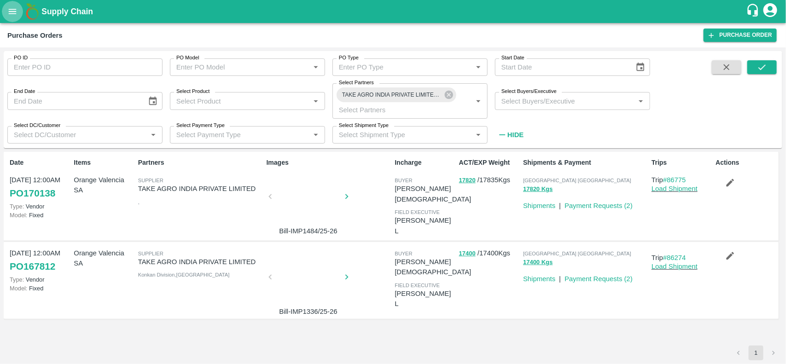
click at [14, 14] on icon "open drawer" at bounding box center [13, 11] width 8 height 5
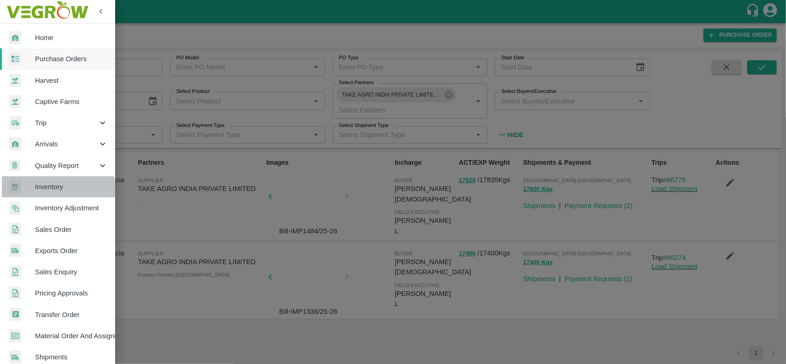
click at [51, 190] on span "Inventory" at bounding box center [71, 187] width 73 height 10
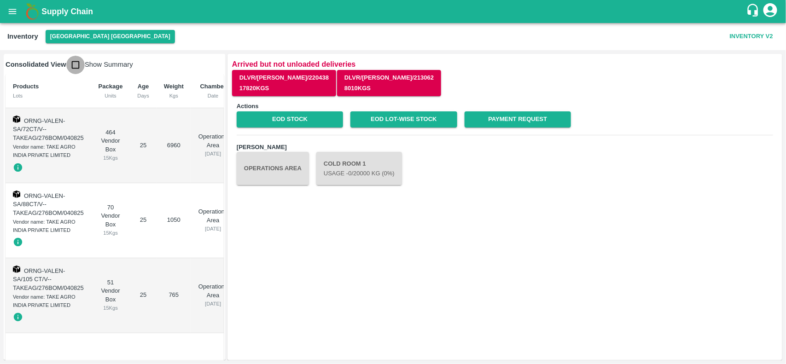
click at [75, 63] on input "checkbox" at bounding box center [75, 65] width 18 height 18
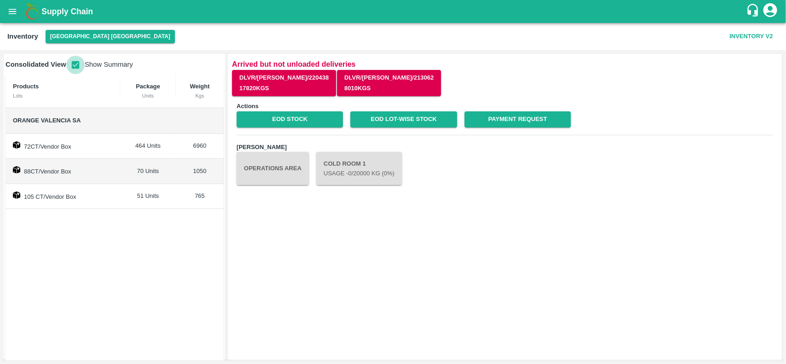
click at [72, 64] on input "checkbox" at bounding box center [75, 65] width 18 height 18
checkbox input "false"
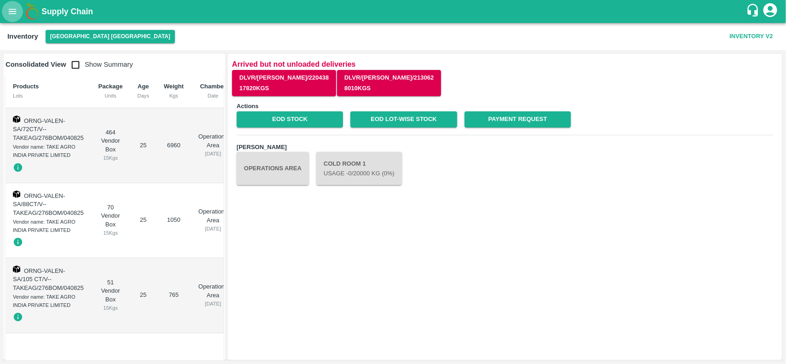
click at [13, 12] on icon "open drawer" at bounding box center [13, 11] width 8 height 5
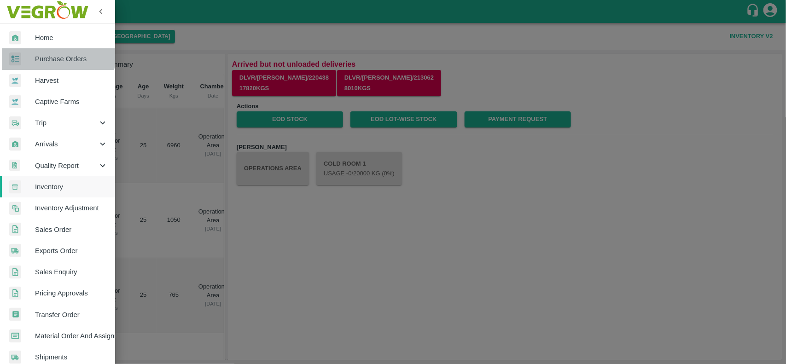
click at [50, 57] on span "Purchase Orders" at bounding box center [71, 59] width 73 height 10
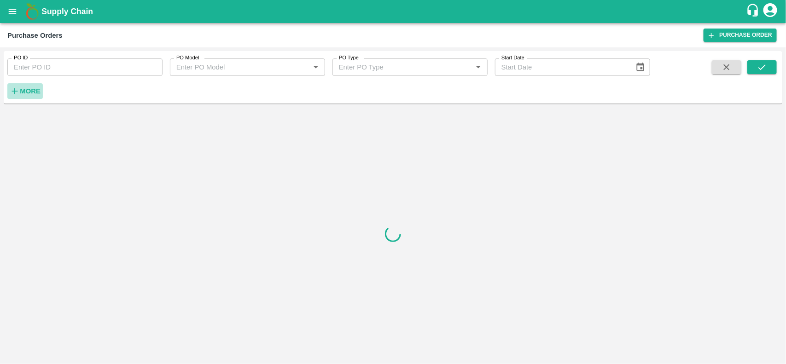
click at [29, 87] on strong "More" at bounding box center [30, 90] width 21 height 7
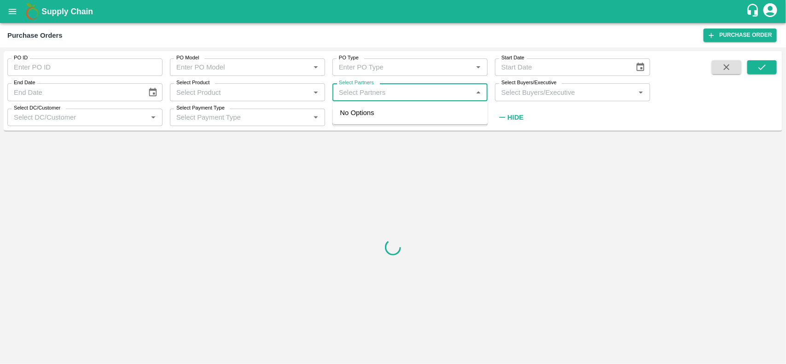
click at [365, 93] on input "Select Partners" at bounding box center [402, 92] width 134 height 12
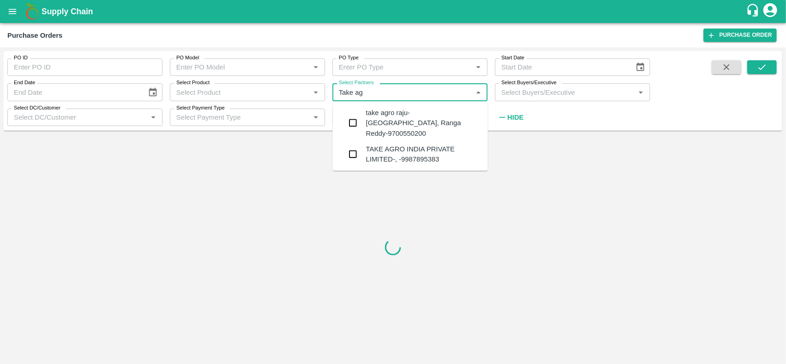
type input "Take agr"
click at [356, 152] on input "checkbox" at bounding box center [353, 154] width 18 height 18
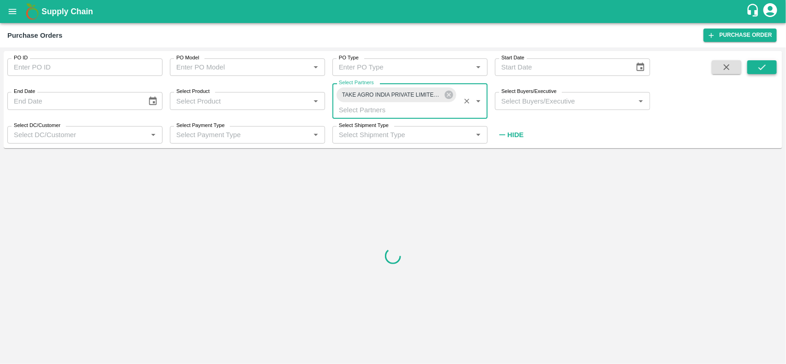
click at [749, 71] on button "submit" at bounding box center [761, 67] width 29 height 14
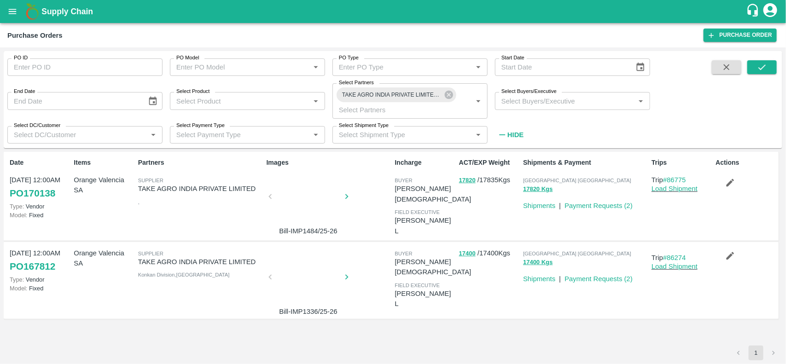
click at [304, 208] on div at bounding box center [308, 199] width 69 height 49
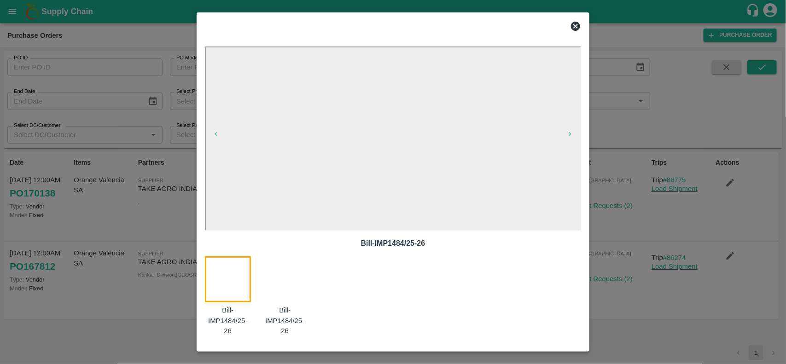
click at [570, 19] on div at bounding box center [393, 26] width 384 height 18
click at [571, 25] on icon at bounding box center [575, 26] width 11 height 11
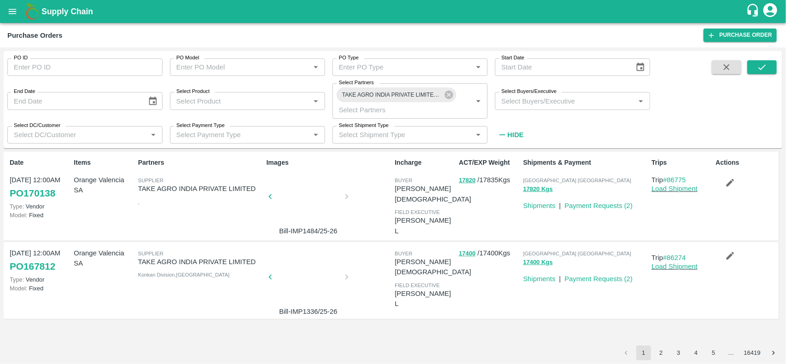
click at [623, 222] on div "Shipments & Payment Chennai DC 17820 Kgs Shipments | Payment Requests ( 2 )" at bounding box center [583, 196] width 128 height 84
click at [604, 207] on link "Payment Requests ( 2 )" at bounding box center [599, 205] width 68 height 7
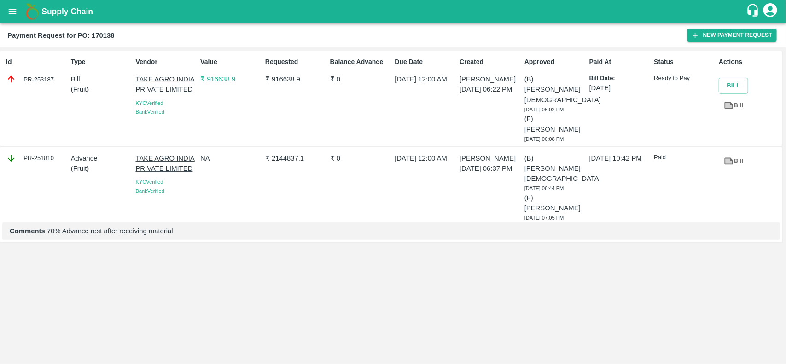
click at [18, 78] on div "PR-253187" at bounding box center [36, 79] width 61 height 10
copy div "PR-253187"
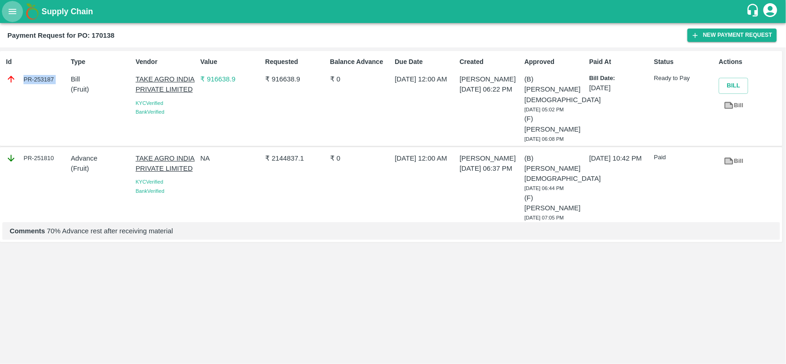
click at [12, 17] on button "open drawer" at bounding box center [12, 11] width 21 height 21
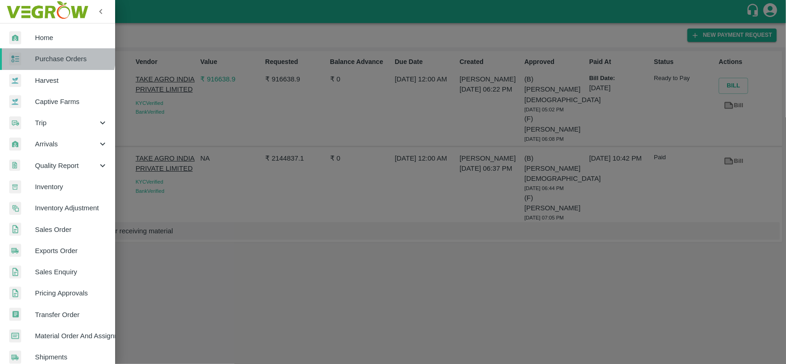
click at [37, 51] on link "Purchase Orders" at bounding box center [57, 58] width 115 height 21
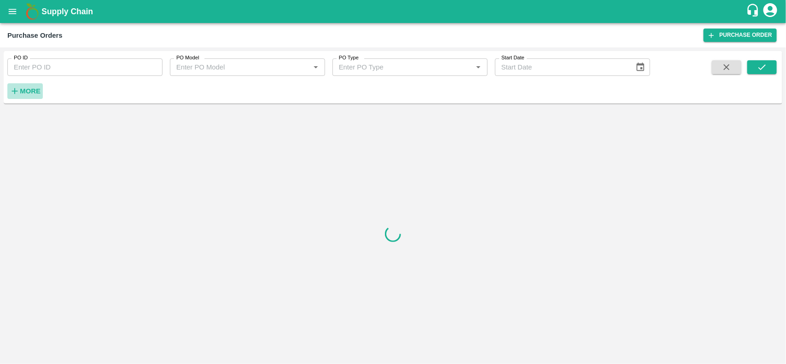
click at [33, 91] on strong "More" at bounding box center [30, 90] width 21 height 7
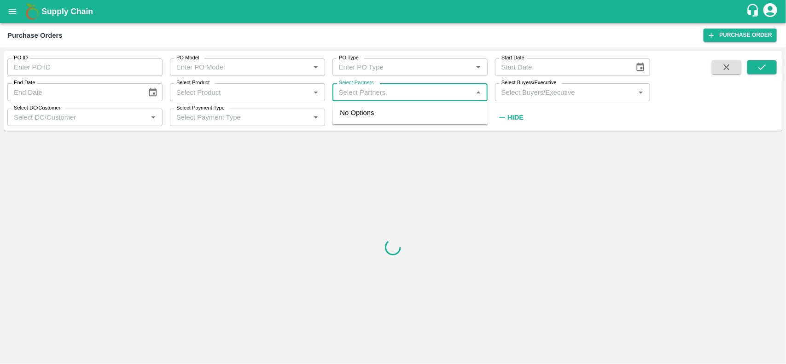
click at [365, 87] on input "Select Partners" at bounding box center [402, 92] width 134 height 12
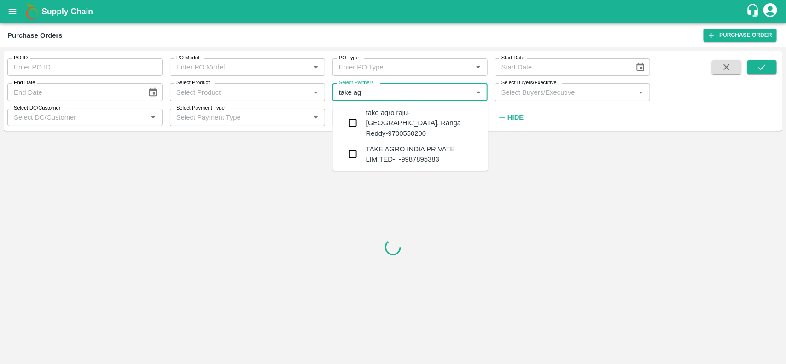
type input "take agr"
click at [357, 145] on input "checkbox" at bounding box center [353, 154] width 18 height 18
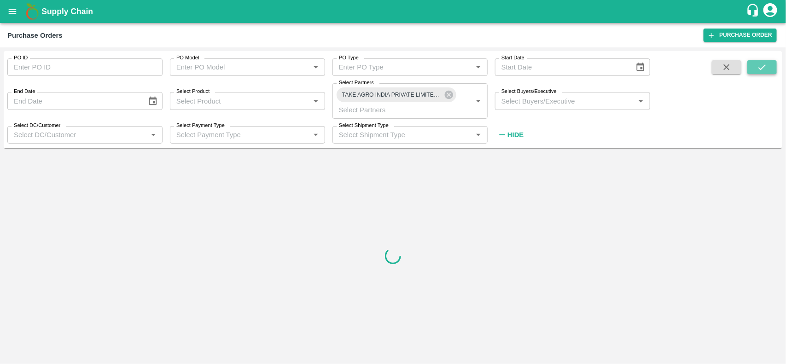
click at [760, 67] on icon "submit" at bounding box center [762, 67] width 10 height 10
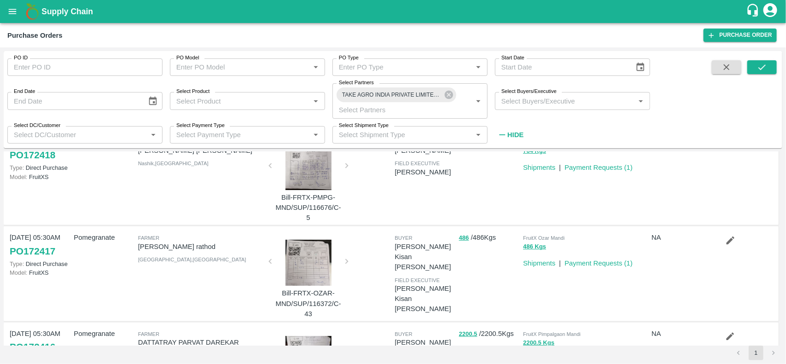
scroll to position [128, 0]
click at [772, 70] on button "submit" at bounding box center [761, 67] width 29 height 14
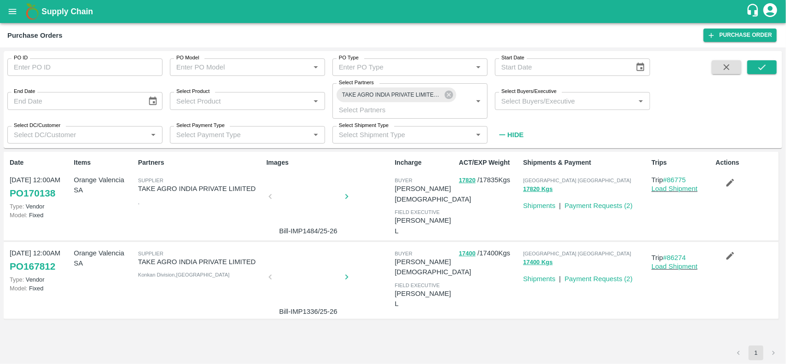
click at [291, 289] on div at bounding box center [308, 280] width 69 height 49
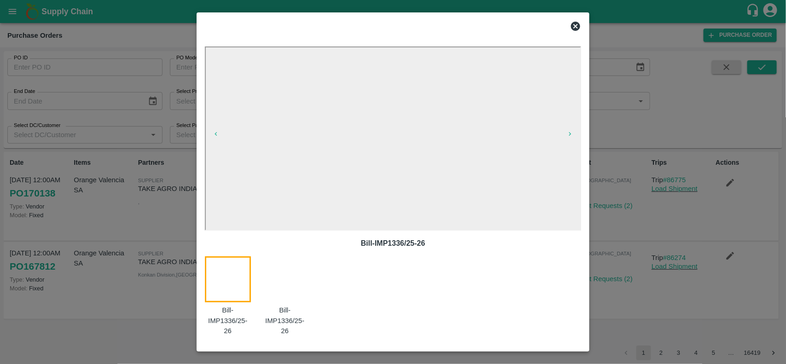
click at [576, 23] on icon at bounding box center [575, 26] width 9 height 9
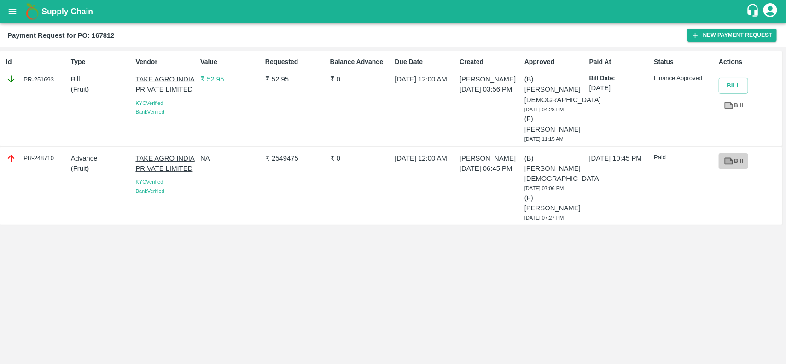
click at [736, 153] on link "Bill" at bounding box center [733, 161] width 29 height 16
click at [19, 13] on button "open drawer" at bounding box center [12, 11] width 21 height 21
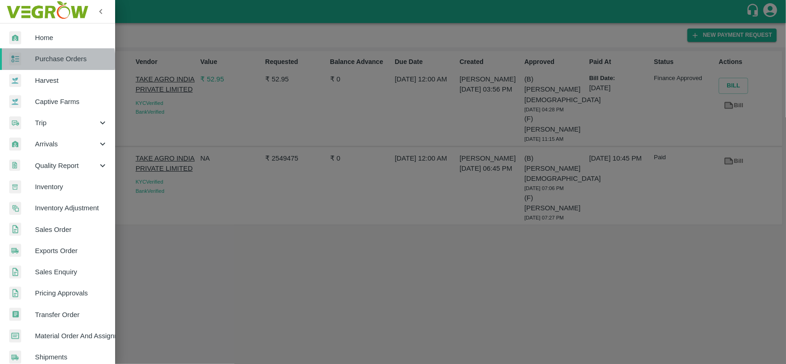
click at [54, 61] on span "Purchase Orders" at bounding box center [71, 59] width 73 height 10
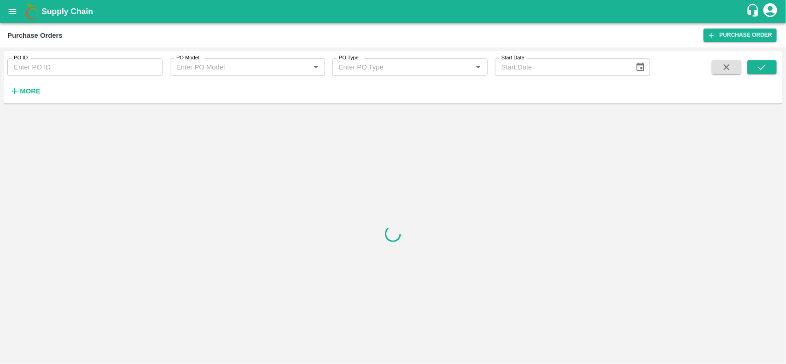
click at [11, 11] on icon "open drawer" at bounding box center [12, 11] width 10 height 10
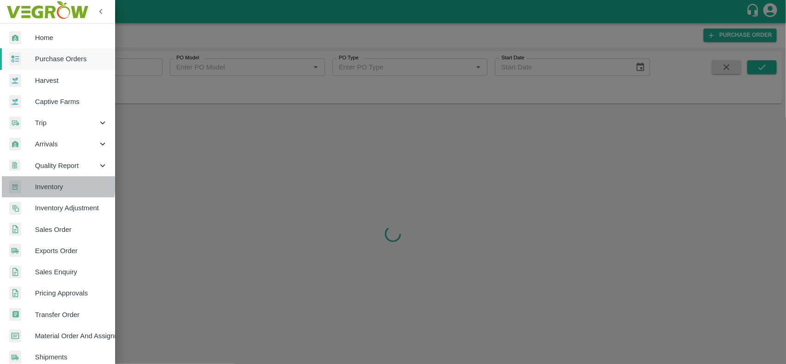
click at [50, 185] on span "Inventory" at bounding box center [71, 187] width 73 height 10
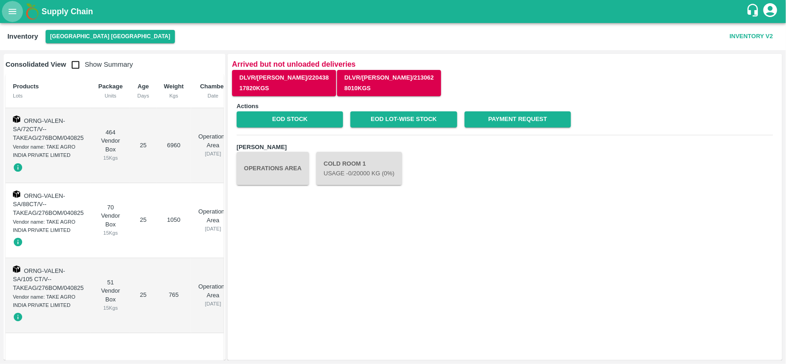
click at [9, 6] on button "open drawer" at bounding box center [12, 11] width 21 height 21
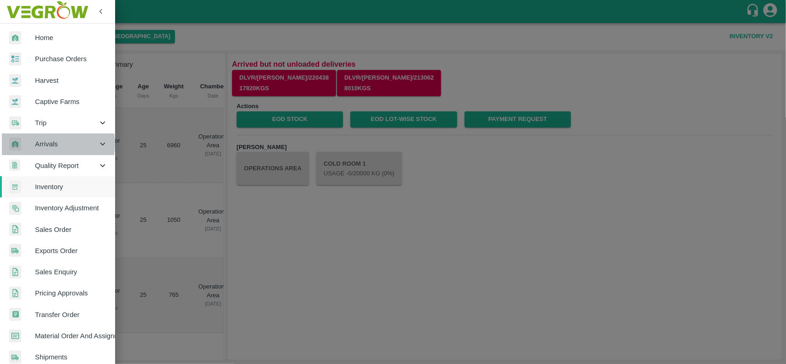
click at [50, 144] on span "Arrivals" at bounding box center [66, 144] width 63 height 10
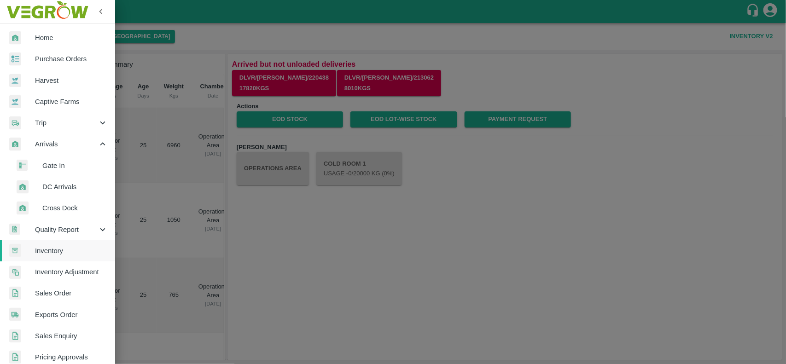
click at [57, 180] on li "DC Arrivals" at bounding box center [61, 186] width 108 height 21
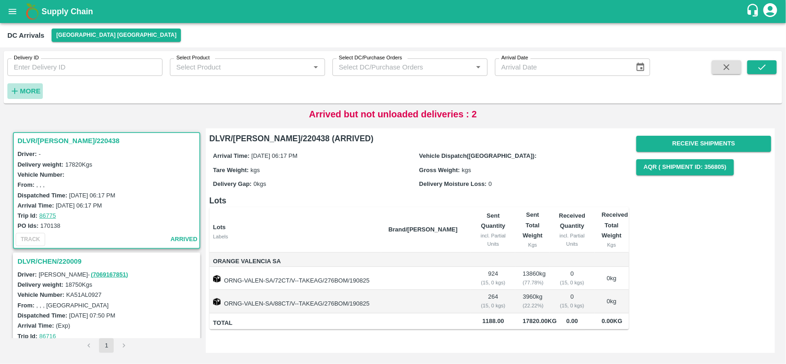
click at [26, 98] on button "More" at bounding box center [24, 91] width 35 height 16
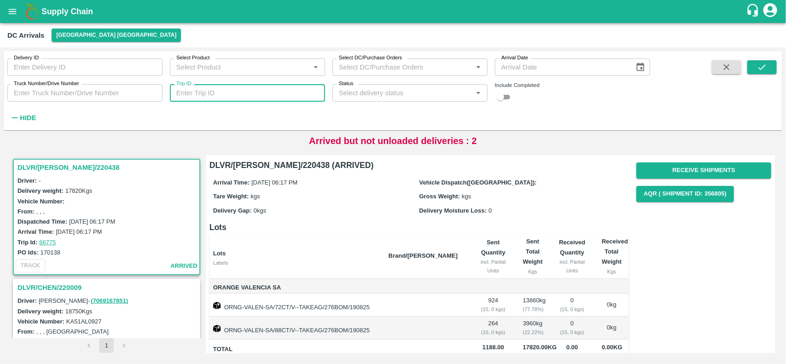
click at [201, 89] on input "Trip ID" at bounding box center [247, 92] width 155 height 17
type input "86775"
click at [763, 71] on icon "submit" at bounding box center [762, 67] width 10 height 10
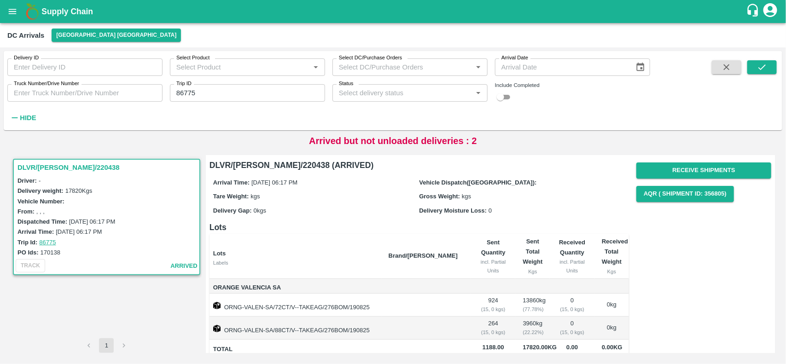
click at [54, 168] on h3 "DLVR/CHEN/220438" at bounding box center [107, 168] width 181 height 12
click at [47, 168] on h3 "DLVR/CHEN/220438" at bounding box center [107, 168] width 181 height 12
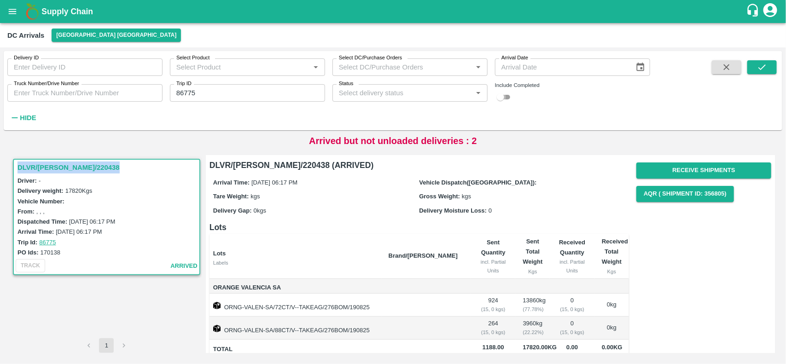
click at [505, 100] on input "checkbox" at bounding box center [500, 97] width 33 height 11
click at [758, 70] on icon "submit" at bounding box center [762, 67] width 10 height 10
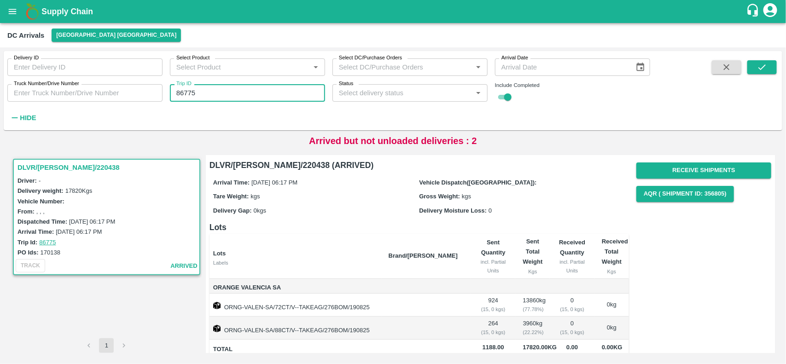
click at [224, 97] on input "86775" at bounding box center [247, 92] width 155 height 17
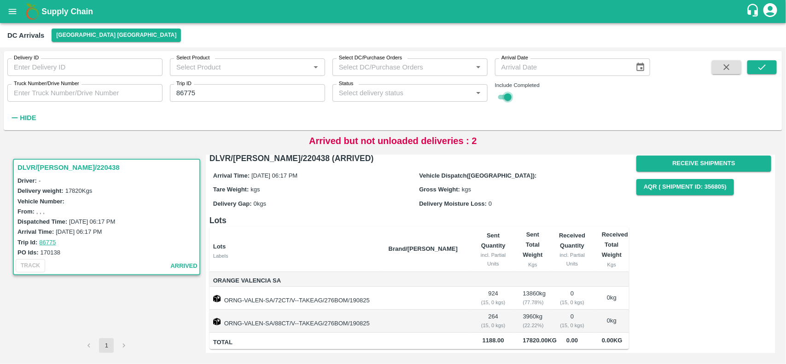
click at [510, 98] on input "checkbox" at bounding box center [507, 97] width 33 height 11
checkbox input "false"
click at [187, 97] on input "86775" at bounding box center [247, 92] width 155 height 17
type input "86775"
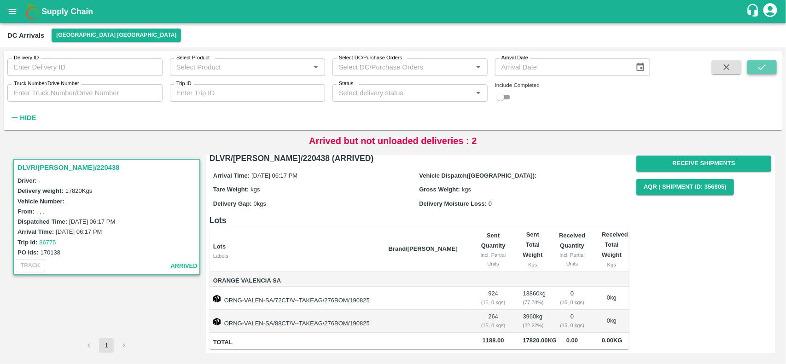
click at [757, 68] on icon "submit" at bounding box center [762, 67] width 10 height 10
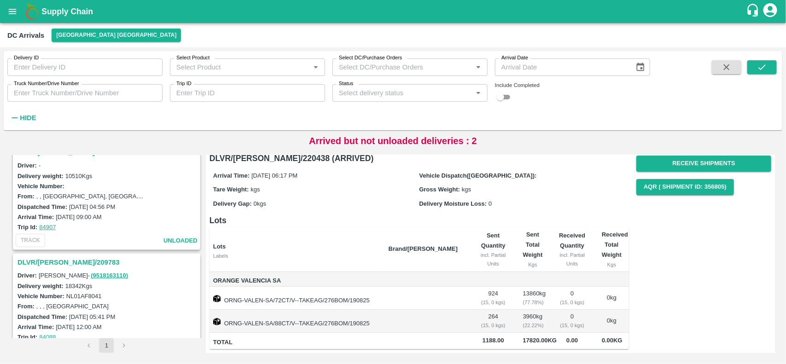
scroll to position [629, 0]
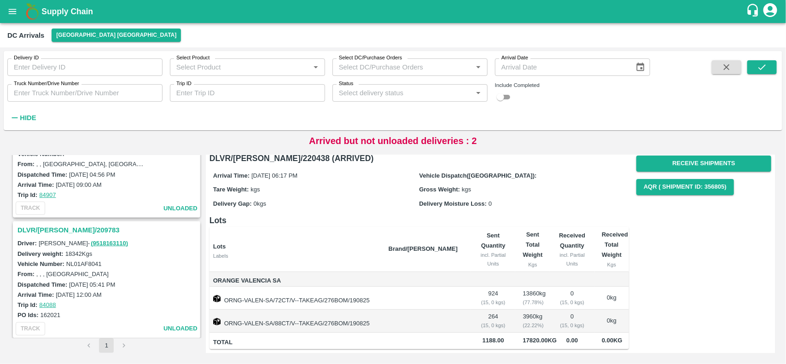
click at [35, 225] on h3 "DLVR/[PERSON_NAME]/209783" at bounding box center [107, 230] width 181 height 12
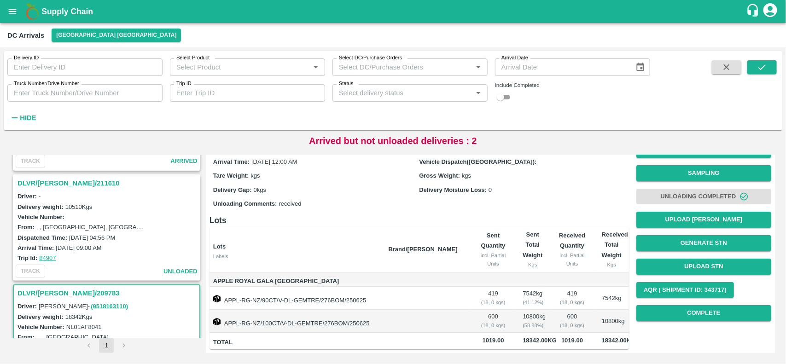
scroll to position [565, 0]
click at [56, 185] on h3 "DLVR/[PERSON_NAME]/211610" at bounding box center [107, 184] width 181 height 12
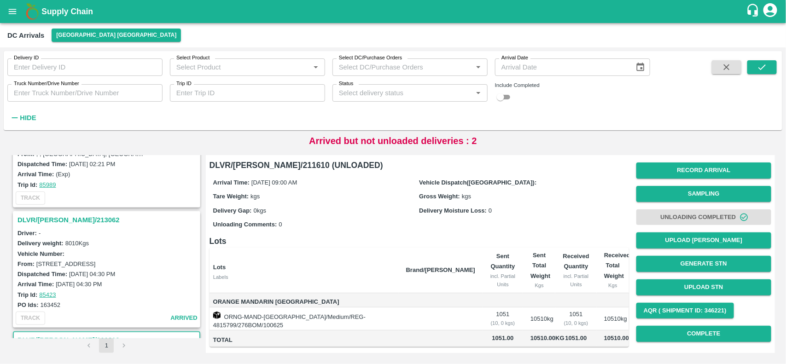
scroll to position [408, 0]
click at [49, 219] on h3 "DLVR/[PERSON_NAME]/213062" at bounding box center [107, 221] width 181 height 12
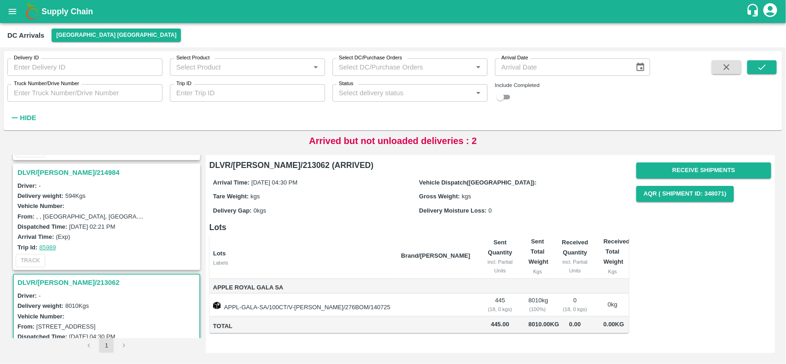
scroll to position [345, 0]
click at [51, 174] on h3 "DLVR/[PERSON_NAME]/214984" at bounding box center [107, 173] width 181 height 12
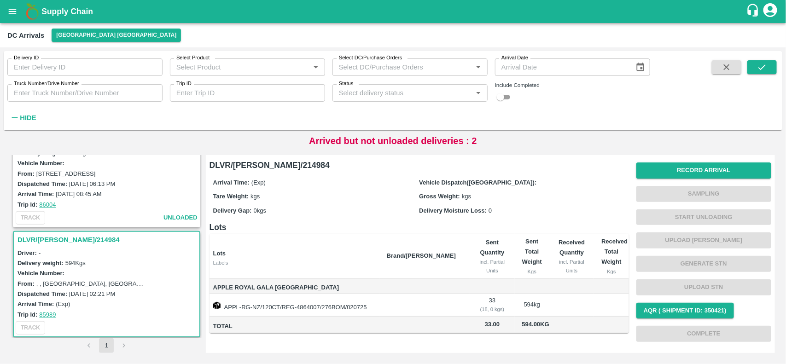
scroll to position [228, 0]
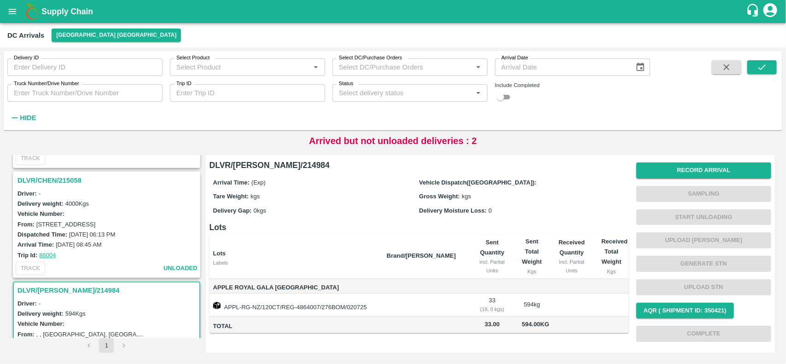
click at [84, 178] on h3 "DLVR/CHEN/215058" at bounding box center [107, 181] width 181 height 12
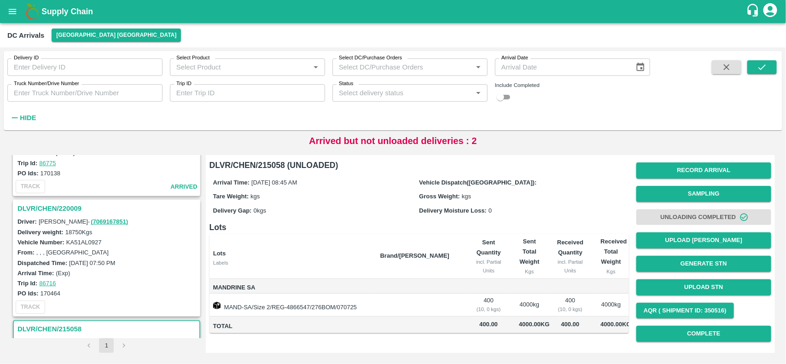
scroll to position [79, 0]
click at [62, 205] on h3 "DLVR/CHEN/220009" at bounding box center [107, 209] width 181 height 12
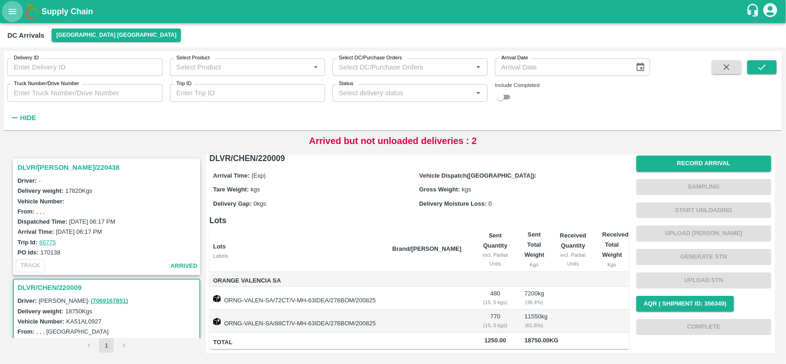
click at [14, 10] on icon "open drawer" at bounding box center [12, 11] width 10 height 10
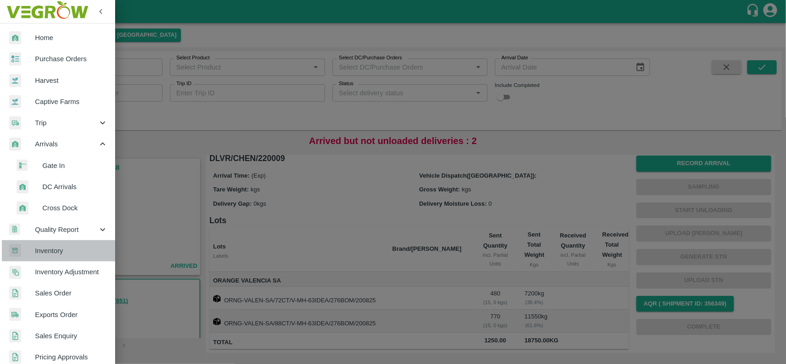
click at [62, 259] on link "Inventory" at bounding box center [57, 250] width 115 height 21
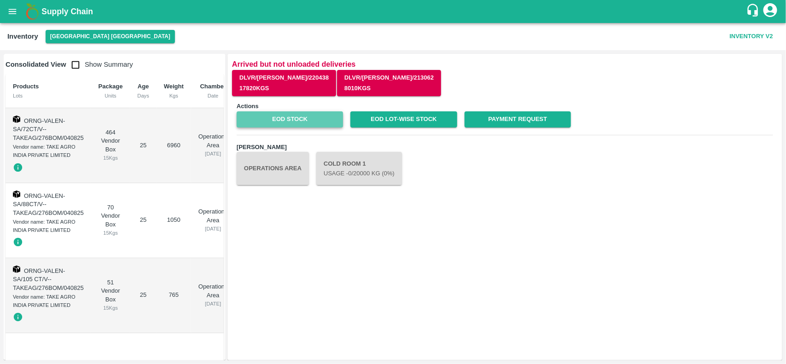
click at [280, 126] on link "EOD Stock" at bounding box center [290, 119] width 106 height 16
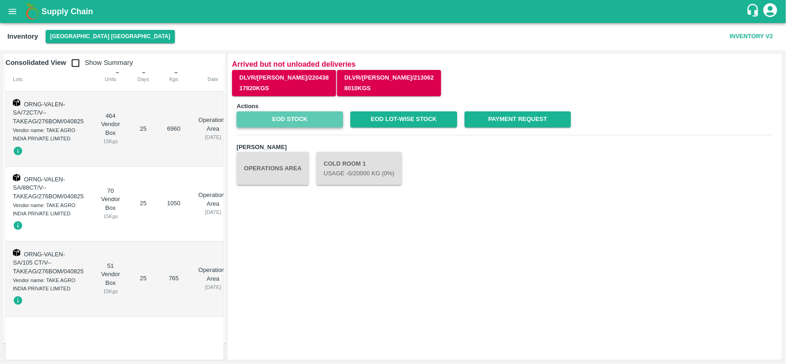
click at [315, 120] on link "EOD Stock" at bounding box center [290, 119] width 106 height 16
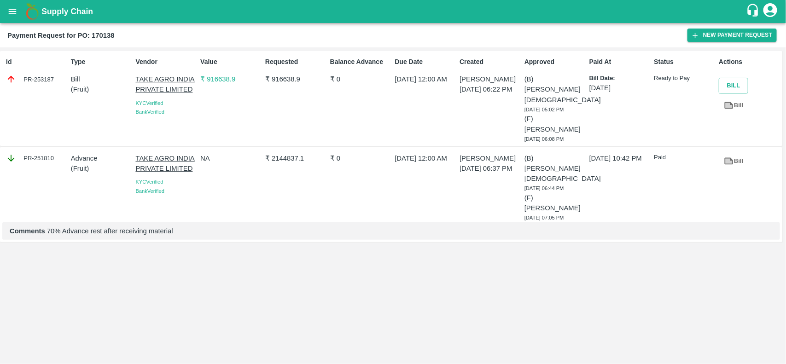
click at [109, 36] on b "Payment Request for PO: 170138" at bounding box center [60, 35] width 107 height 7
copy b "170138"
click at [12, 10] on icon "open drawer" at bounding box center [13, 11] width 8 height 5
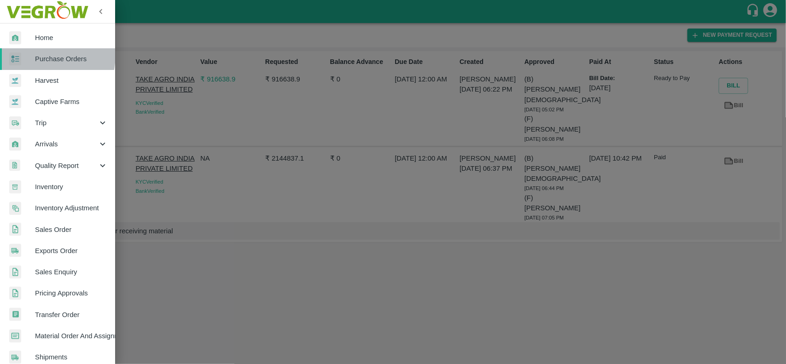
click at [31, 54] on div at bounding box center [22, 58] width 26 height 13
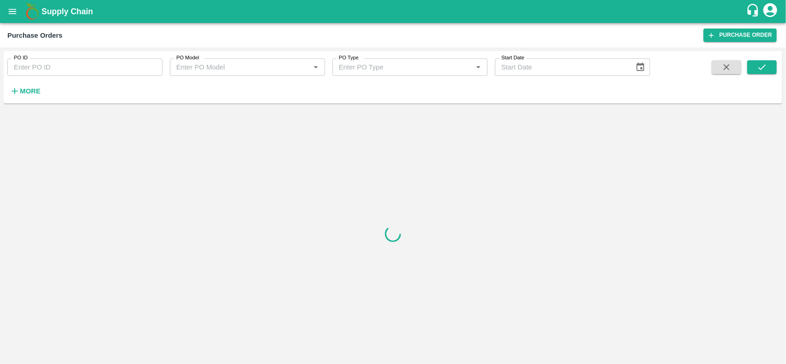
click at [38, 63] on input "PO ID" at bounding box center [84, 66] width 155 height 17
paste input "170138"
click at [761, 65] on icon "submit" at bounding box center [762, 67] width 10 height 10
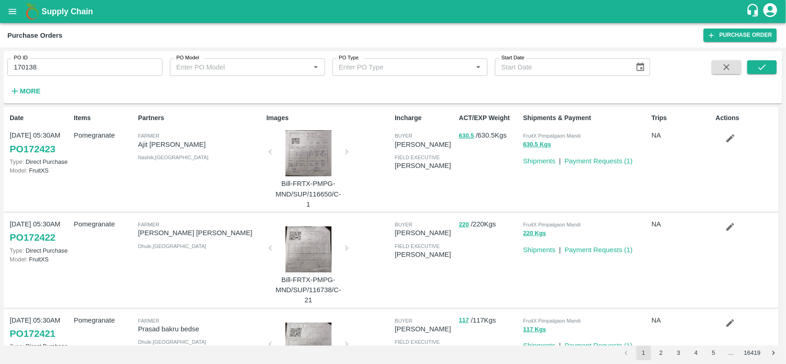
click at [66, 70] on input "170138" at bounding box center [84, 66] width 155 height 17
type input "170138"
click at [37, 86] on h6 "More" at bounding box center [30, 91] width 21 height 12
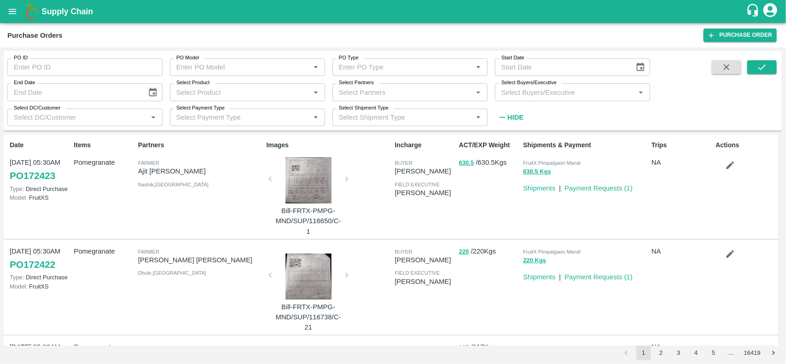
click at [338, 102] on div "Select Shipment Type Select Shipment Type   *" at bounding box center [406, 113] width 163 height 25
click at [352, 87] on input "Select Partners" at bounding box center [402, 92] width 134 height 12
type input "Take A"
type input "170138"
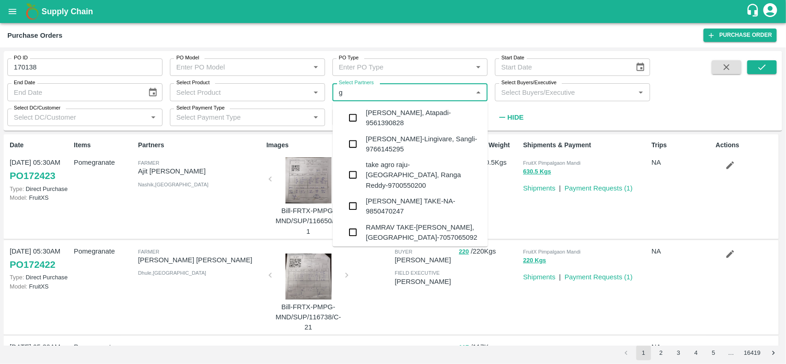
type input "gr"
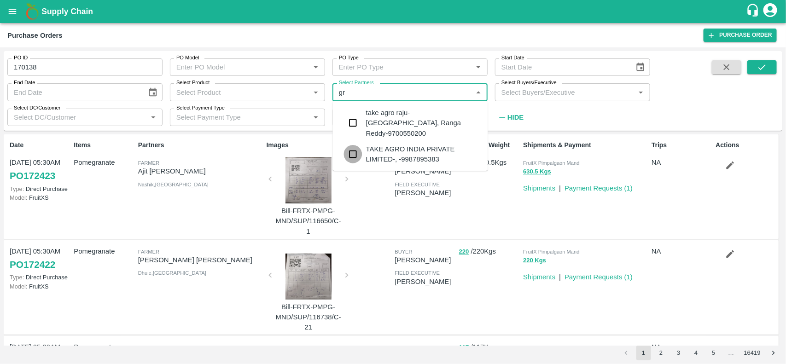
click at [355, 146] on input "checkbox" at bounding box center [353, 154] width 18 height 18
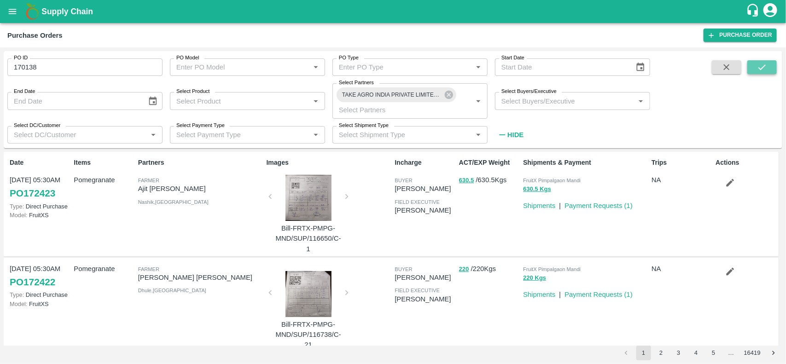
click at [750, 73] on button "submit" at bounding box center [761, 67] width 29 height 14
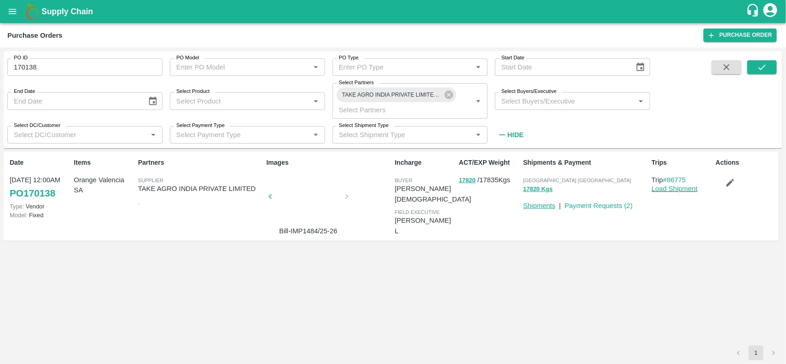
click at [535, 204] on link "Shipments" at bounding box center [539, 205] width 32 height 7
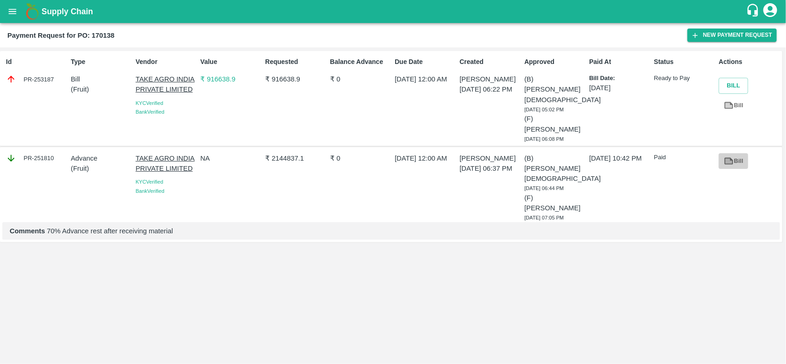
click at [740, 153] on link "Bill" at bounding box center [733, 161] width 29 height 16
click at [10, 15] on icon "open drawer" at bounding box center [12, 11] width 10 height 10
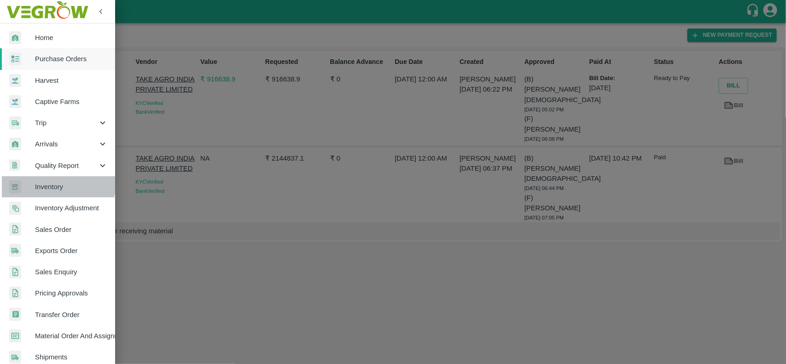
click at [49, 180] on link "Inventory" at bounding box center [57, 186] width 115 height 21
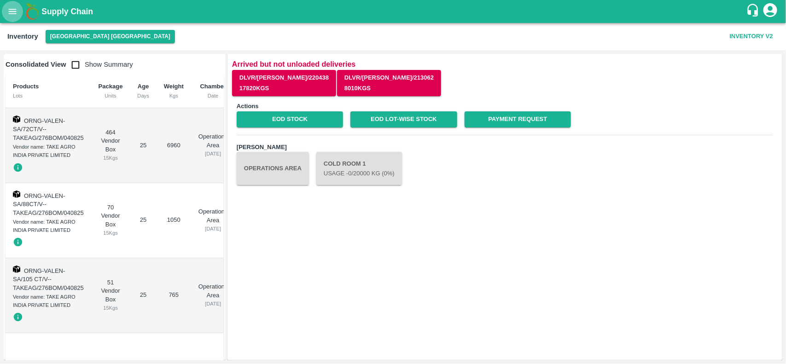
click at [7, 8] on icon "open drawer" at bounding box center [12, 11] width 10 height 10
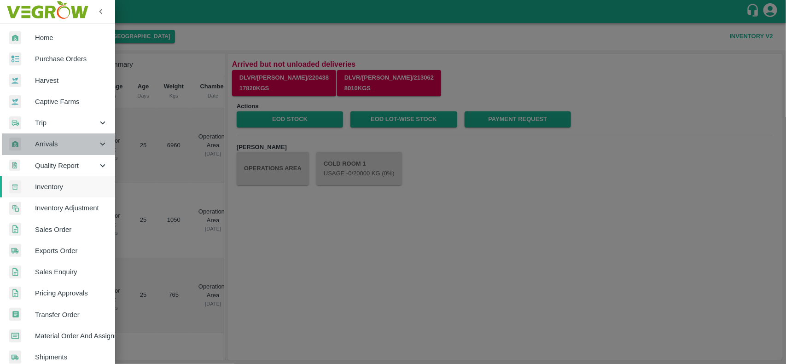
click at [58, 139] on span "Arrivals" at bounding box center [66, 144] width 63 height 10
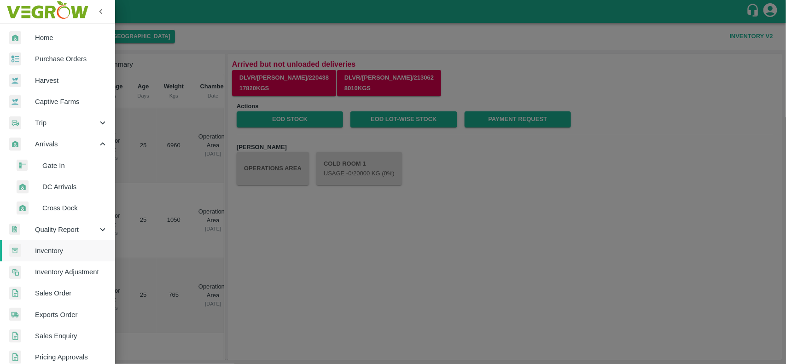
click at [76, 187] on span "DC Arrivals" at bounding box center [74, 187] width 65 height 10
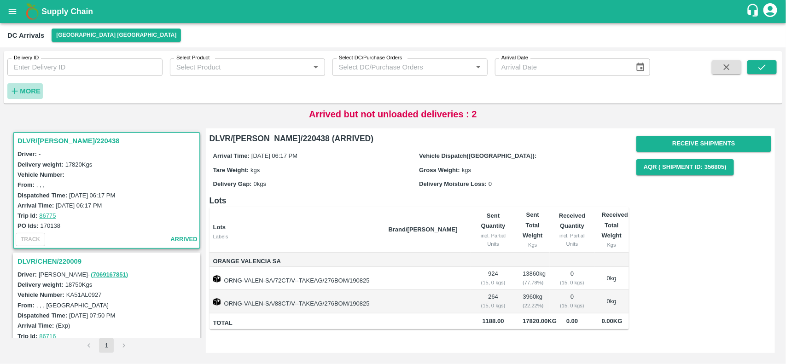
click at [23, 86] on h6 "More" at bounding box center [30, 91] width 21 height 12
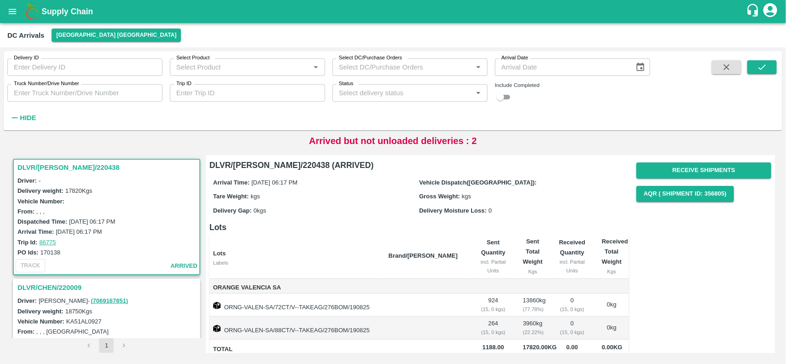
click at [44, 160] on div "DLVR/[PERSON_NAME]/220438" at bounding box center [107, 168] width 186 height 16
click at [737, 167] on button "Receive Shipments" at bounding box center [703, 171] width 135 height 16
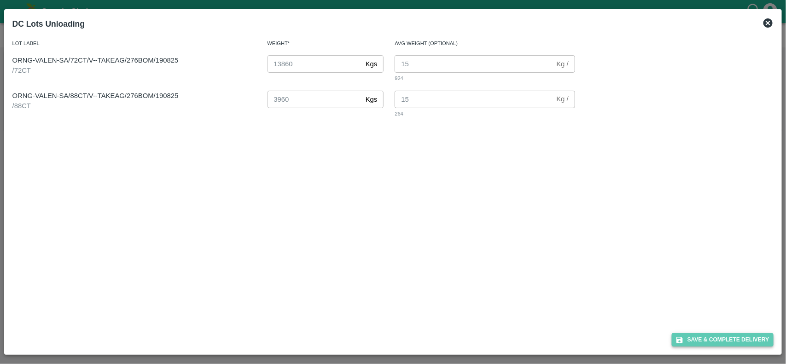
click at [705, 338] on button "Save & Complete Delivery" at bounding box center [723, 339] width 102 height 13
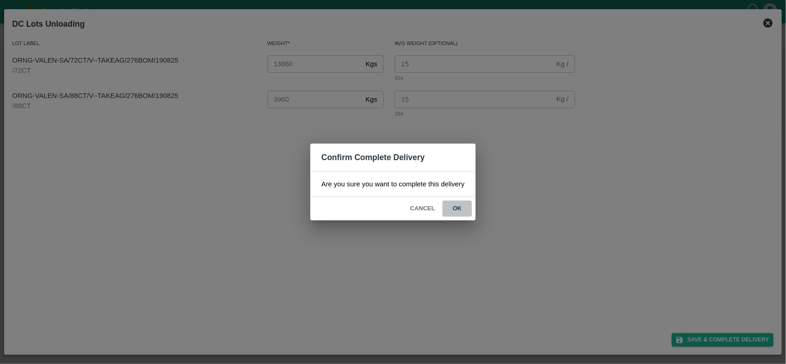
click at [450, 208] on button "ok" at bounding box center [457, 209] width 29 height 16
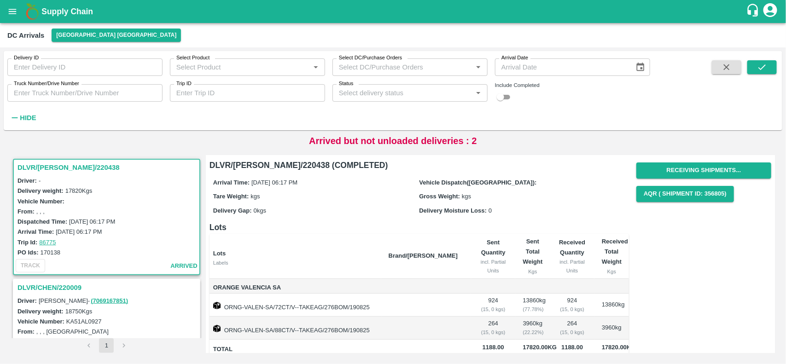
click at [49, 169] on h3 "DLVR/[PERSON_NAME]/220438" at bounding box center [107, 168] width 181 height 12
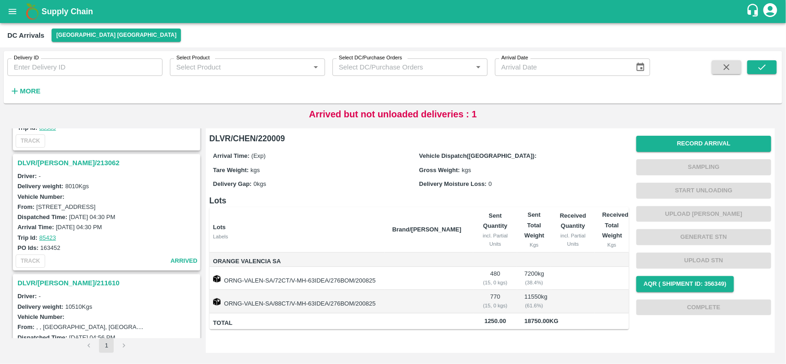
scroll to position [319, 0]
click at [20, 90] on strong "More" at bounding box center [30, 90] width 21 height 7
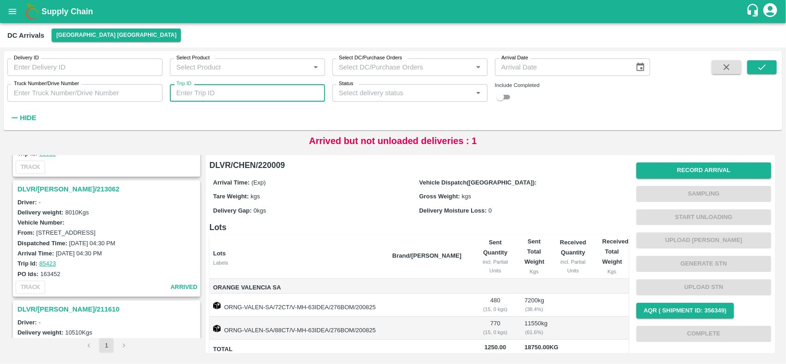
click at [226, 98] on input "Trip ID" at bounding box center [247, 92] width 155 height 17
type input "86775"
click at [769, 64] on button "submit" at bounding box center [761, 67] width 29 height 14
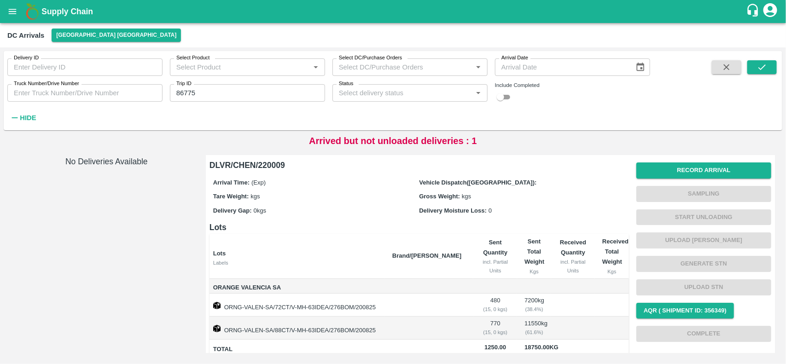
click at [493, 104] on div "Delivery ID Delivery ID Select Product Select Product   * Select DC/Purchase Or…" at bounding box center [325, 88] width 650 height 75
click at [501, 98] on input "checkbox" at bounding box center [500, 97] width 33 height 11
checkbox input "true"
click at [756, 68] on button "submit" at bounding box center [761, 67] width 29 height 14
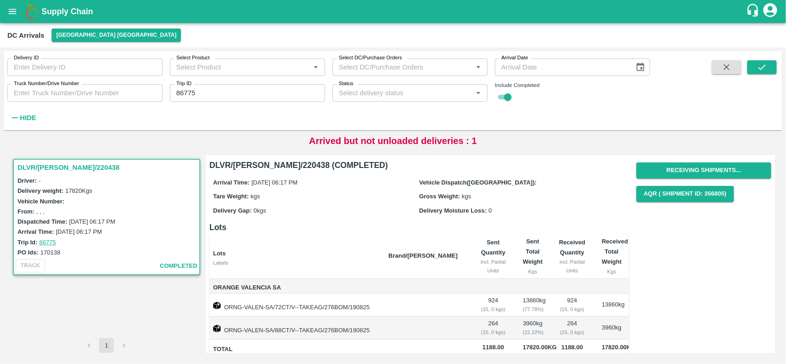
scroll to position [26, 0]
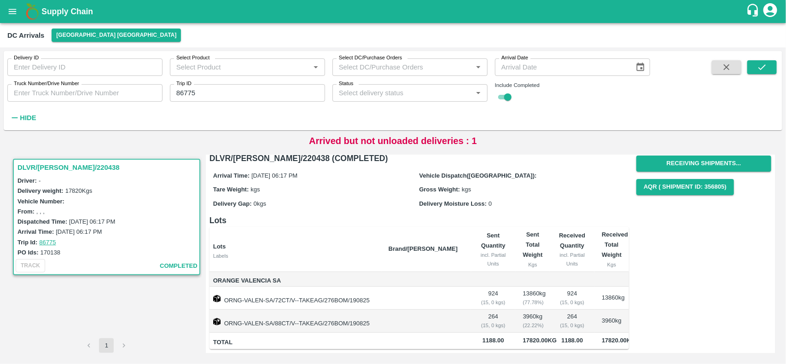
click at [35, 169] on h3 "DLVR/CHEN/220438" at bounding box center [107, 168] width 181 height 12
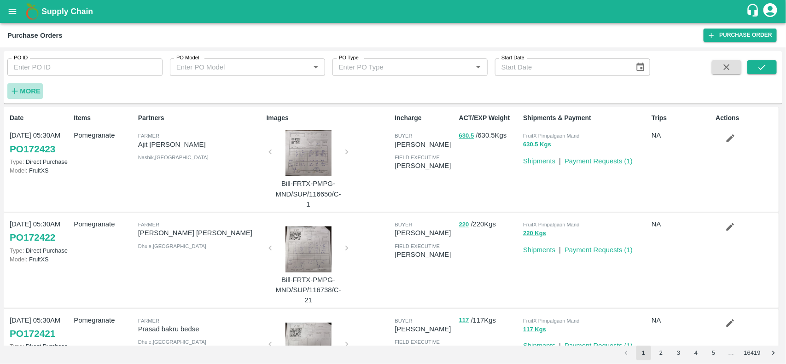
click at [35, 90] on strong "More" at bounding box center [30, 90] width 21 height 7
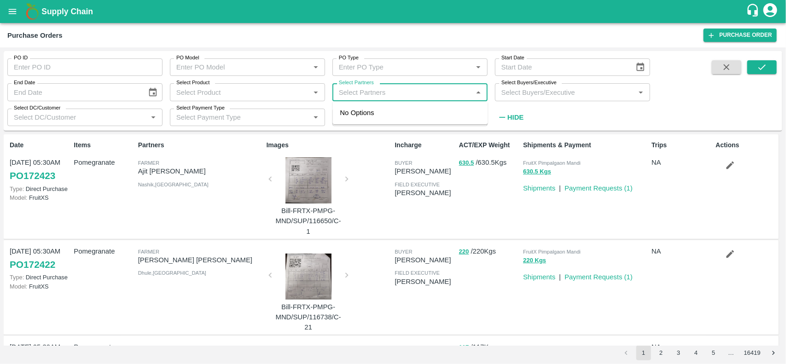
click at [378, 93] on input "Select Partners" at bounding box center [402, 92] width 134 height 12
type input "Take Agr"
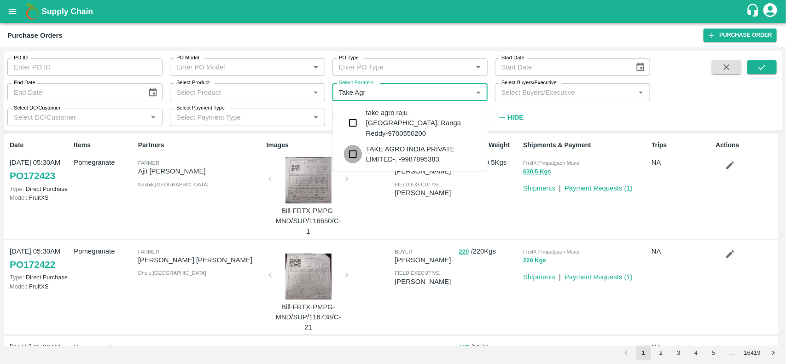
click at [352, 145] on input "checkbox" at bounding box center [353, 154] width 18 height 18
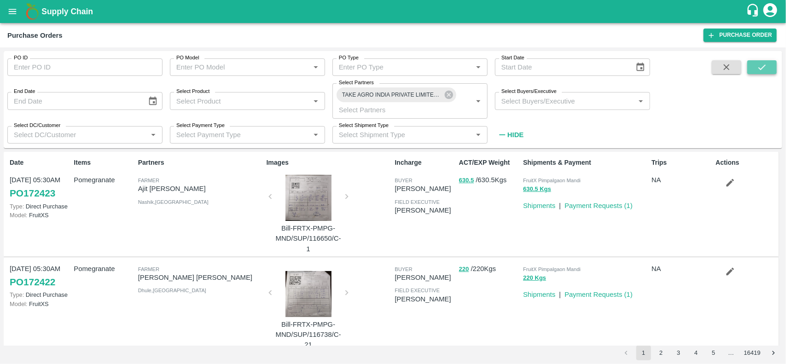
click at [776, 74] on button "submit" at bounding box center [761, 67] width 29 height 14
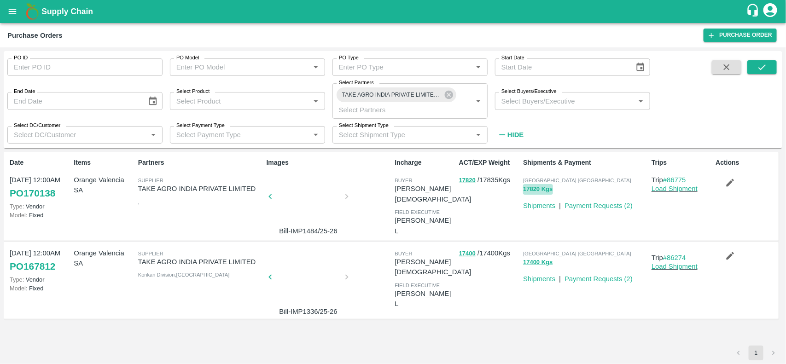
click at [527, 187] on button "17820 Kgs" at bounding box center [537, 189] width 29 height 11
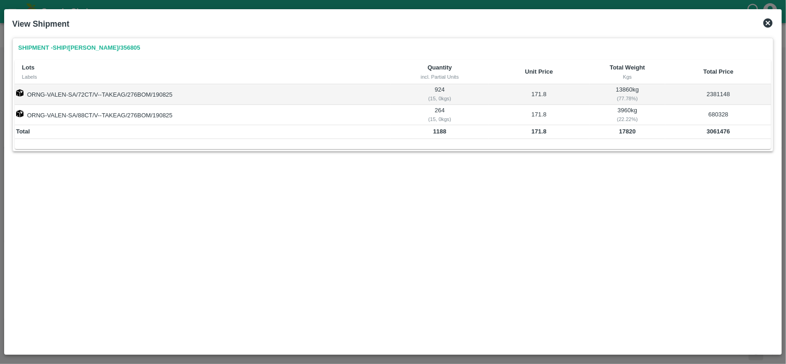
click at [771, 23] on icon at bounding box center [767, 22] width 9 height 9
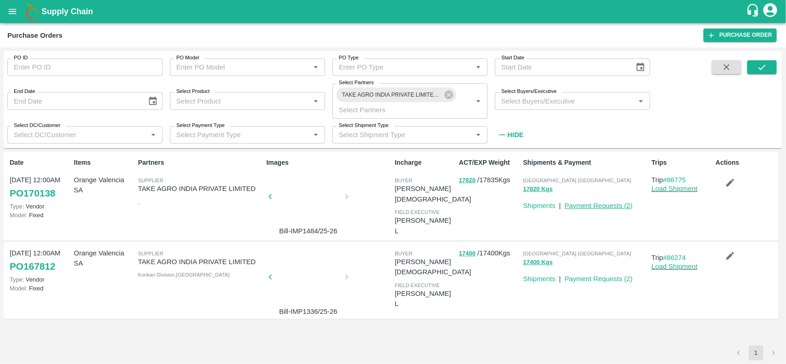
click at [619, 203] on link "Payment Requests ( 2 )" at bounding box center [599, 205] width 68 height 7
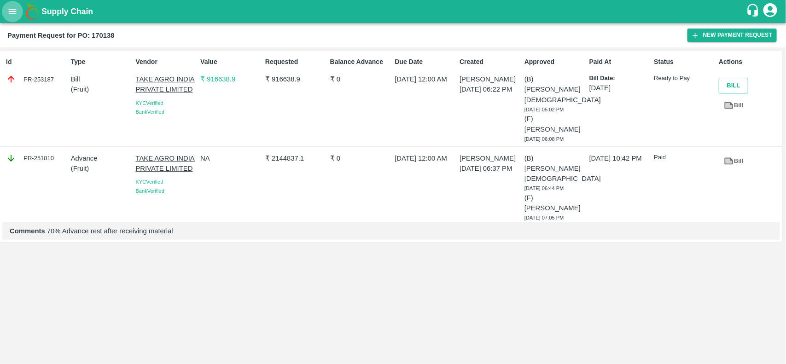
click at [12, 15] on icon "open drawer" at bounding box center [12, 11] width 10 height 10
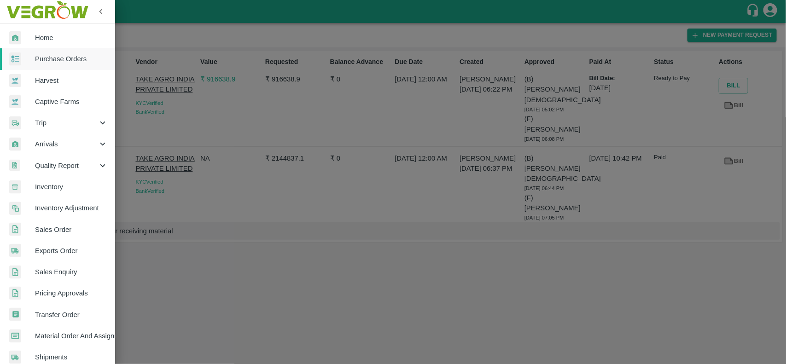
click at [41, 58] on span "Purchase Orders" at bounding box center [71, 59] width 73 height 10
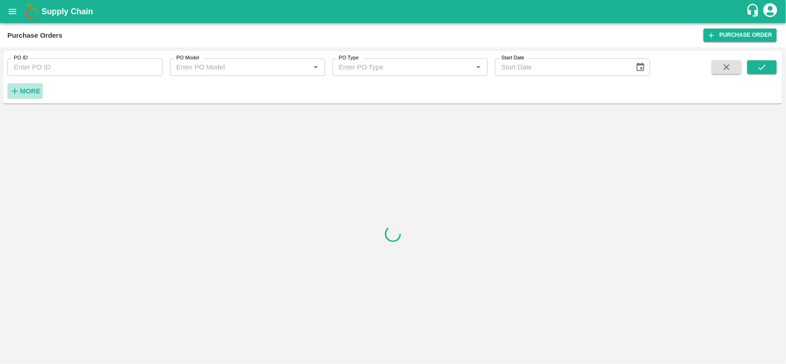
click at [23, 97] on h6 "More" at bounding box center [30, 91] width 21 height 12
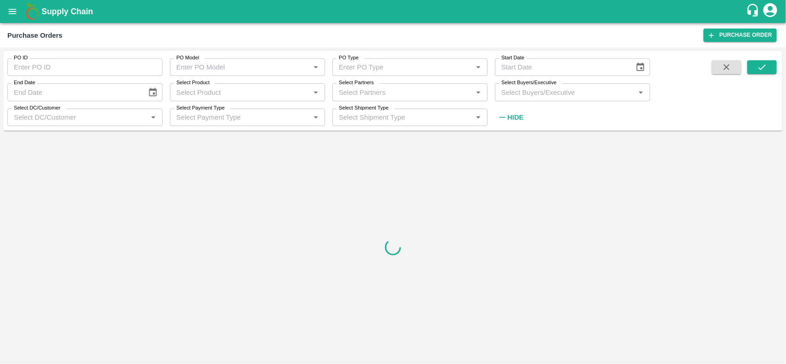
click at [371, 85] on label "Select Partners" at bounding box center [356, 82] width 35 height 7
click at [371, 86] on input "Select Partners" at bounding box center [402, 92] width 134 height 12
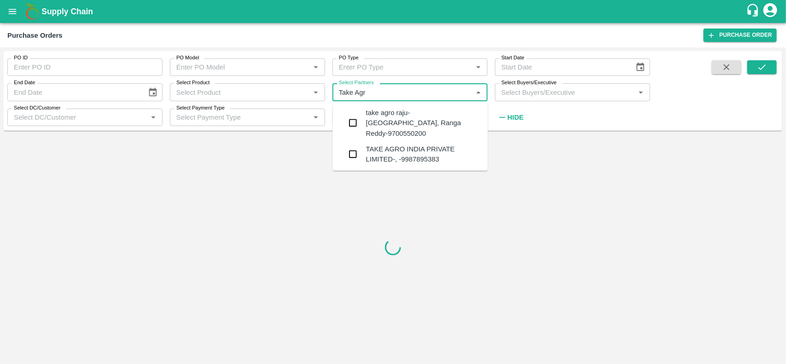
type input "Take Agro"
click at [354, 145] on input "checkbox" at bounding box center [353, 154] width 18 height 18
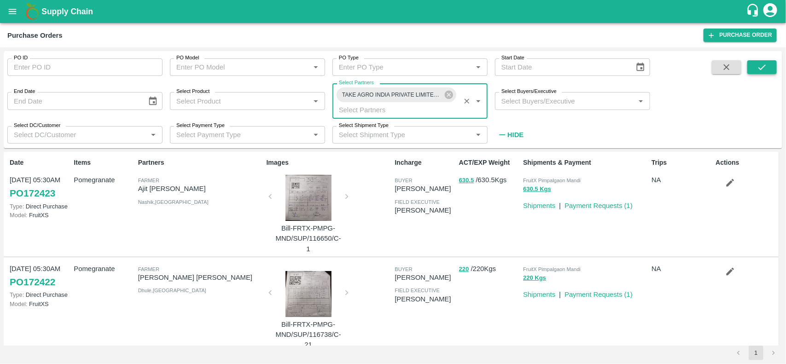
click at [757, 70] on icon "submit" at bounding box center [762, 67] width 10 height 10
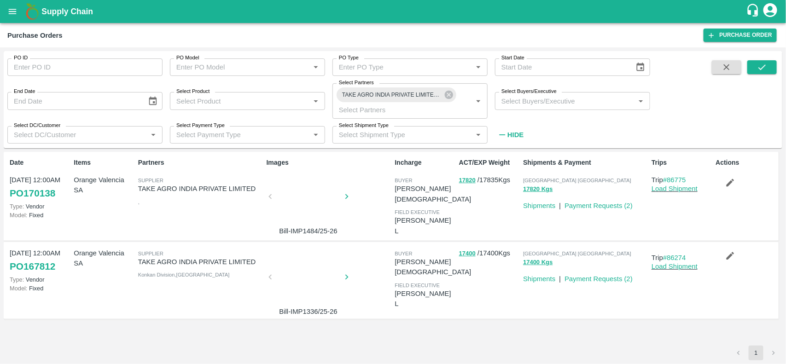
click at [286, 277] on div at bounding box center [308, 280] width 69 height 49
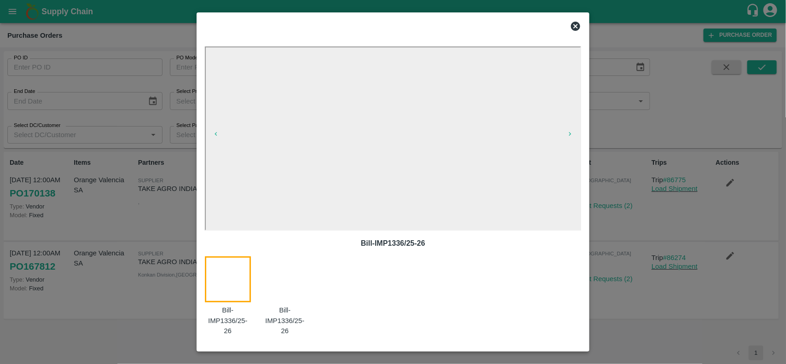
click at [571, 30] on icon at bounding box center [575, 26] width 11 height 11
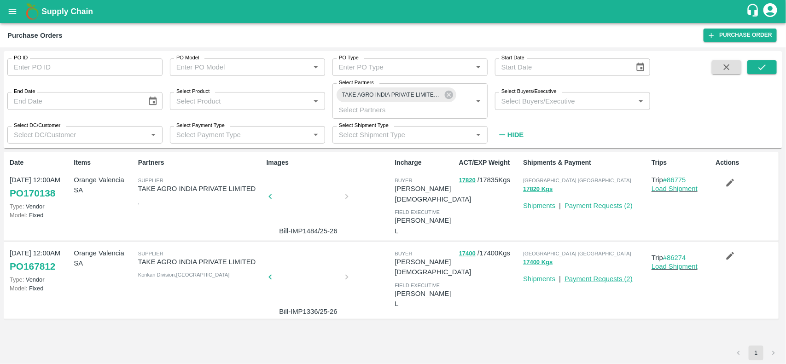
click at [593, 275] on link "Payment Requests ( 2 )" at bounding box center [599, 278] width 68 height 7
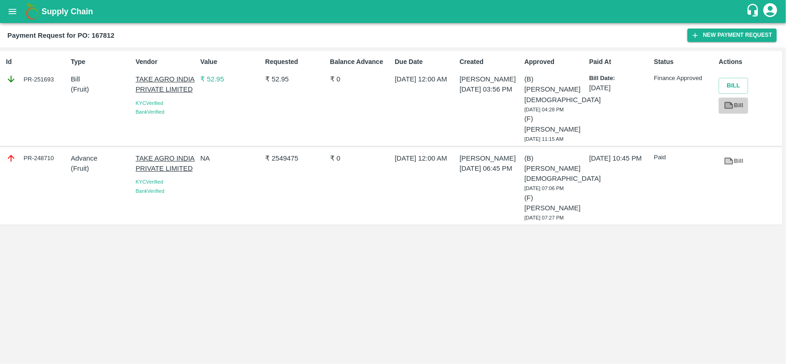
click at [740, 111] on link "Bill" at bounding box center [733, 106] width 29 height 16
click at [10, 3] on button "open drawer" at bounding box center [12, 11] width 21 height 21
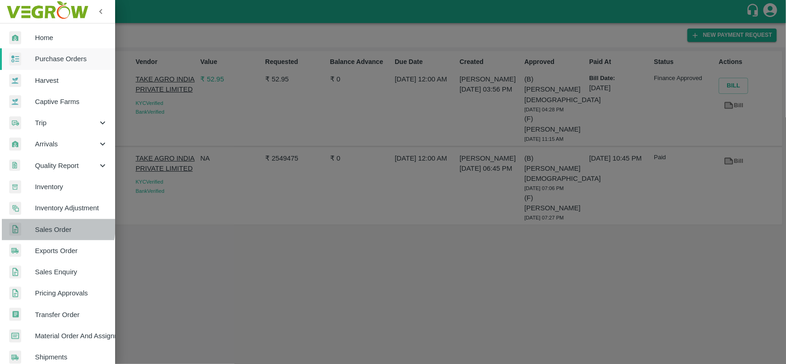
click at [42, 226] on span "Sales Order" at bounding box center [71, 230] width 73 height 10
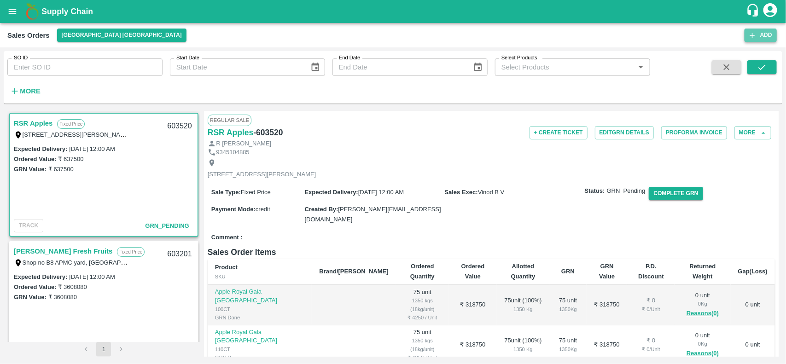
click at [751, 36] on icon "button" at bounding box center [752, 35] width 8 height 8
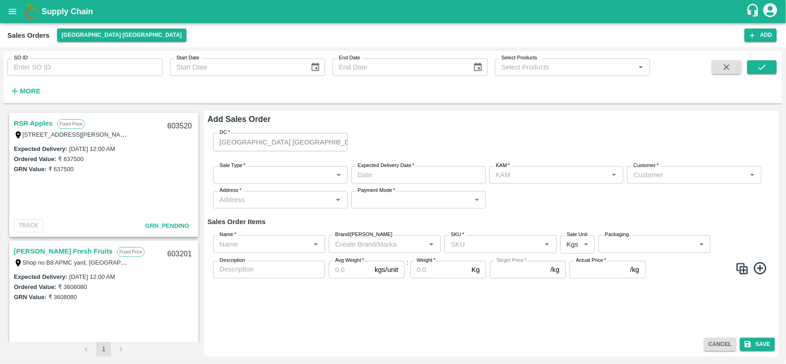
type input "[PERSON_NAME]"
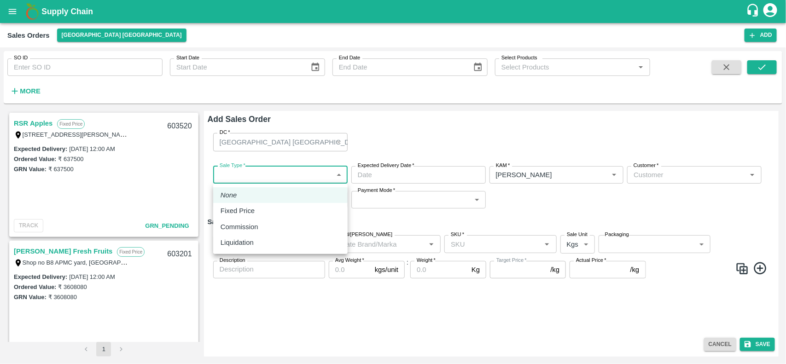
click at [235, 171] on body "Supply Chain Sales Orders Chennai DC Add SO ID SO ID Start Date Start Date End …" at bounding box center [393, 182] width 786 height 364
click at [241, 210] on p "Fixed Price" at bounding box center [238, 211] width 34 height 10
type input "1"
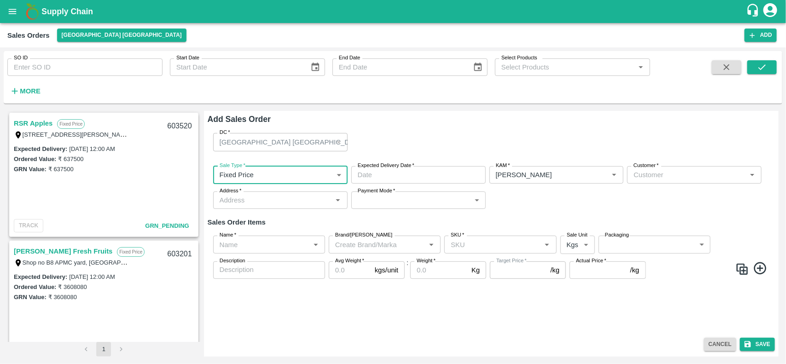
type input "DD/MM/YYYY hh:mm aa"
click at [372, 174] on input "DD/MM/YYYY hh:mm aa" at bounding box center [415, 174] width 128 height 17
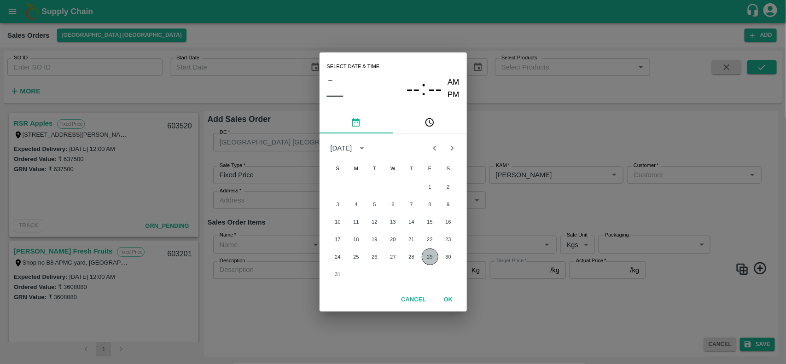
click at [427, 254] on button "29" at bounding box center [430, 257] width 17 height 17
type input "29/08/2025 12:00 AM"
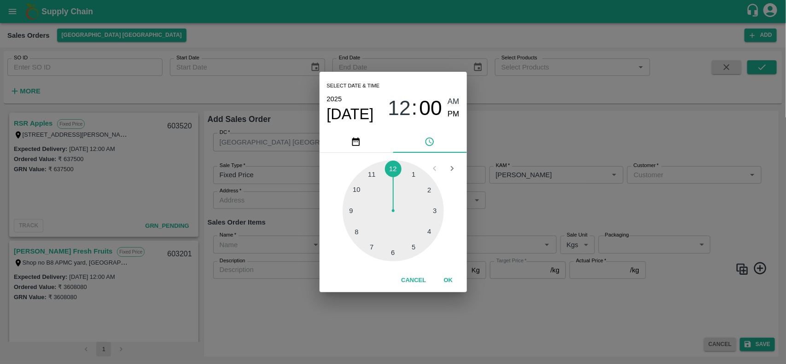
click at [523, 172] on div "Select date & time 2025 Aug 29 12 : 00 AM PM 1 2 3 4 5 6 7 8 9 10 11 12 Cancel …" at bounding box center [393, 182] width 786 height 364
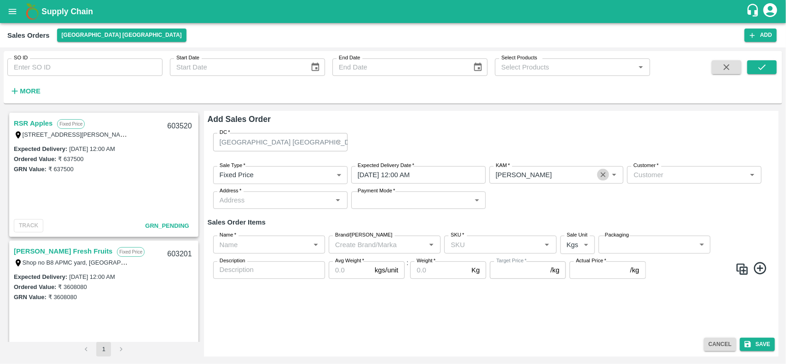
click at [601, 173] on icon "Clear" at bounding box center [602, 175] width 5 height 5
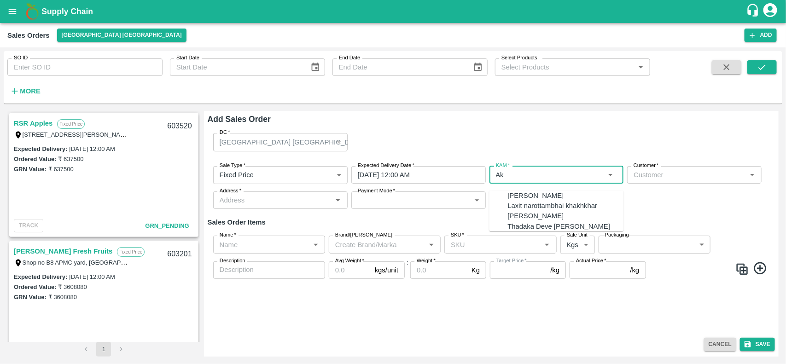
type input "A"
click at [549, 194] on div "Vinod B V" at bounding box center [566, 196] width 116 height 10
click at [563, 198] on div "Vinod B V" at bounding box center [566, 196] width 116 height 10
type input "Vinod B V"
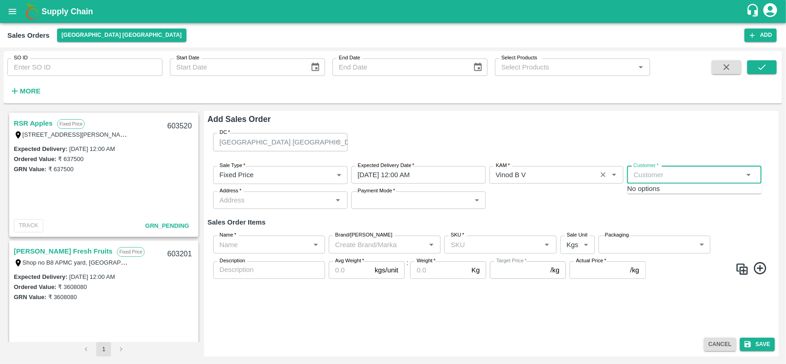
click at [671, 172] on input "Customer   *" at bounding box center [687, 175] width 114 height 12
type input "a"
type input "AKV"
click at [671, 172] on input "Customer   *" at bounding box center [687, 175] width 114 height 12
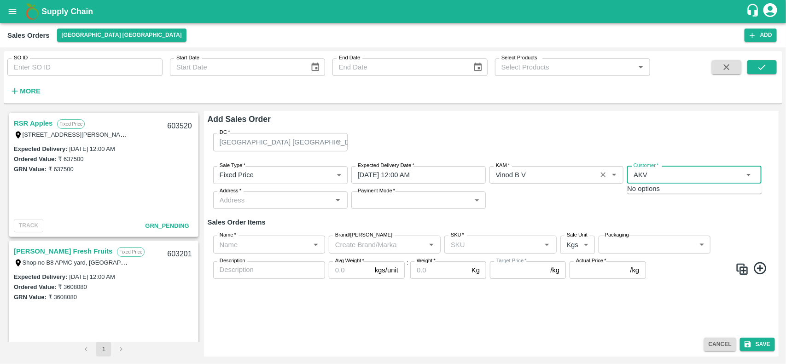
click at [671, 172] on input "Customer   *" at bounding box center [687, 175] width 114 height 12
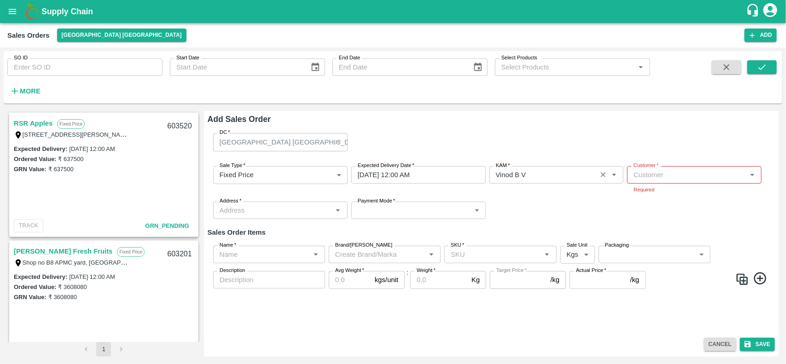
click at [55, 256] on link "Rabbani Fresh Fruits" at bounding box center [63, 251] width 99 height 12
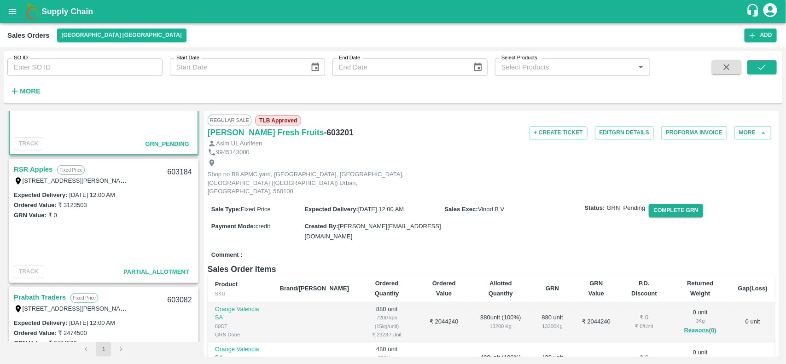
scroll to position [210, 0]
click at [27, 168] on link "RSR Apples" at bounding box center [33, 170] width 39 height 12
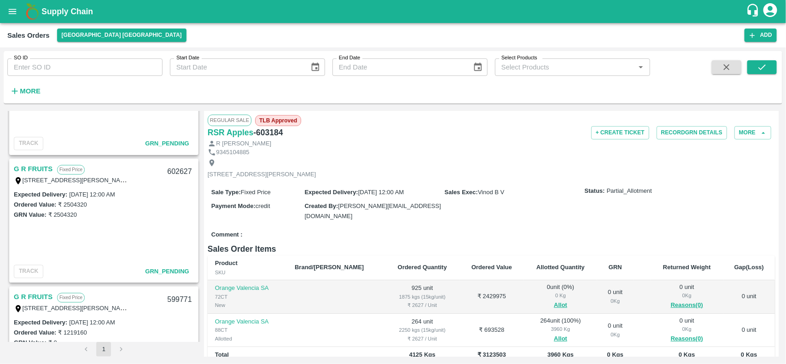
scroll to position [850, 0]
click at [35, 164] on link "G R FRUITS" at bounding box center [33, 170] width 39 height 12
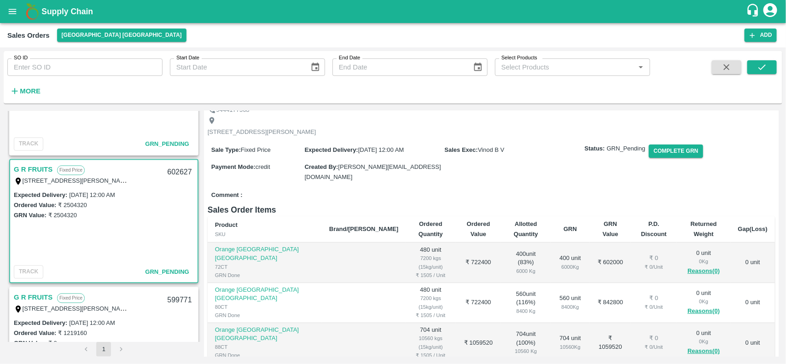
scroll to position [40, 0]
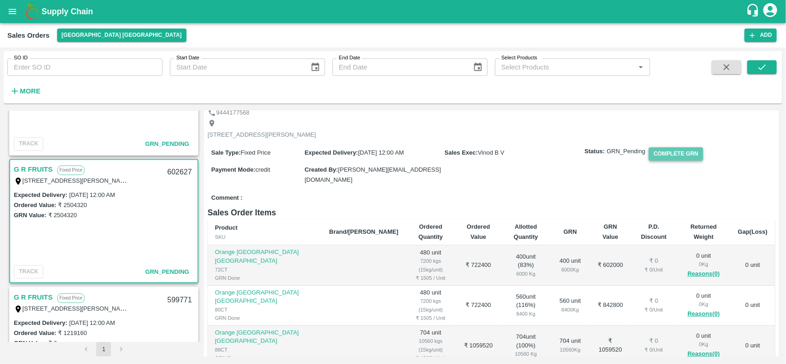
click at [675, 157] on button "Complete GRN" at bounding box center [676, 153] width 54 height 13
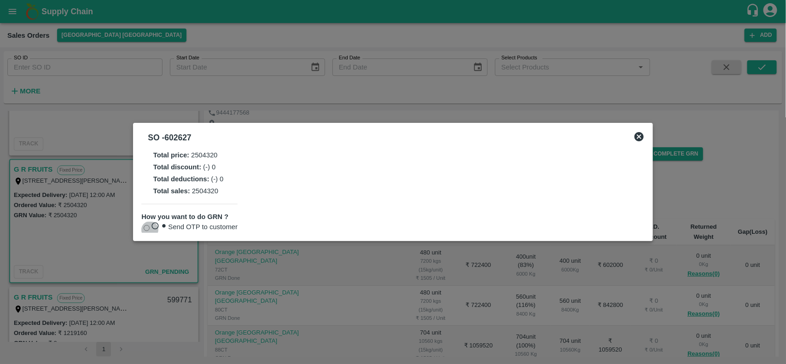
click at [150, 226] on input "Send OTP to customer" at bounding box center [147, 228] width 6 height 6
radio input "true"
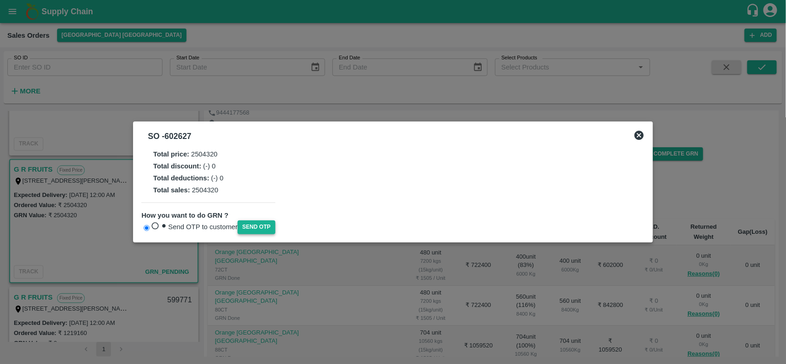
click at [256, 222] on button "Send OTP" at bounding box center [257, 227] width 38 height 13
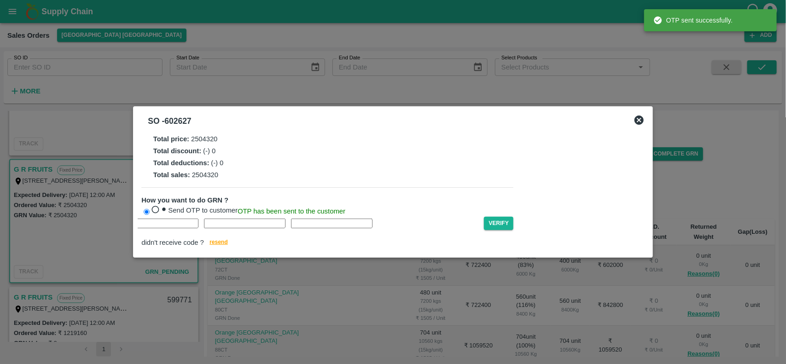
click at [164, 240] on div "Verify didn't receive code ? resend" at bounding box center [327, 233] width 372 height 32
type input "K"
type input "R"
type input "H"
type input "F"
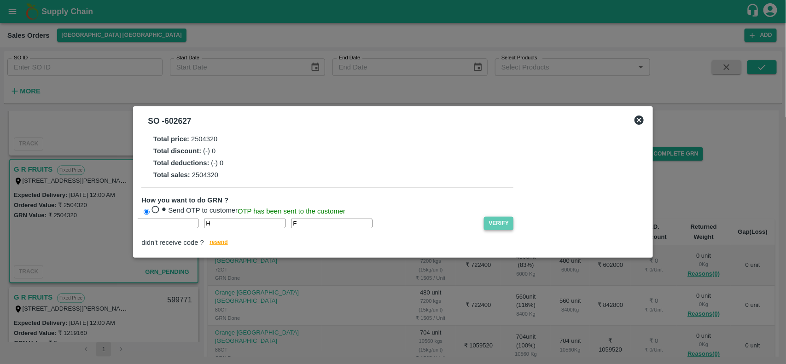
click at [484, 230] on button "Verify" at bounding box center [498, 223] width 29 height 13
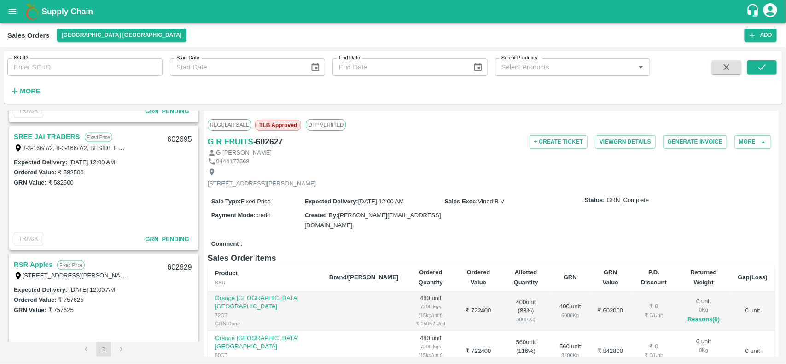
scroll to position [642, 0]
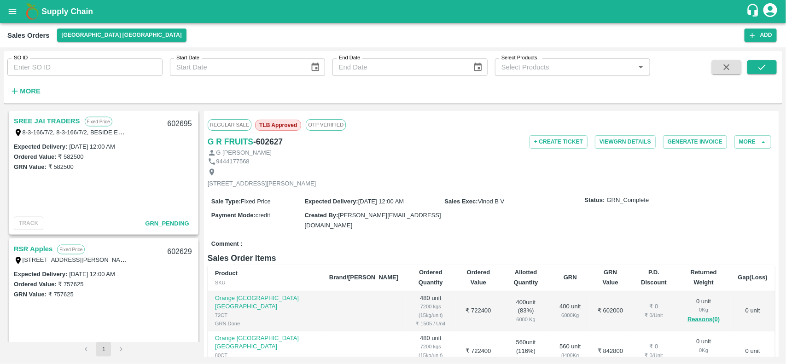
click at [41, 248] on link "RSR Apples" at bounding box center [33, 249] width 39 height 12
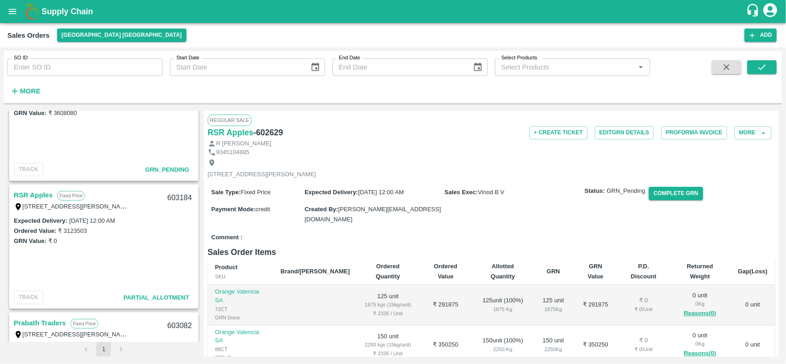
scroll to position [183, 0]
click at [38, 194] on link "RSR Apples" at bounding box center [33, 197] width 39 height 12
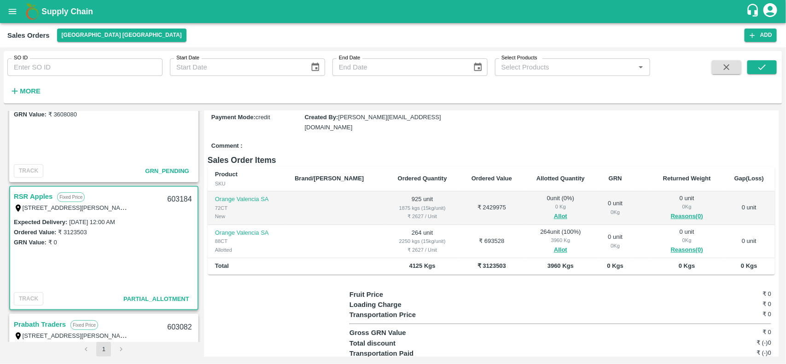
scroll to position [90, 0]
click at [554, 213] on button "Allot" at bounding box center [560, 215] width 13 height 11
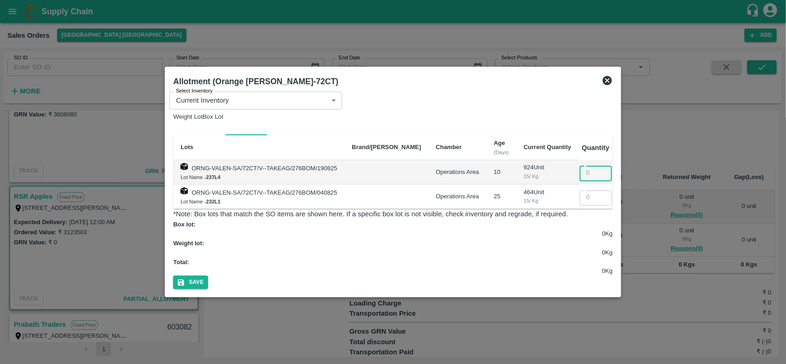
click at [595, 171] on input "number" at bounding box center [596, 171] width 32 height 17
type input "924"
click at [208, 276] on button "Save" at bounding box center [190, 282] width 35 height 13
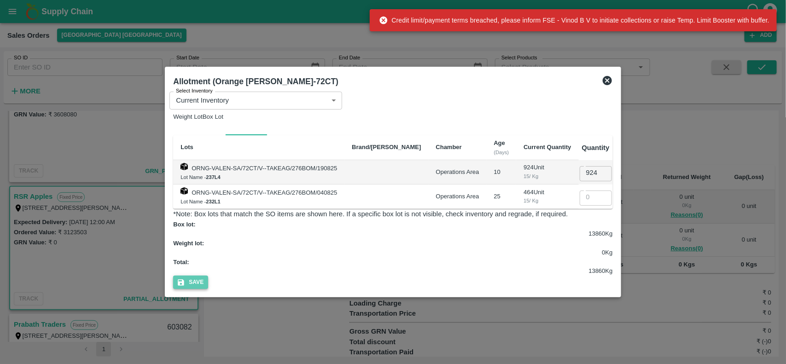
click at [208, 276] on button "Save" at bounding box center [190, 282] width 35 height 13
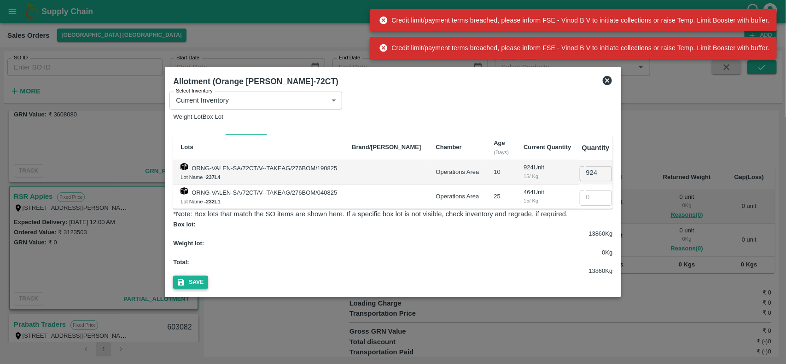
click at [208, 276] on button "Save" at bounding box center [190, 282] width 35 height 13
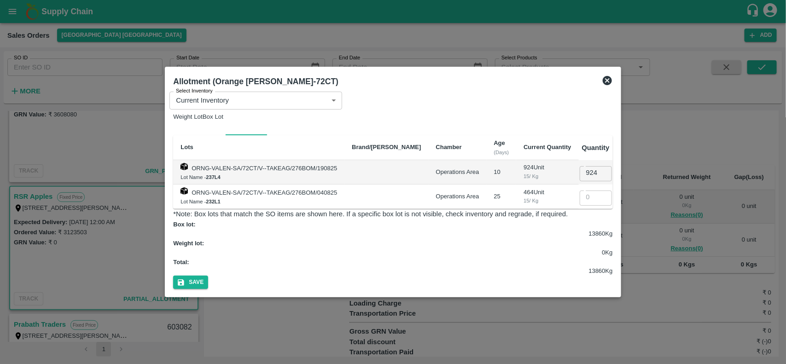
click at [613, 86] on icon at bounding box center [607, 80] width 11 height 11
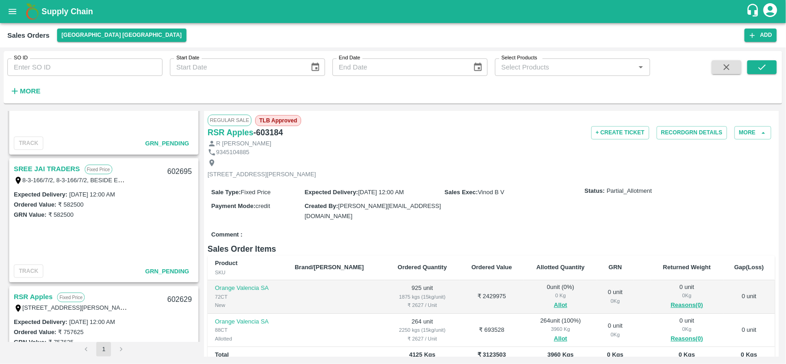
scroll to position [595, 0]
click at [554, 305] on button "Allot" at bounding box center [560, 305] width 13 height 11
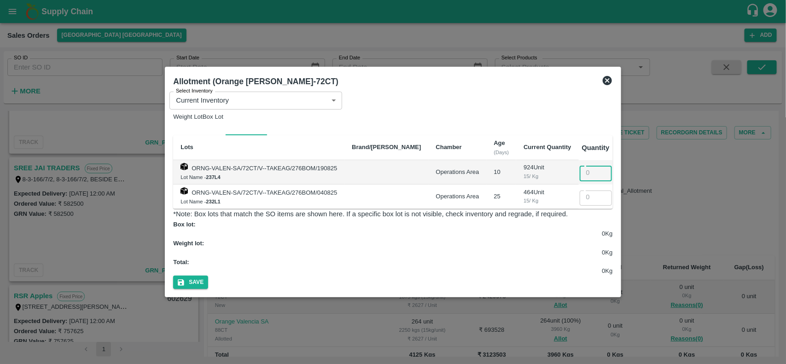
click at [596, 175] on input "number" at bounding box center [596, 171] width 32 height 17
type input "924"
click at [208, 276] on button "Save" at bounding box center [190, 282] width 35 height 13
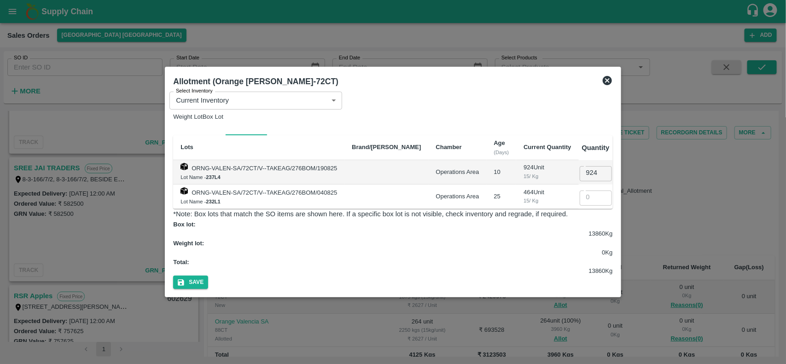
click at [612, 85] on icon at bounding box center [607, 80] width 9 height 9
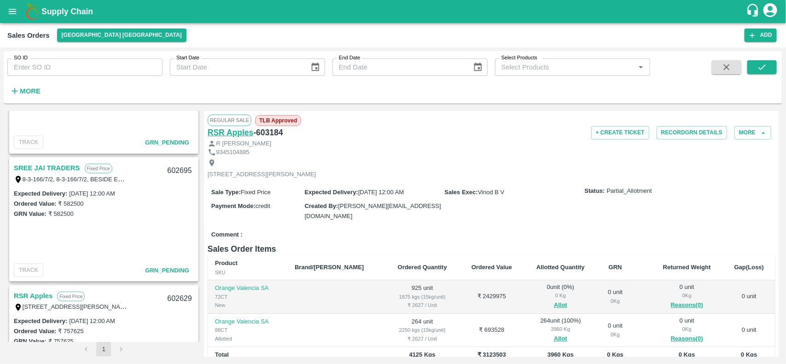
click at [234, 134] on h6 "RSR Apples" at bounding box center [231, 132] width 46 height 13
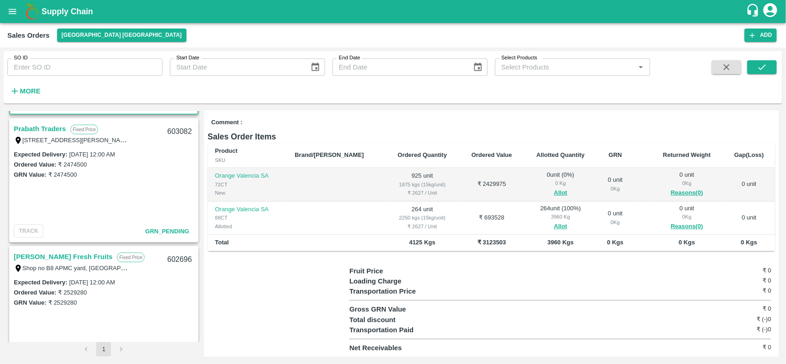
scroll to position [399, 0]
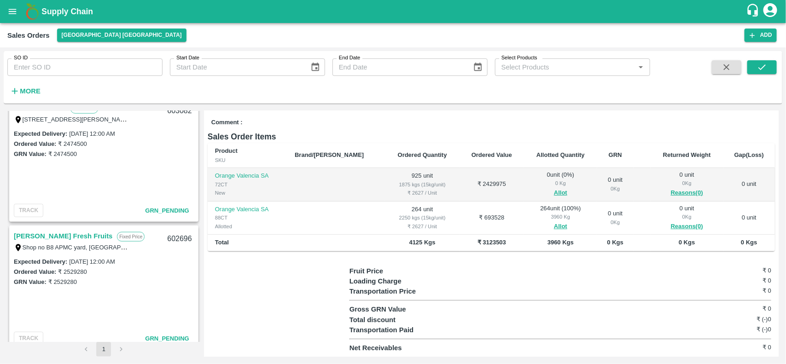
click at [53, 234] on link "Rabbani Fresh Fruits" at bounding box center [63, 236] width 99 height 12
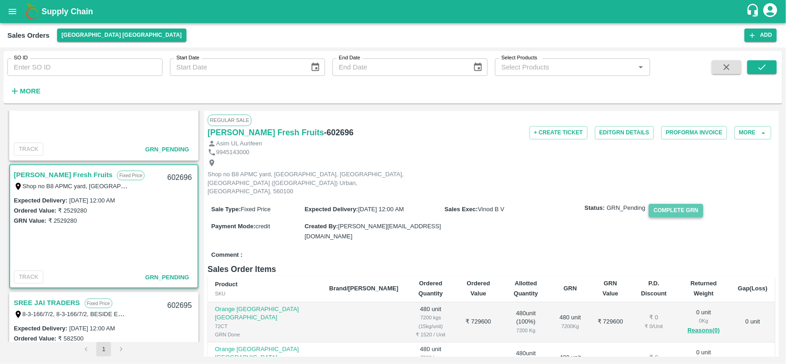
click at [664, 209] on button "Complete GRN" at bounding box center [676, 210] width 54 height 13
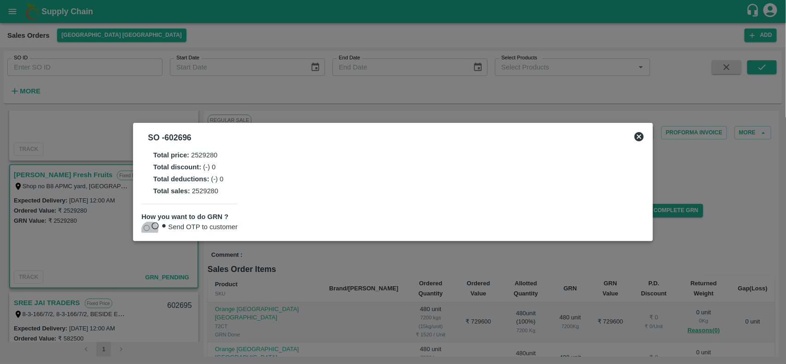
click at [150, 228] on input "Send OTP to customer" at bounding box center [147, 228] width 6 height 6
radio input "true"
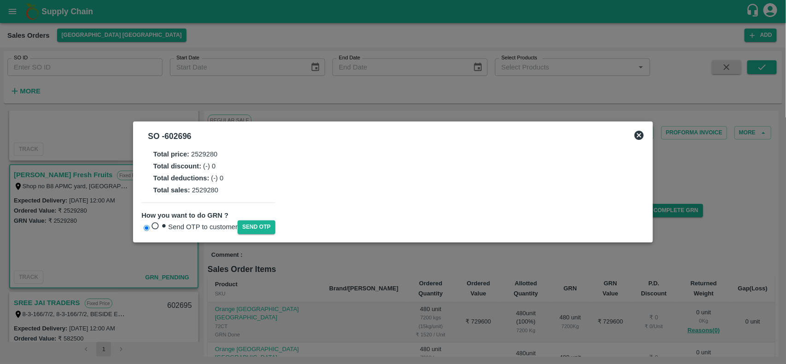
click at [258, 232] on div "Send OTP to customer Send OTP" at bounding box center [208, 227] width 134 height 13
click at [256, 225] on button "Send OTP" at bounding box center [257, 227] width 38 height 13
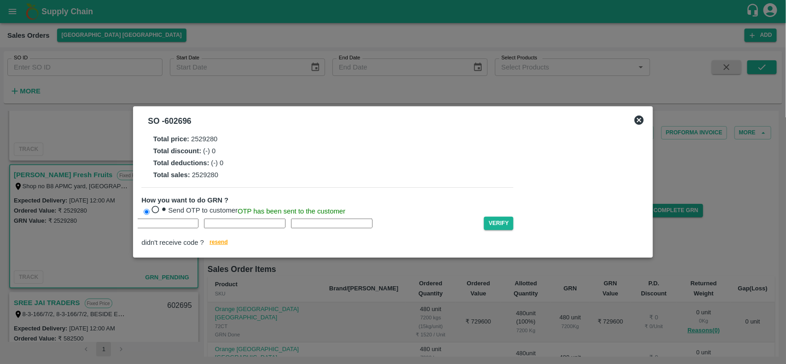
click at [111, 228] on input "text" at bounding box center [71, 224] width 82 height 10
type input "P"
type input "H"
type input "Z"
type input "L"
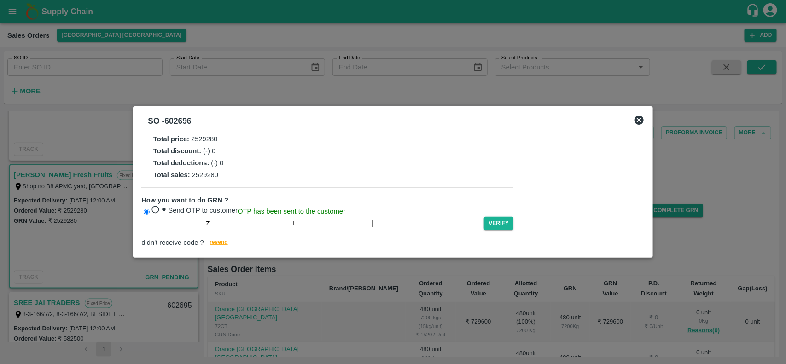
click at [111, 228] on input "P" at bounding box center [71, 224] width 82 height 10
type input "B"
click at [484, 230] on button "Verify" at bounding box center [498, 223] width 29 height 13
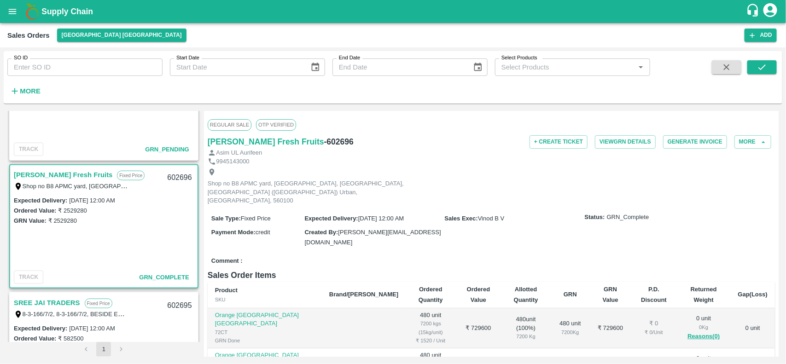
scroll to position [155, 0]
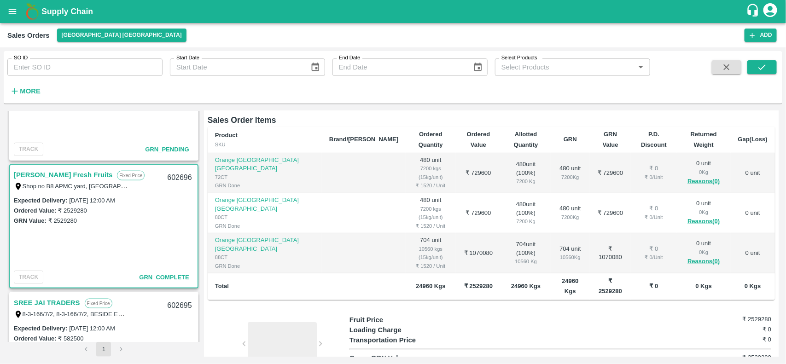
click at [289, 322] on div at bounding box center [282, 350] width 69 height 56
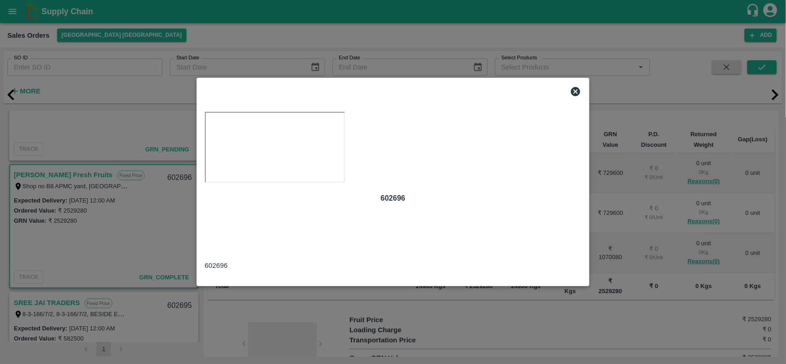
click at [583, 82] on div at bounding box center [393, 91] width 384 height 18
click at [576, 86] on icon at bounding box center [575, 91] width 11 height 11
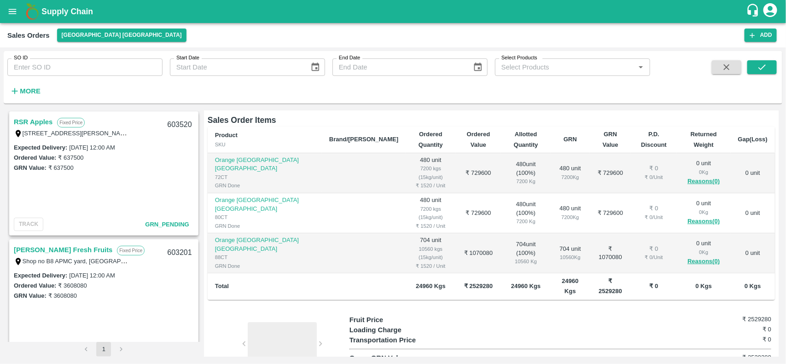
scroll to position [0, 0]
click at [5, 10] on button "open drawer" at bounding box center [12, 11] width 21 height 21
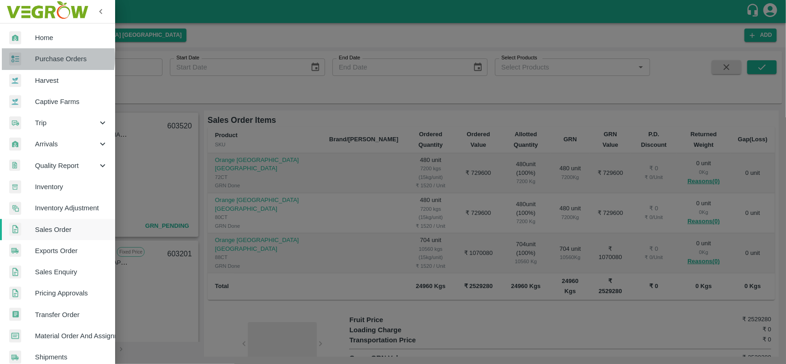
click at [37, 58] on span "Purchase Orders" at bounding box center [71, 59] width 73 height 10
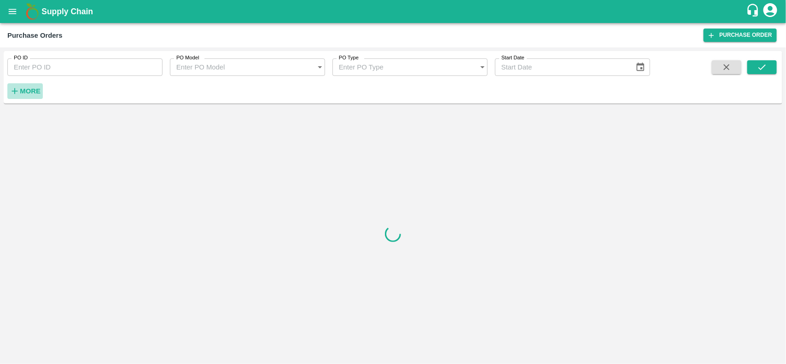
click at [17, 93] on icon "button" at bounding box center [15, 91] width 10 height 10
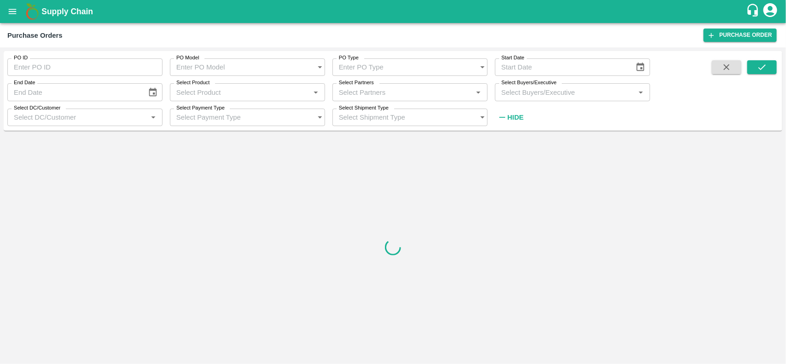
click at [348, 86] on label "Select Partners" at bounding box center [356, 82] width 35 height 7
click at [348, 86] on input "Select Partners" at bounding box center [402, 92] width 134 height 12
type input "SURI"
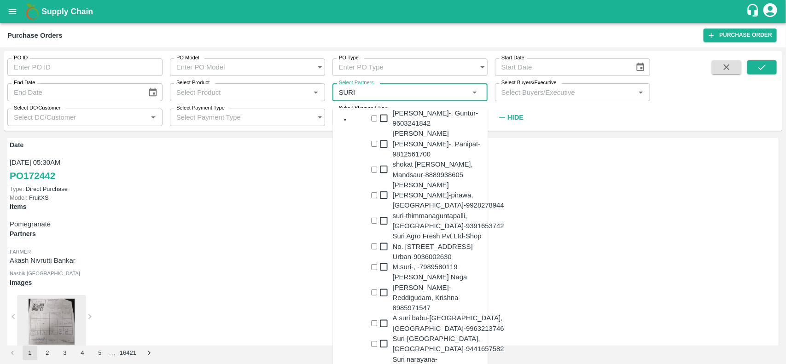
scroll to position [79, 0]
click at [405, 231] on div "Suri Agro Fresh Pvt Ltd-Shop No. G-9, APMC Market Yard,, Bangalore Urban-903600…" at bounding box center [440, 246] width 95 height 31
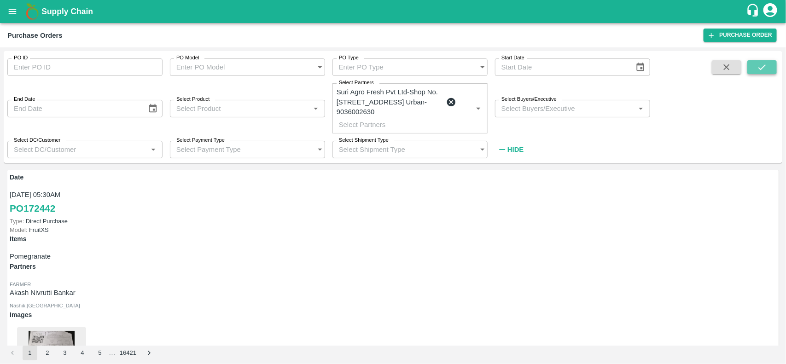
click at [774, 61] on button "submit" at bounding box center [761, 67] width 29 height 14
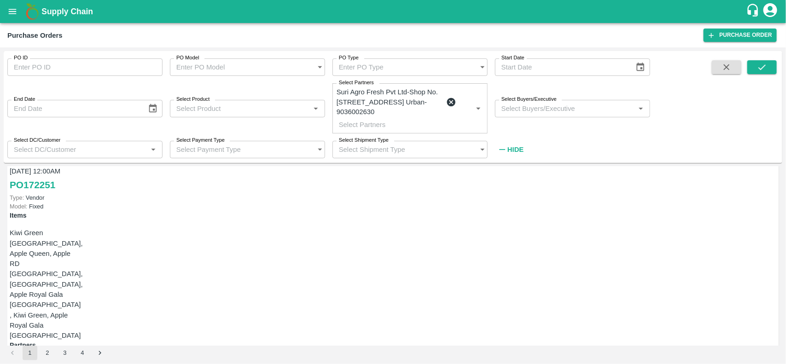
scroll to position [0, 0]
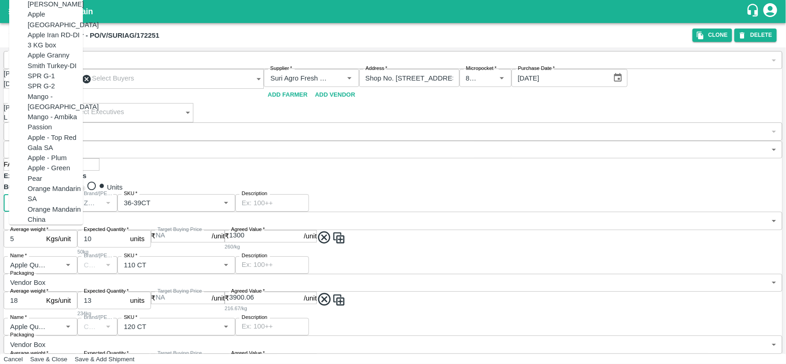
click at [33, 209] on input "Name   *" at bounding box center [26, 203] width 41 height 12
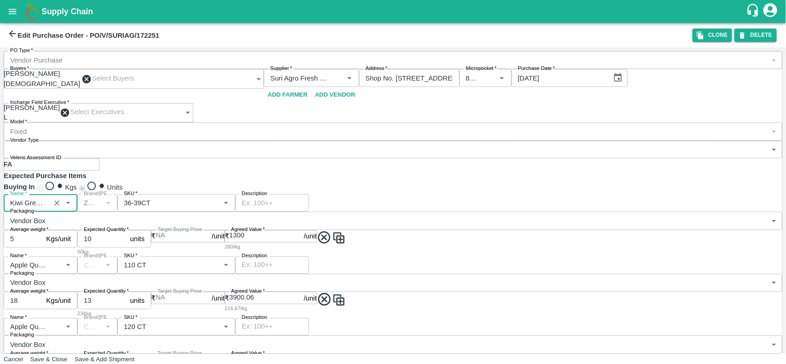
click at [281, 256] on div "Name   * Name   * Brand/Marka Brand/Marka SKU   * SKU   * Description x Descrip…" at bounding box center [393, 225] width 779 height 62
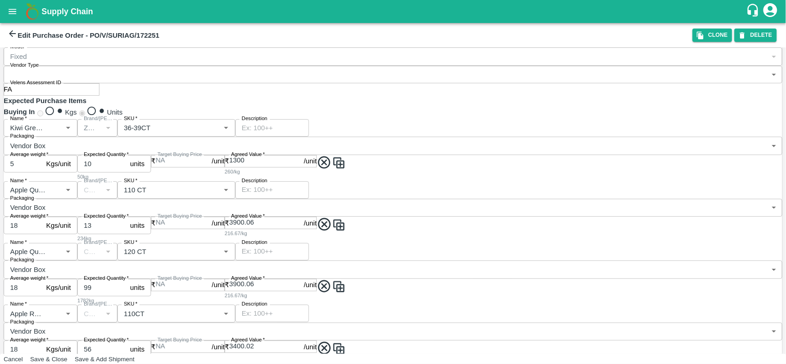
scroll to position [115, 0]
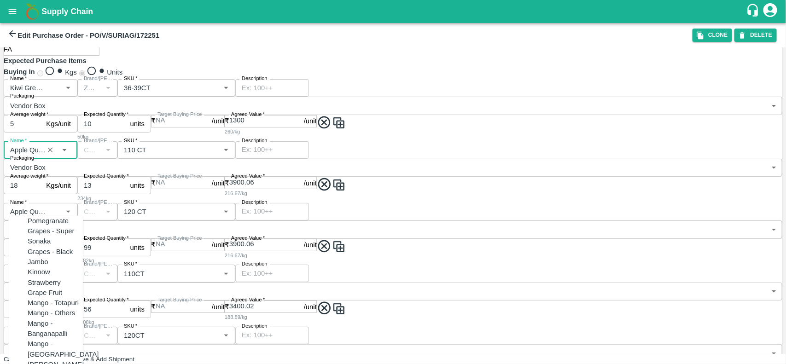
click at [19, 156] on input "Name   *" at bounding box center [26, 150] width 41 height 12
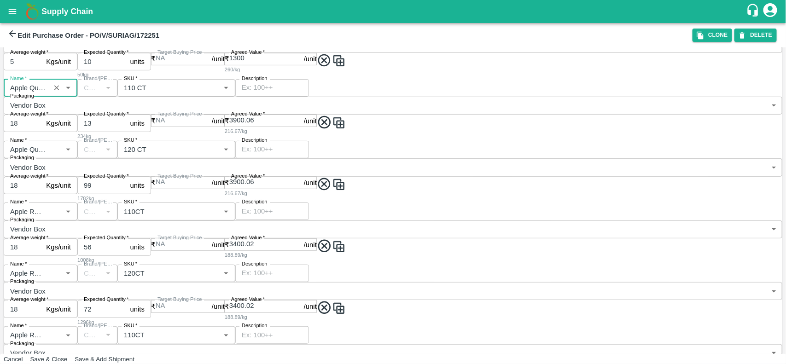
scroll to position [178, 0]
click at [38, 155] on input "Name   *" at bounding box center [26, 149] width 41 height 12
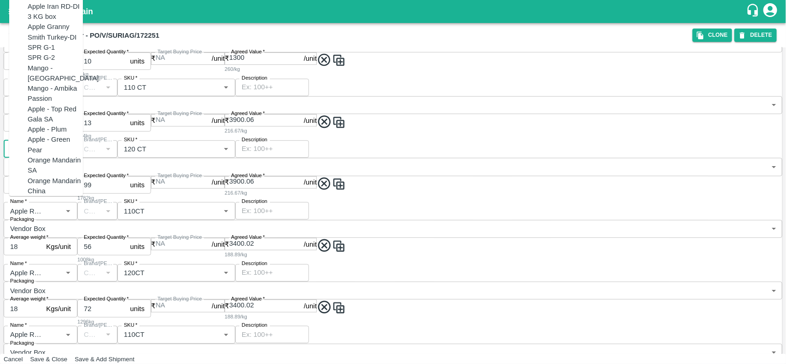
click at [38, 155] on input "Name   *" at bounding box center [26, 149] width 41 height 12
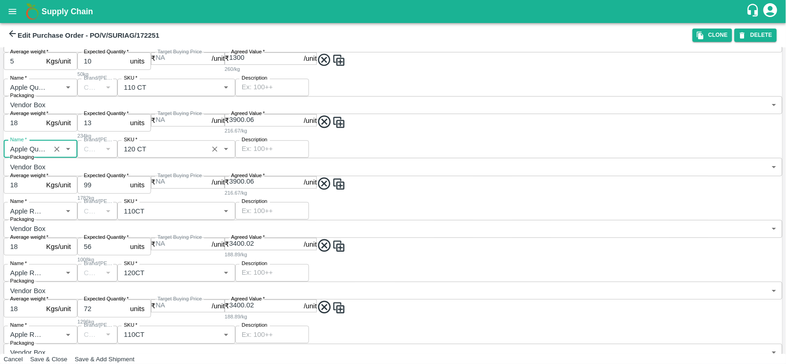
scroll to position [282, 0]
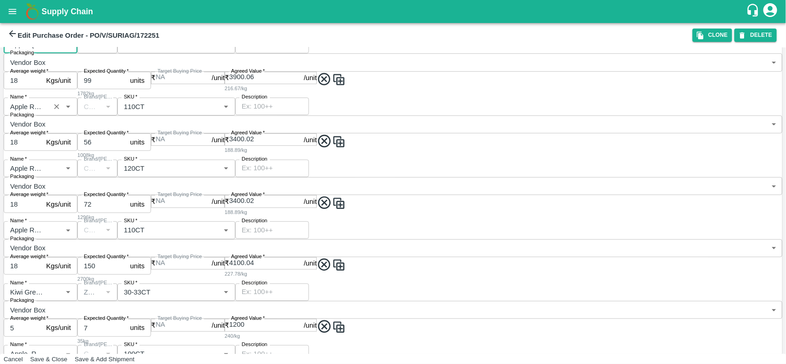
click at [30, 112] on input "Name   *" at bounding box center [26, 106] width 41 height 12
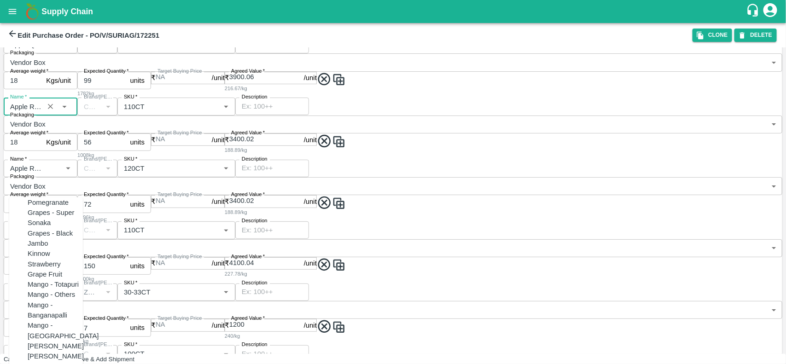
click at [30, 112] on input "Name   *" at bounding box center [26, 106] width 41 height 12
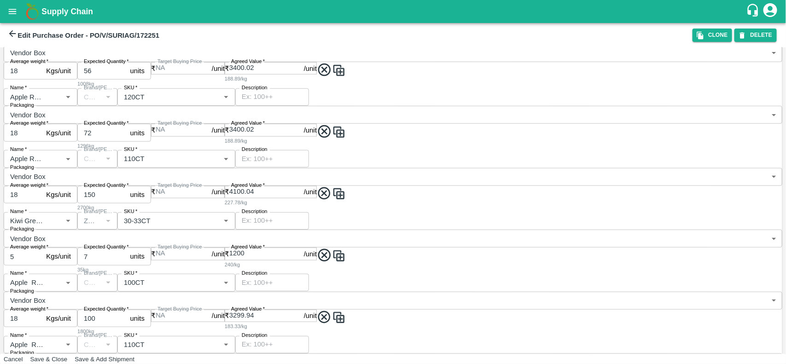
scroll to position [364, 0]
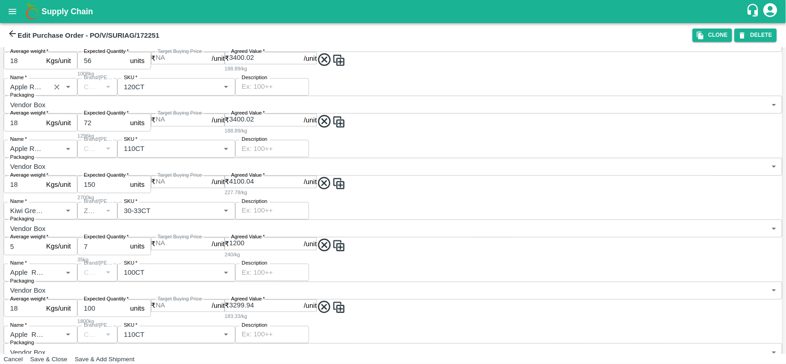
click at [34, 93] on input "Name   *" at bounding box center [26, 87] width 41 height 12
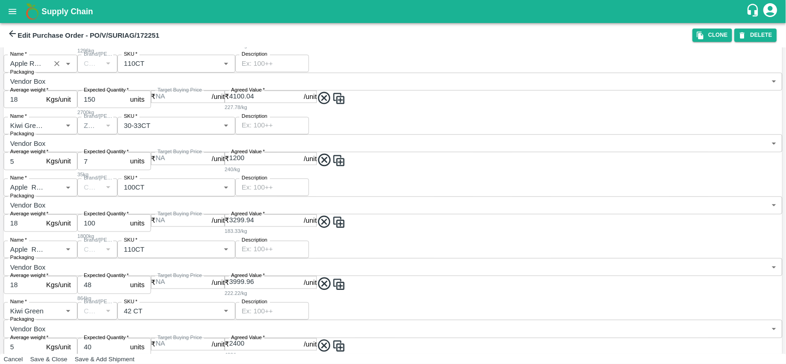
click at [42, 70] on input "Name   *" at bounding box center [26, 64] width 41 height 12
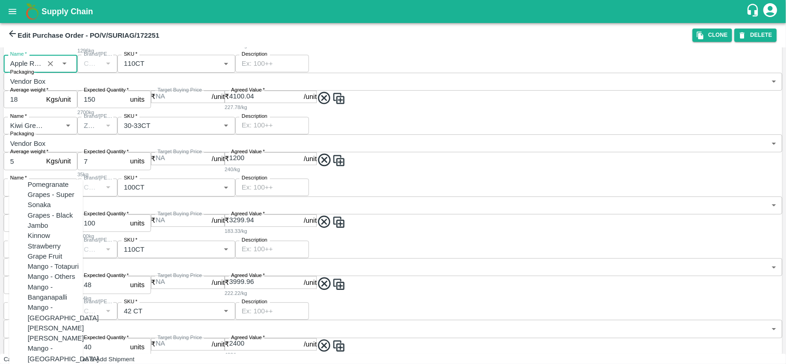
click at [42, 70] on input "Name   *" at bounding box center [26, 64] width 41 height 12
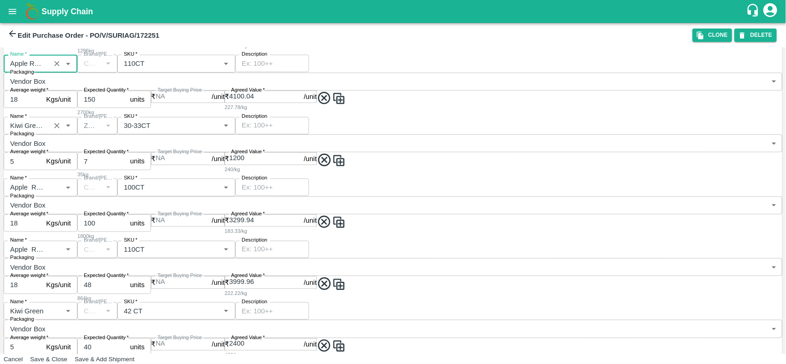
scroll to position [507, 0]
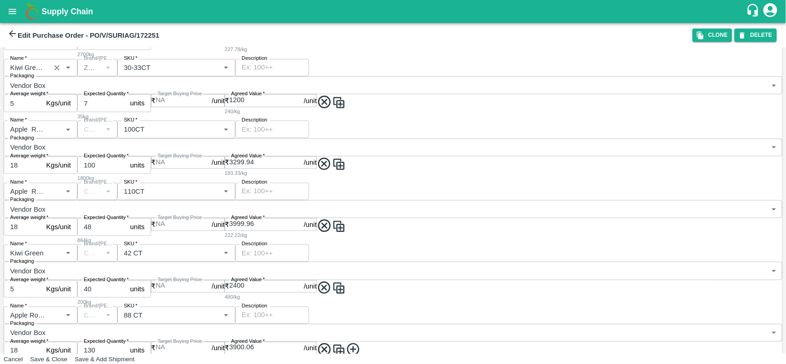
click at [47, 74] on input "Name   *" at bounding box center [26, 68] width 41 height 12
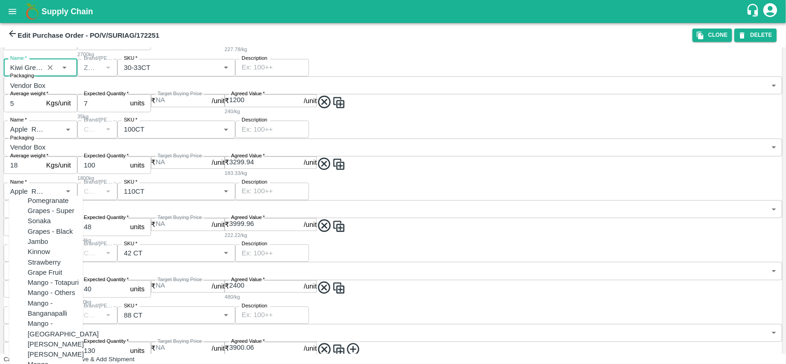
click at [47, 74] on input "Name   *" at bounding box center [26, 68] width 41 height 12
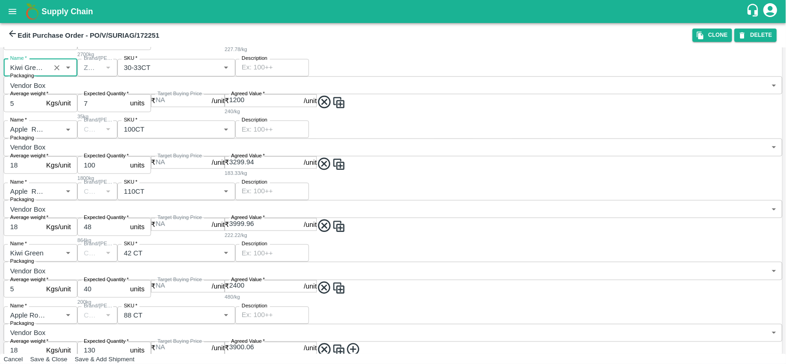
scroll to position [574, 0]
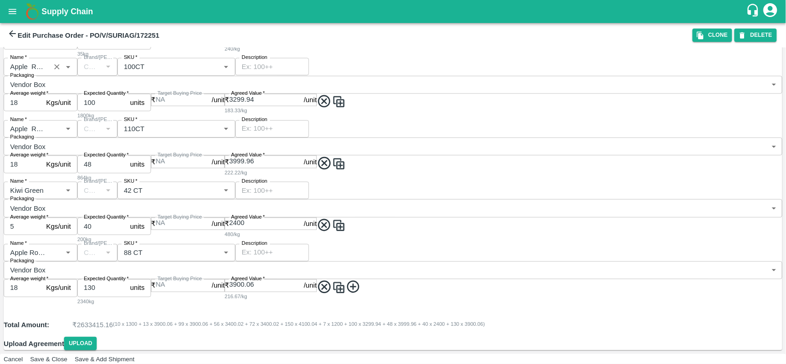
click at [45, 73] on input "Name   *" at bounding box center [26, 67] width 41 height 12
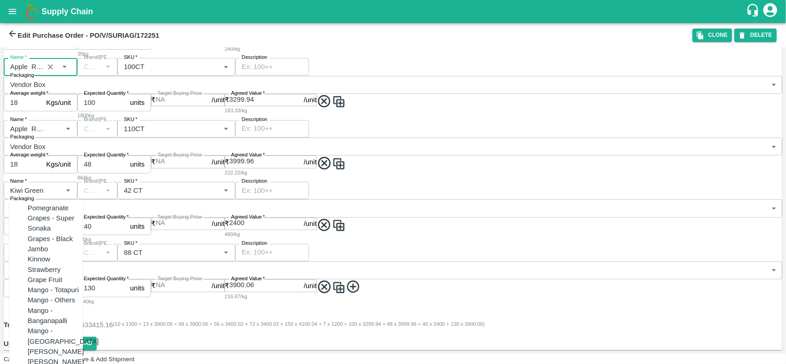
click at [45, 73] on input "Name   *" at bounding box center [26, 67] width 41 height 12
click at [317, 120] on span at bounding box center [331, 107] width 29 height 26
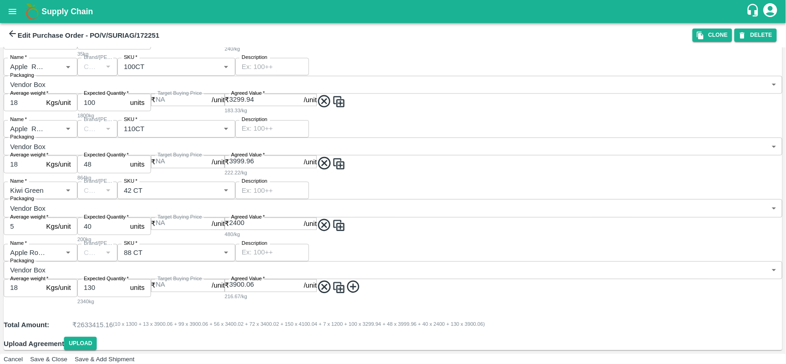
scroll to position [695, 0]
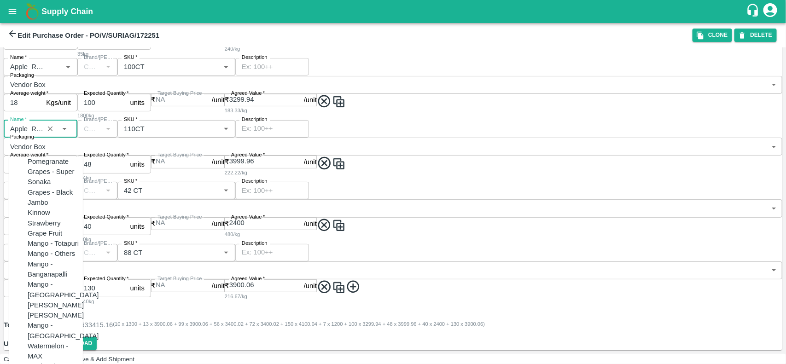
click at [29, 135] on input "Name   *" at bounding box center [26, 129] width 41 height 12
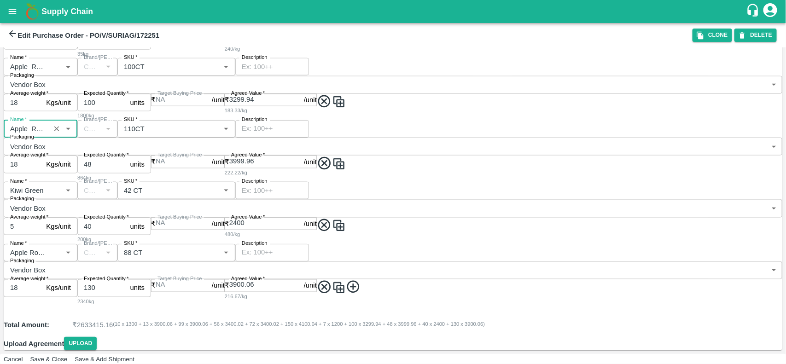
scroll to position [763, 0]
click at [39, 185] on input "Name   *" at bounding box center [26, 191] width 41 height 12
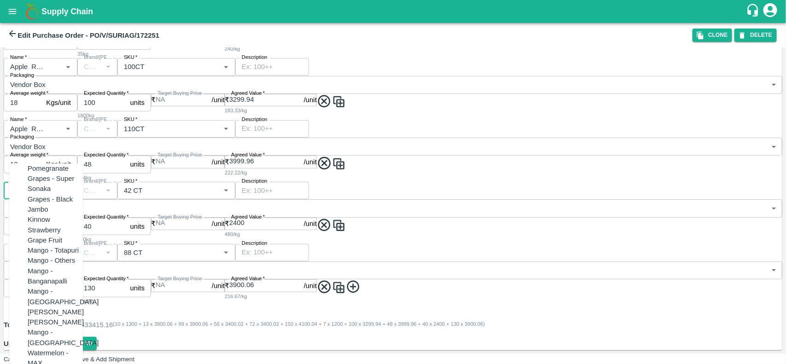
click at [39, 185] on input "Name   *" at bounding box center [26, 191] width 41 height 12
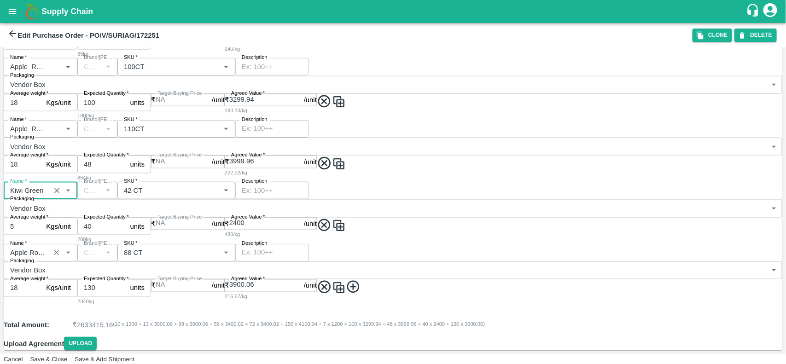
click at [27, 247] on input "Name   *" at bounding box center [26, 253] width 41 height 12
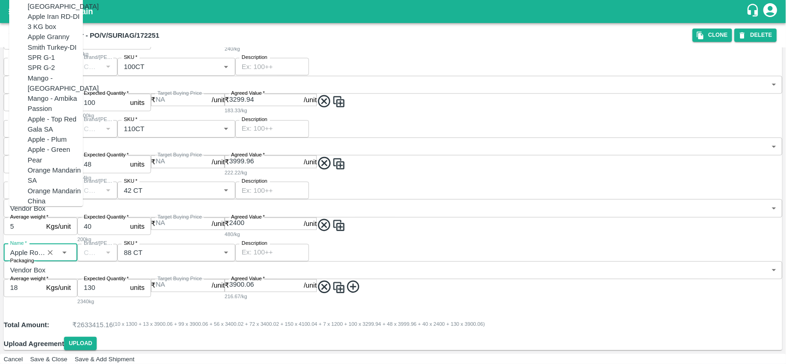
click at [27, 247] on input "Name   *" at bounding box center [26, 253] width 41 height 12
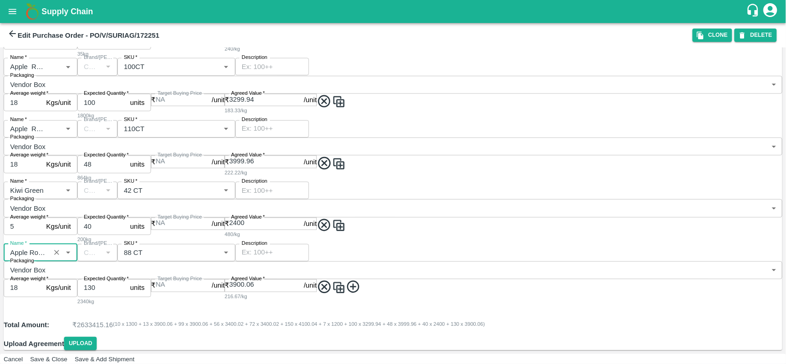
scroll to position [534, 0]
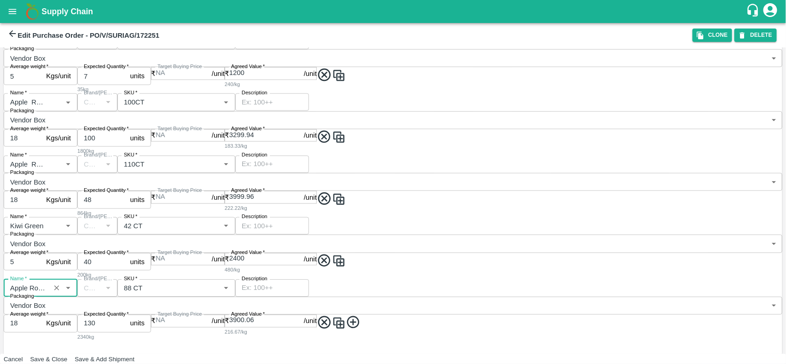
click at [159, 32] on b "Edit Purchase Order - PO/V/SURIAG/172251" at bounding box center [88, 35] width 142 height 7
click at [12, 6] on button "open drawer" at bounding box center [12, 11] width 21 height 21
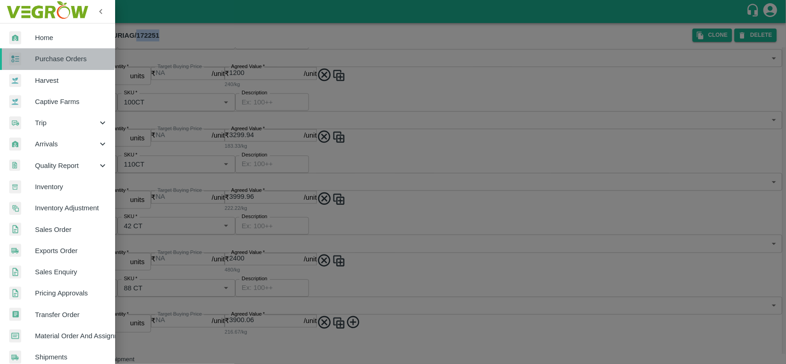
click at [33, 53] on div at bounding box center [22, 58] width 26 height 13
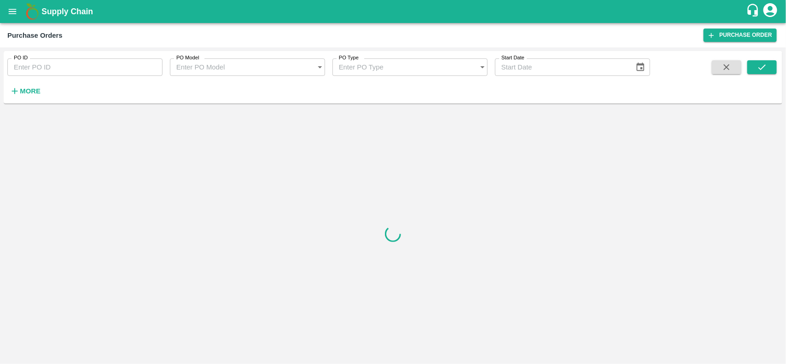
click at [35, 66] on input "PO ID" at bounding box center [84, 66] width 155 height 17
paste input "172251"
type input "172251"
click at [751, 64] on button "submit" at bounding box center [761, 67] width 29 height 14
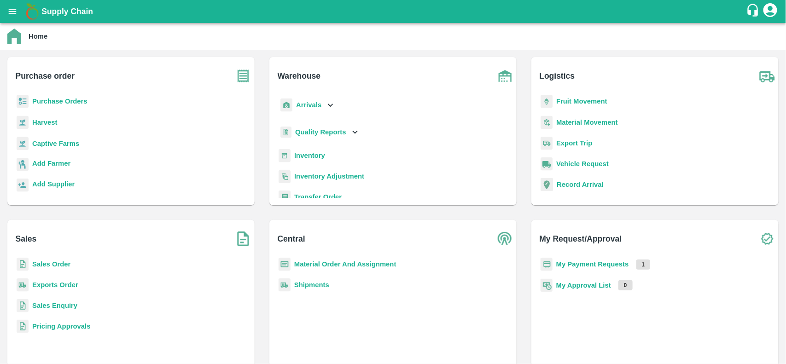
click at [298, 152] on b "Inventory" at bounding box center [309, 155] width 31 height 7
